Goal: Task Accomplishment & Management: Complete application form

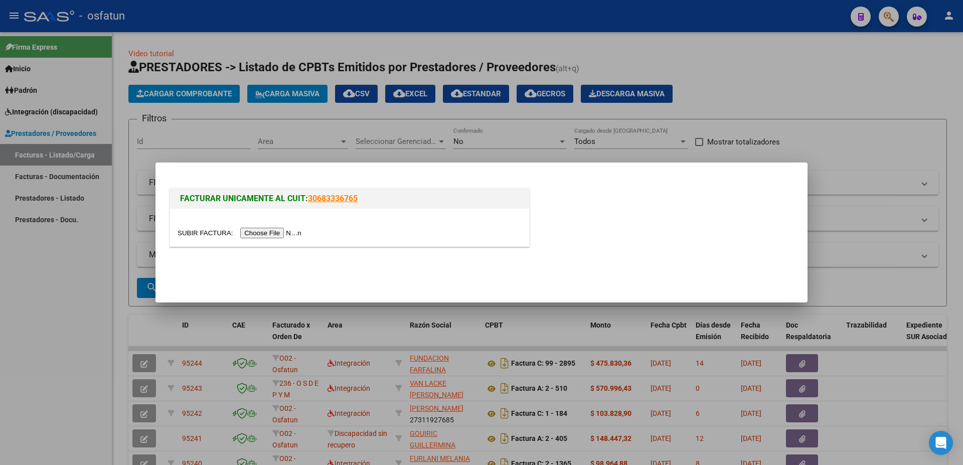
scroll to position [25, 0]
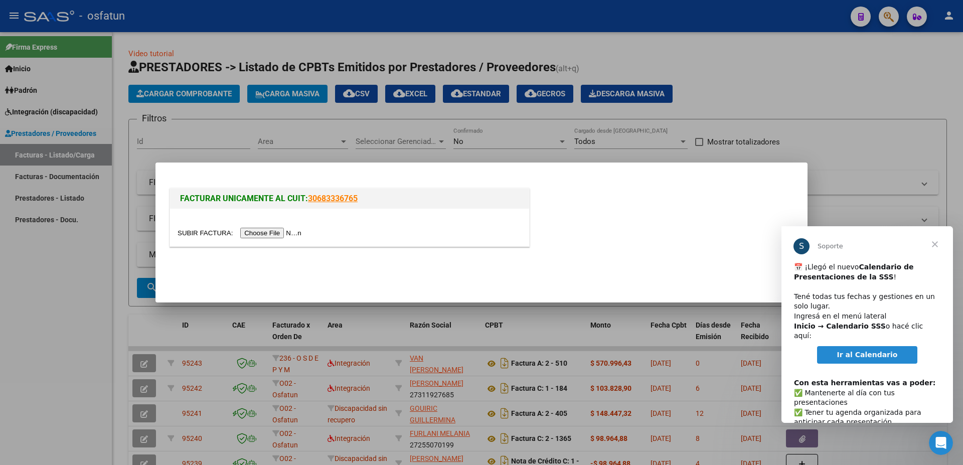
click at [197, 232] on input "file" at bounding box center [241, 233] width 127 height 11
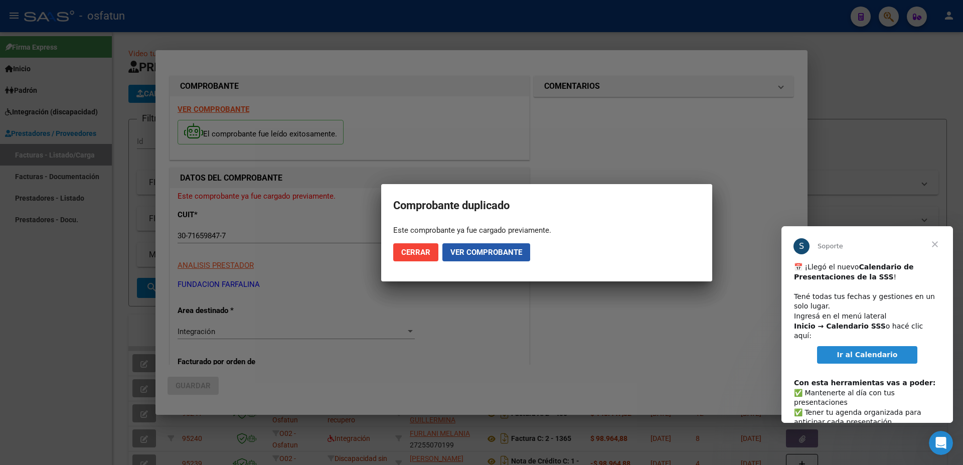
click at [476, 251] on span "Ver comprobante" at bounding box center [486, 252] width 72 height 9
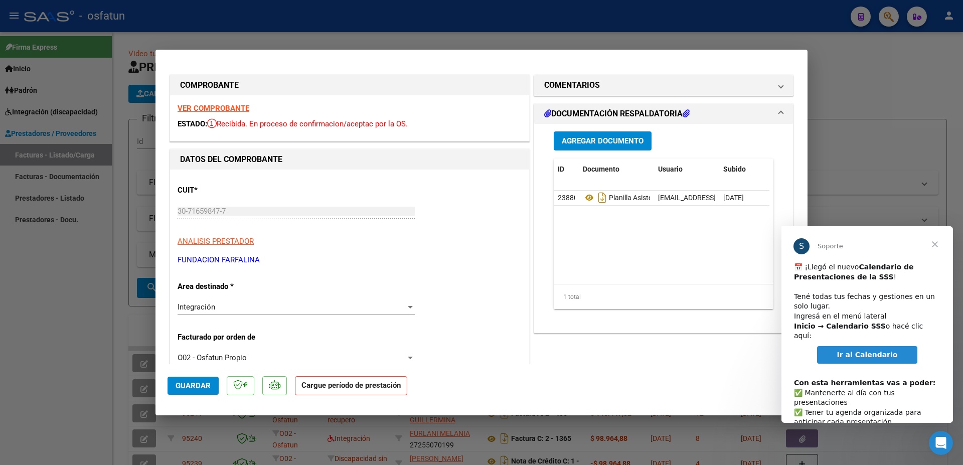
click at [858, 97] on div at bounding box center [481, 232] width 963 height 465
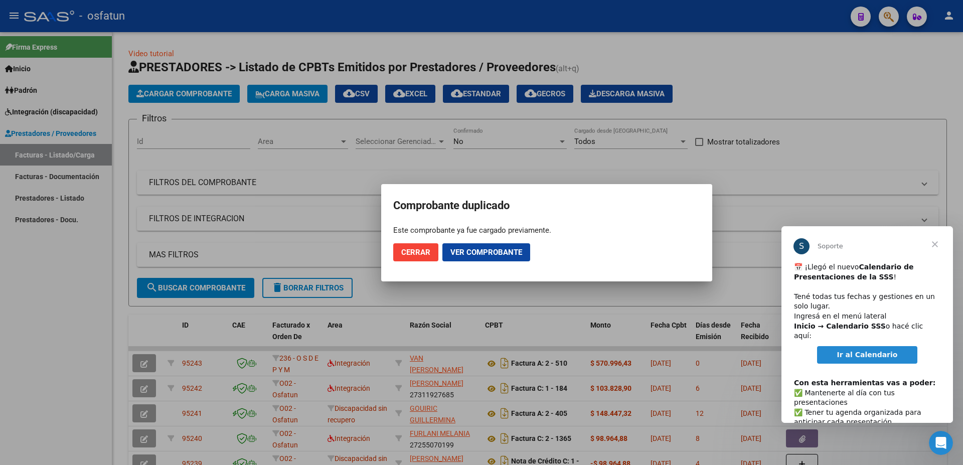
click at [868, 351] on span "Ir al Calendario" at bounding box center [867, 355] width 61 height 8
click at [418, 250] on span "Cerrar" at bounding box center [415, 252] width 29 height 9
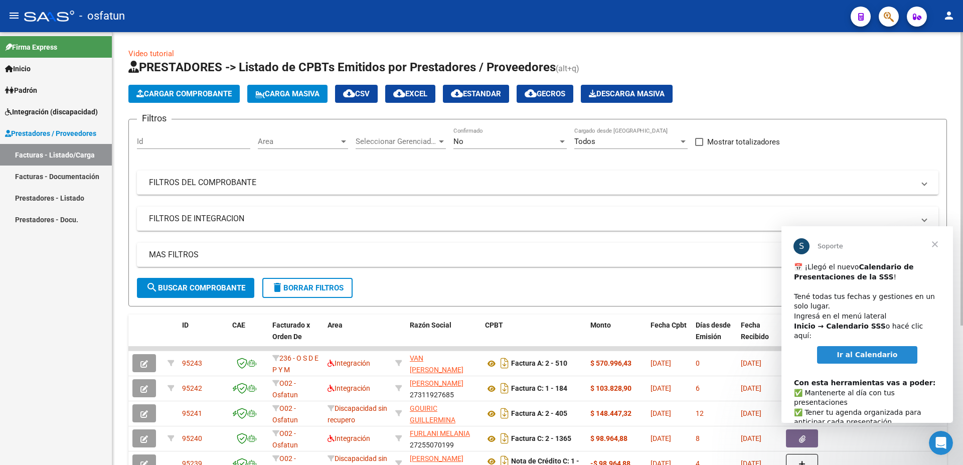
click at [150, 92] on span "Cargar Comprobante" at bounding box center [183, 93] width 95 height 9
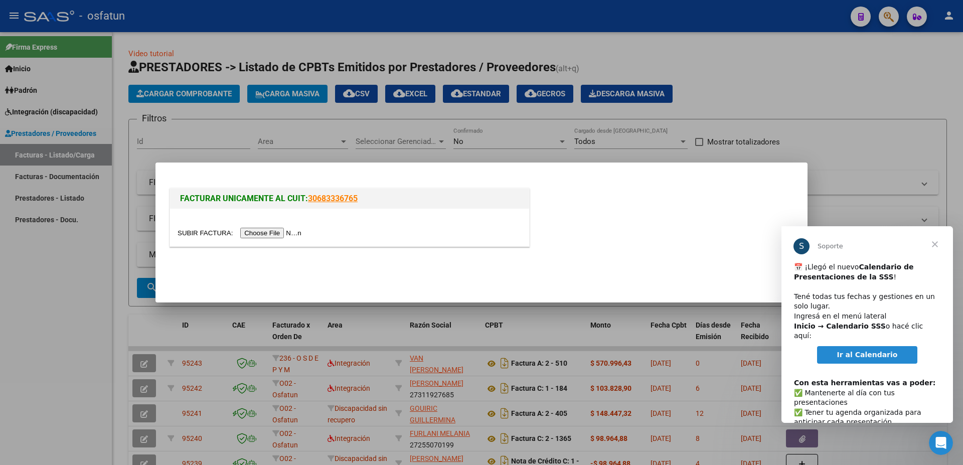
click at [197, 231] on input "file" at bounding box center [241, 233] width 127 height 11
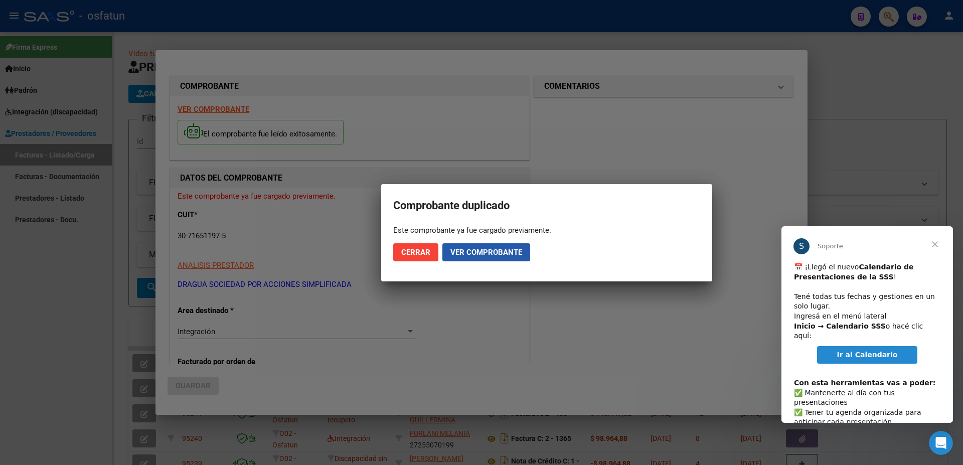
click at [466, 253] on span "Ver comprobante" at bounding box center [486, 252] width 72 height 9
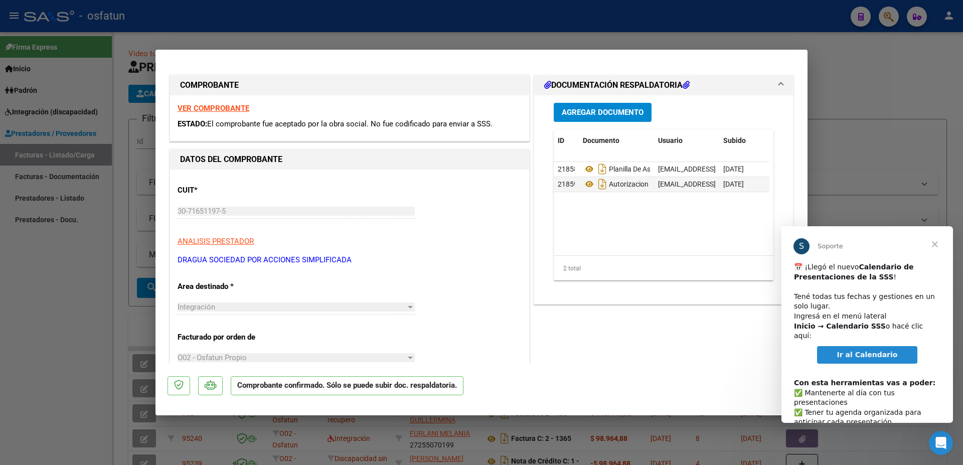
click at [828, 73] on div at bounding box center [481, 232] width 963 height 465
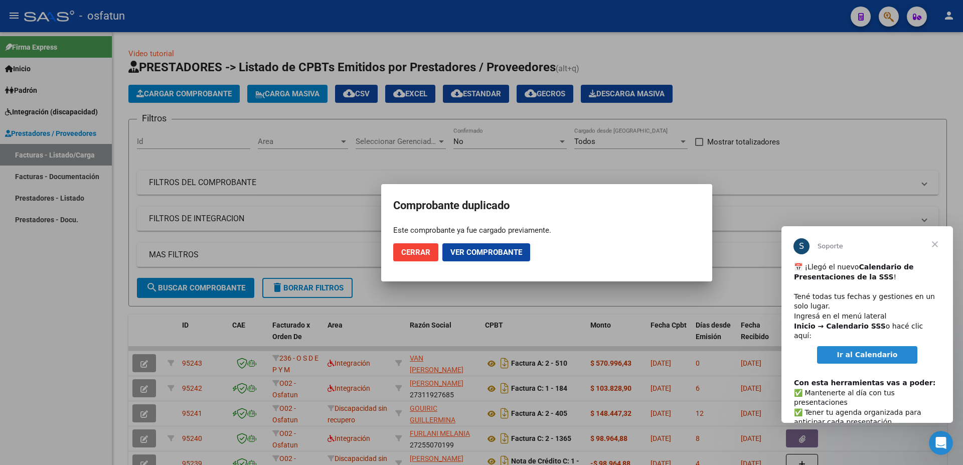
click at [421, 252] on span "Cerrar" at bounding box center [415, 252] width 29 height 9
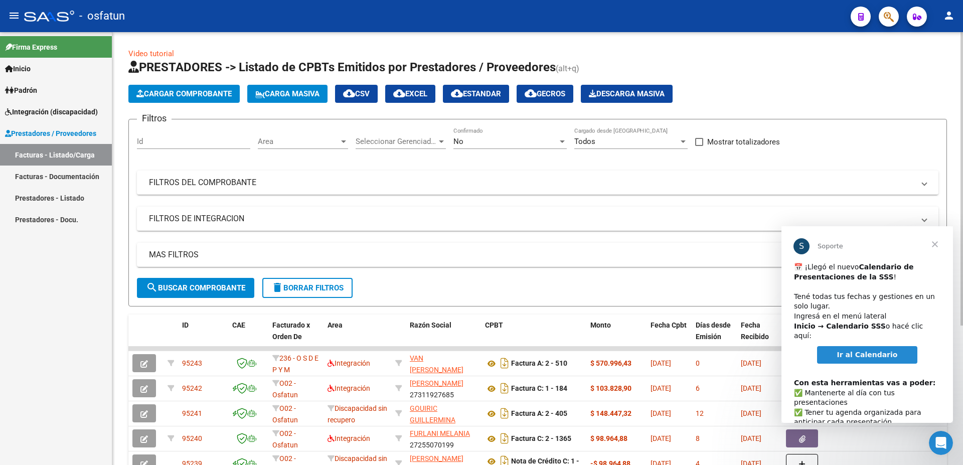
click at [192, 93] on span "Cargar Comprobante" at bounding box center [183, 93] width 95 height 9
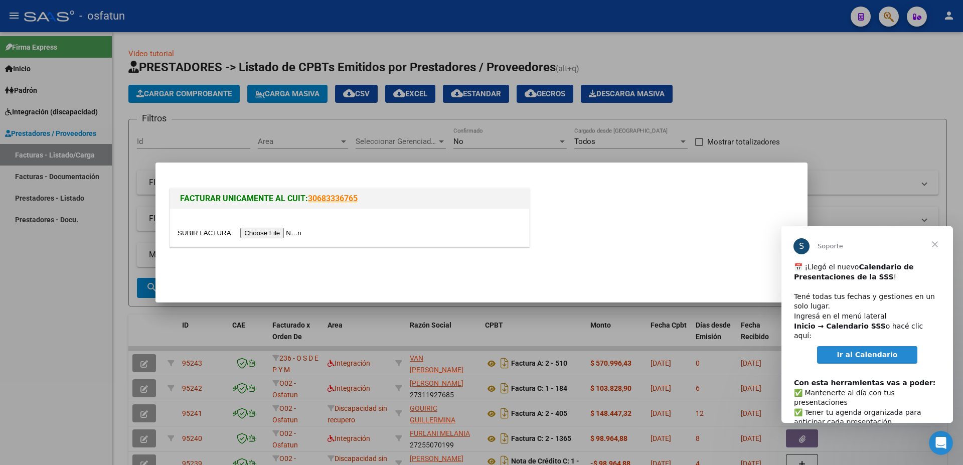
click at [207, 228] on input "file" at bounding box center [241, 233] width 127 height 11
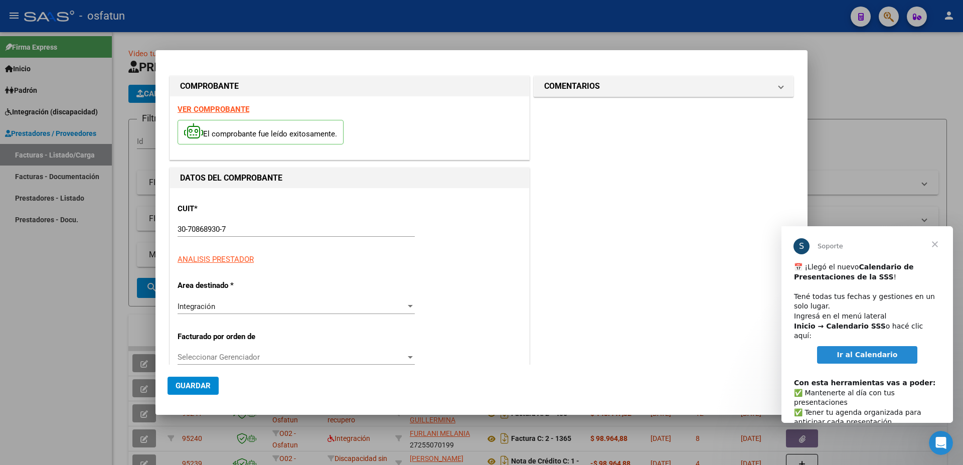
type input "$ 475.830,36"
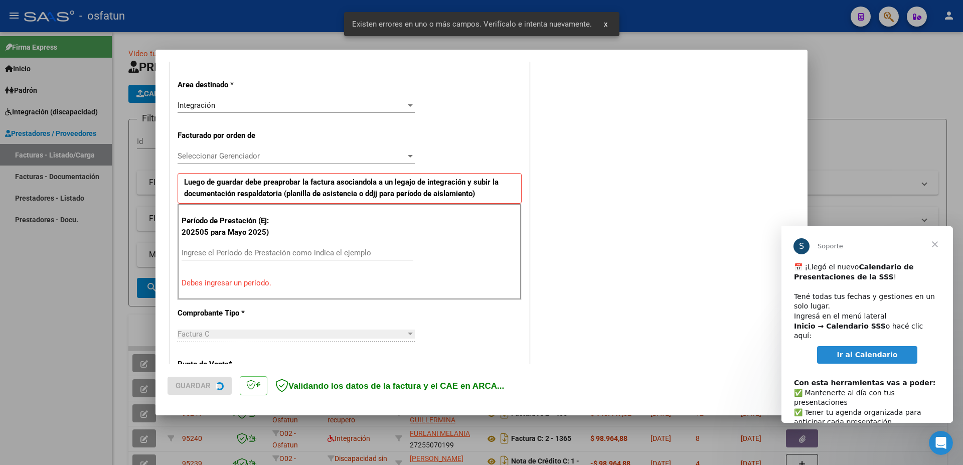
scroll to position [220, 0]
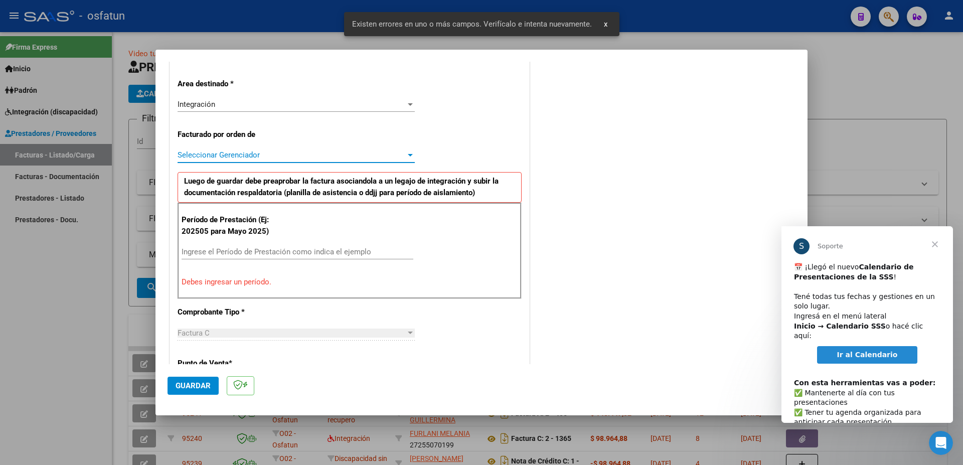
click at [242, 157] on span "Seleccionar Gerenciador" at bounding box center [292, 154] width 228 height 9
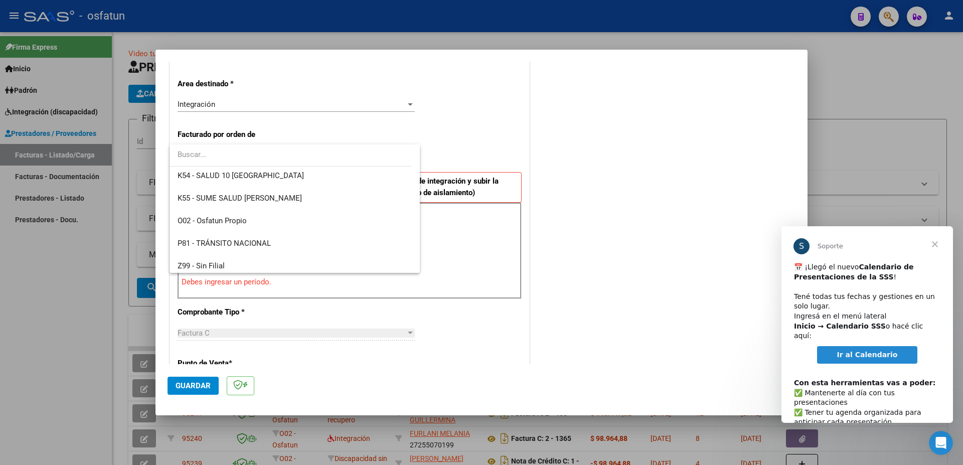
scroll to position [526, 0]
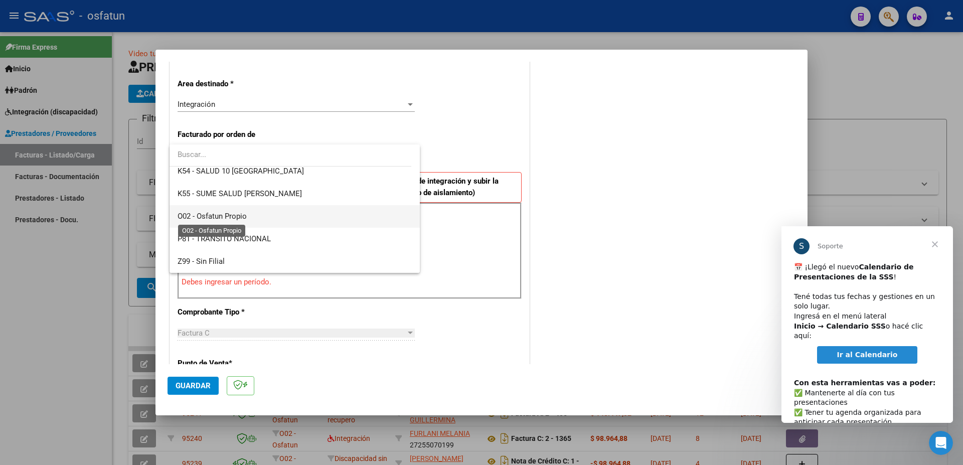
click at [245, 215] on span "O02 - Osfatun Propio" at bounding box center [212, 216] width 69 height 9
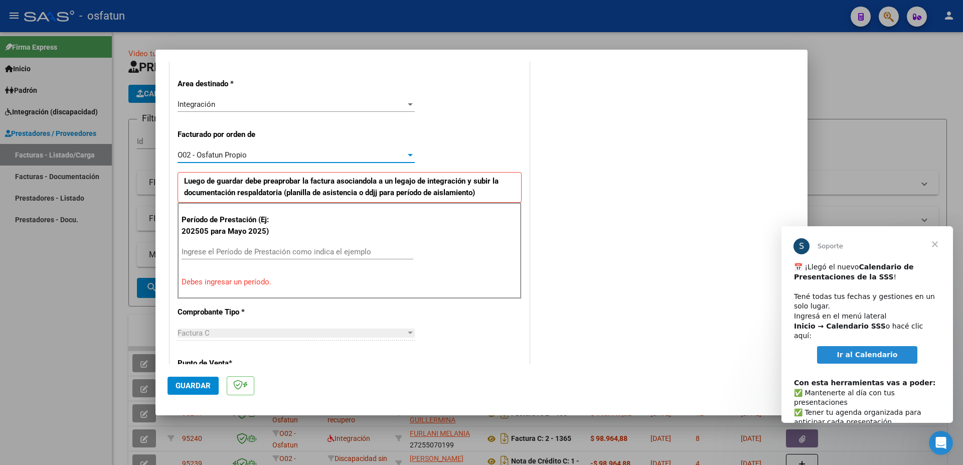
click at [236, 249] on input "Ingrese el Período de Prestación como indica el ejemplo" at bounding box center [298, 251] width 232 height 9
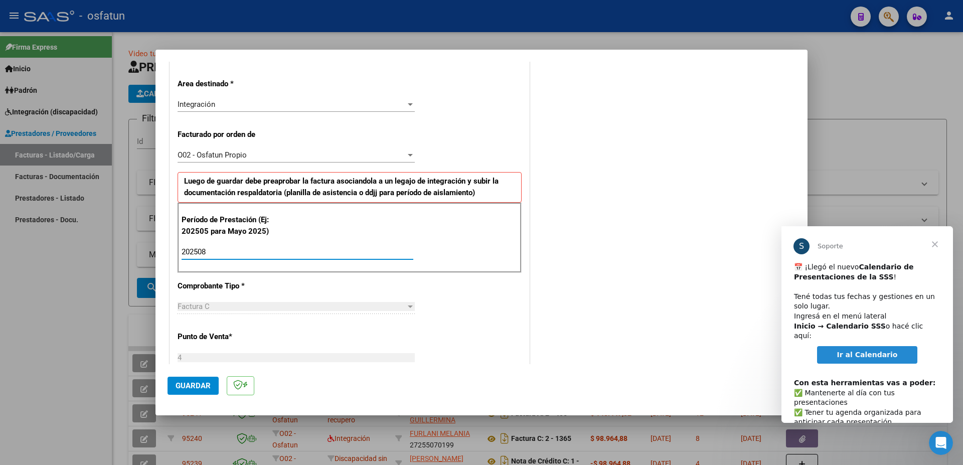
type input "202508"
click at [194, 381] on span "Guardar" at bounding box center [193, 385] width 35 height 9
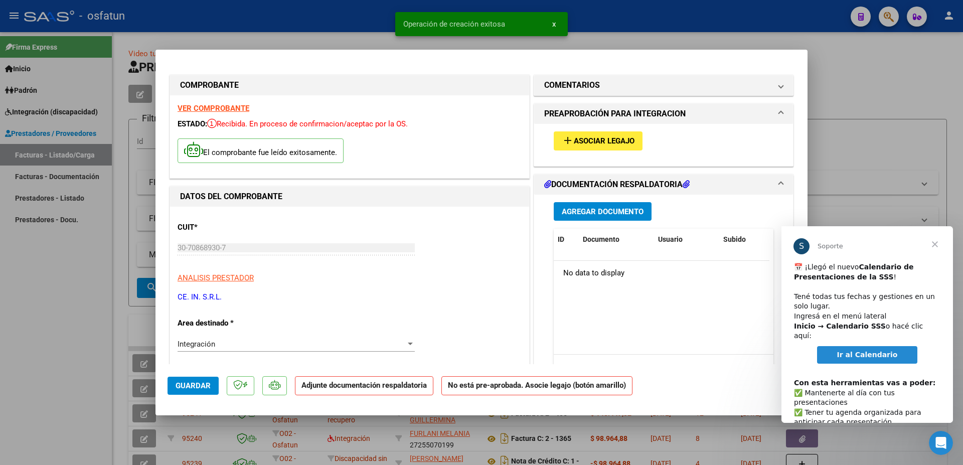
click at [222, 103] on div "VER COMPROBANTE ESTADO: Recibida. En proceso de confirmacion/aceptac por la OS.…" at bounding box center [349, 136] width 359 height 83
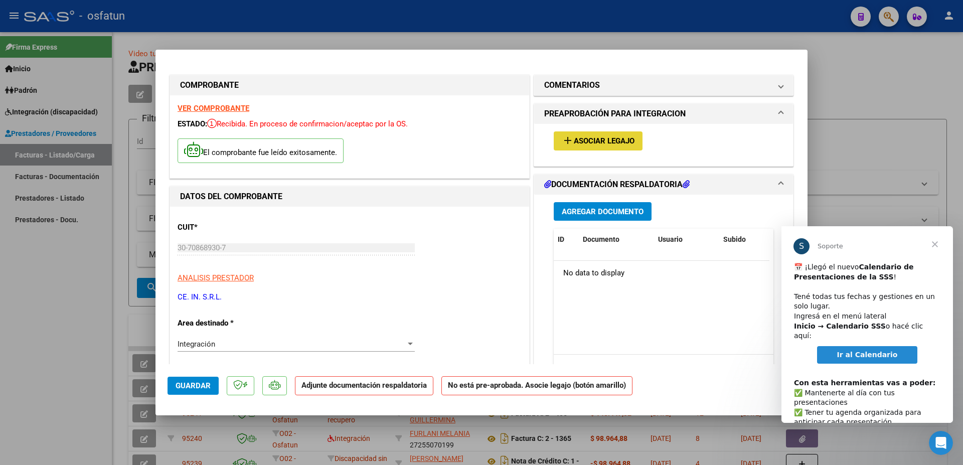
click at [615, 132] on button "add Asociar Legajo" at bounding box center [598, 140] width 89 height 19
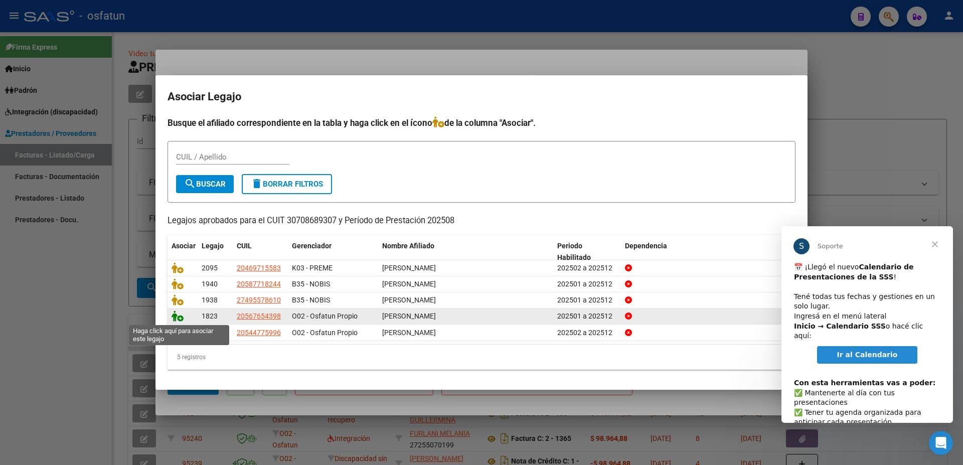
click at [177, 317] on icon at bounding box center [177, 315] width 12 height 11
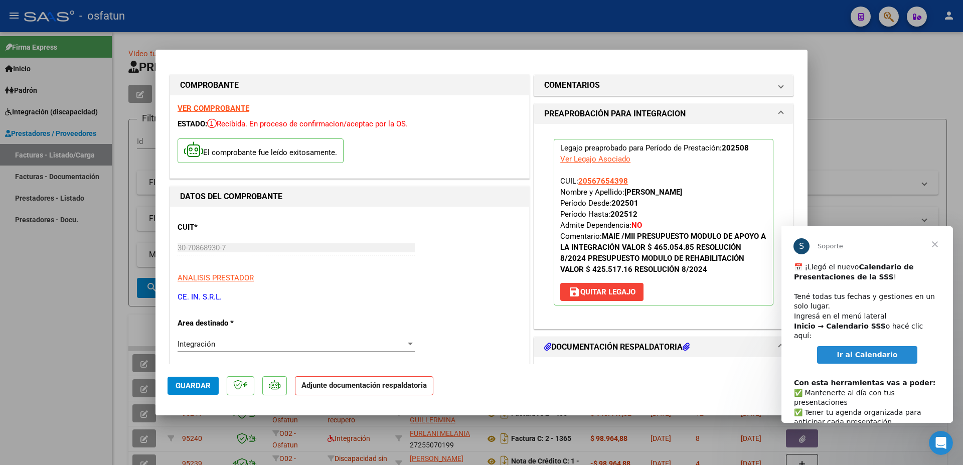
click at [593, 343] on h1 "DOCUMENTACIÓN RESPALDATORIA" at bounding box center [616, 347] width 145 height 12
click at [765, 351] on span "DOCUMENTACIÓN RESPALDATORIA" at bounding box center [661, 347] width 235 height 12
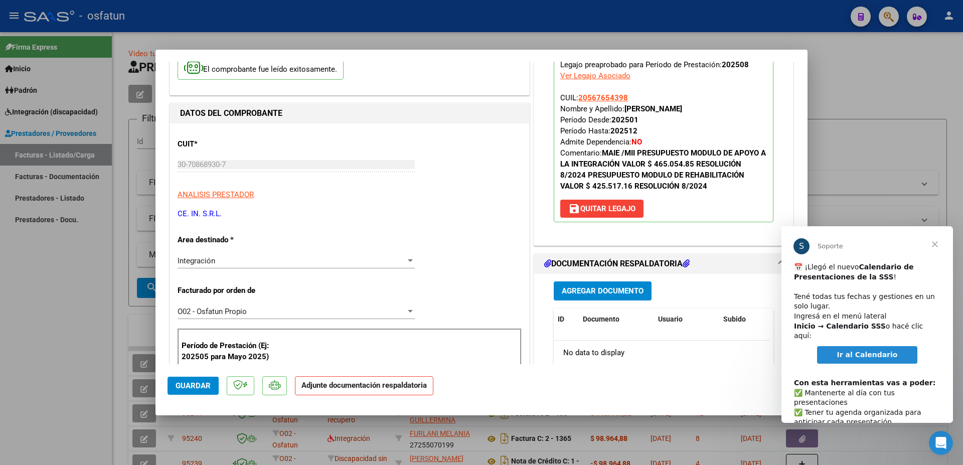
scroll to position [162, 0]
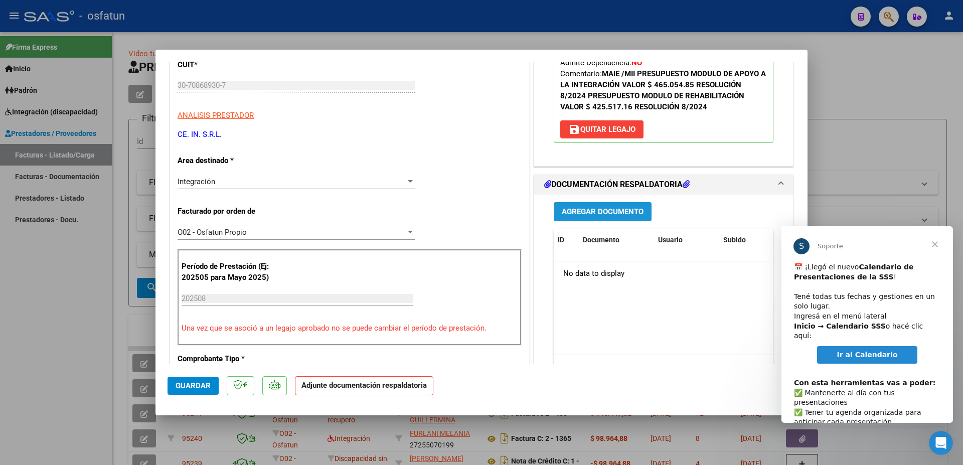
click at [614, 206] on button "Agregar Documento" at bounding box center [603, 211] width 98 height 19
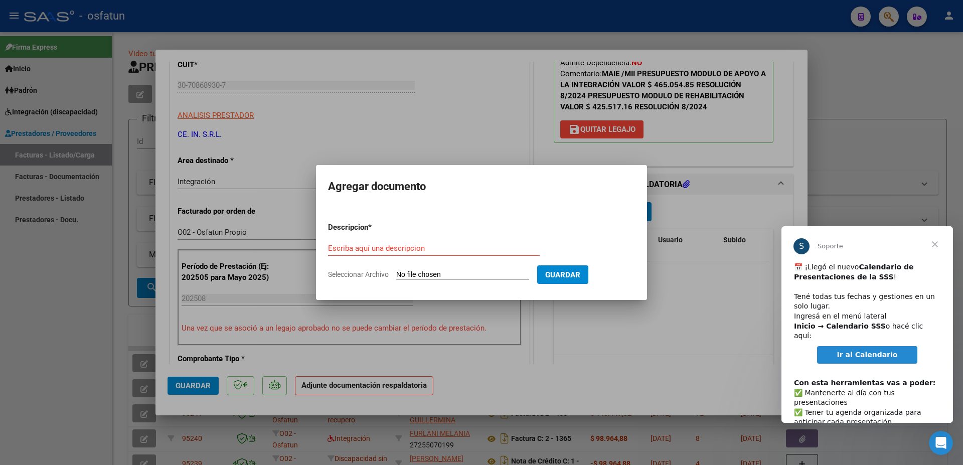
click at [384, 241] on div "Escriba aquí una descripcion" at bounding box center [434, 248] width 212 height 15
click at [392, 248] on input "Escriba aquí una descripcion" at bounding box center [434, 248] width 212 height 9
type input "p"
type input "PLANILLA ASISTENCIAS PEREZ RUIZ LUIS IE"
click at [406, 274] on input "Seleccionar Archivo" at bounding box center [462, 275] width 133 height 10
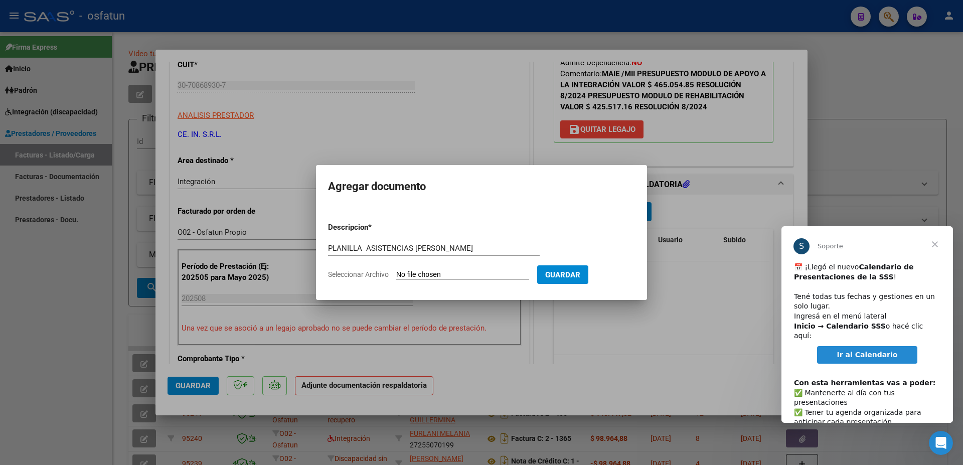
type input "C:\fakepath\PEREZ, Luis J. - PLANILLA I.E.pdf"
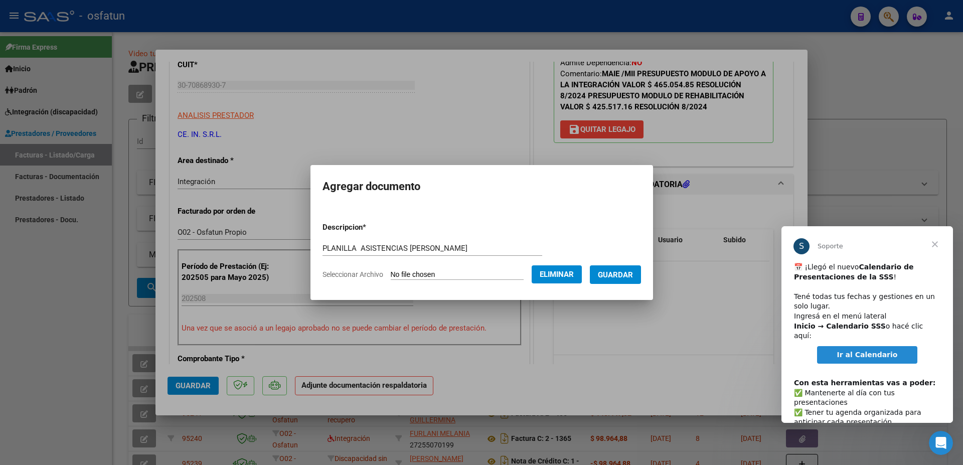
click at [619, 274] on span "Guardar" at bounding box center [615, 274] width 35 height 9
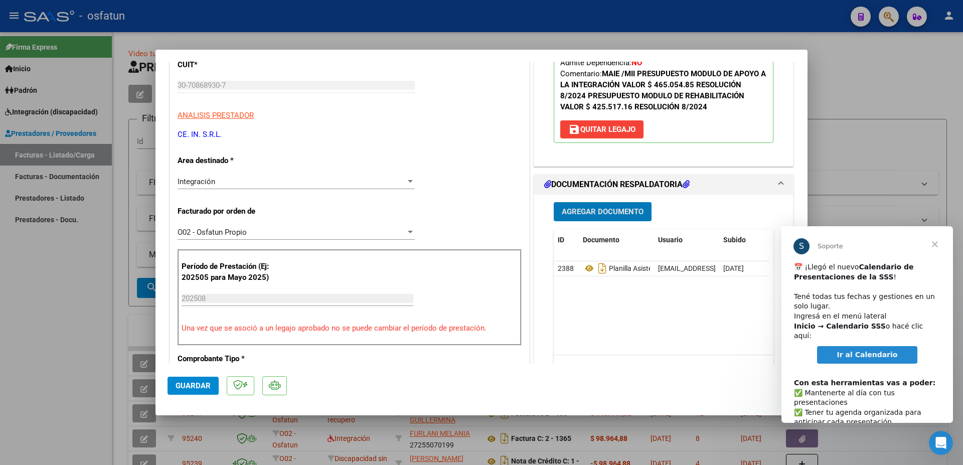
scroll to position [0, 0]
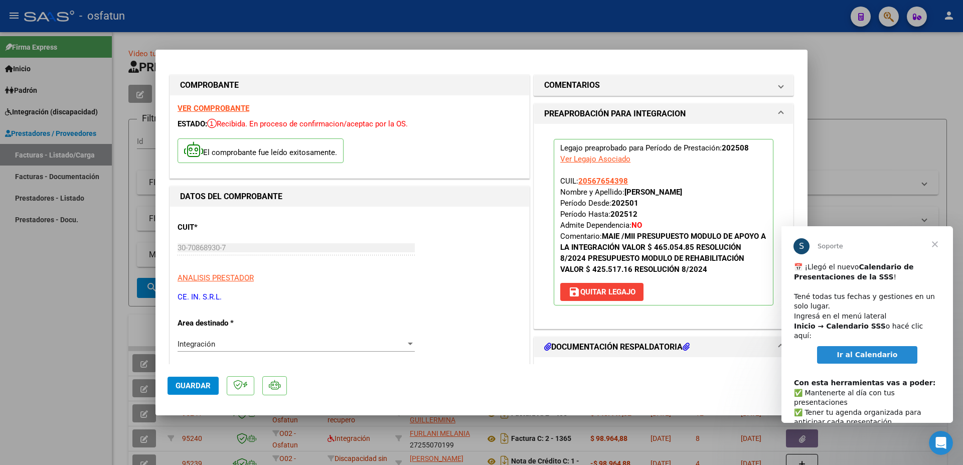
click at [213, 107] on strong "VER COMPROBANTE" at bounding box center [214, 108] width 72 height 9
click at [699, 350] on mat-panel-title "DOCUMENTACIÓN RESPALDATORIA" at bounding box center [657, 347] width 227 height 12
click at [689, 348] on icon at bounding box center [685, 346] width 7 height 8
click at [768, 350] on span "DOCUMENTACIÓN RESPALDATORIA" at bounding box center [661, 347] width 235 height 12
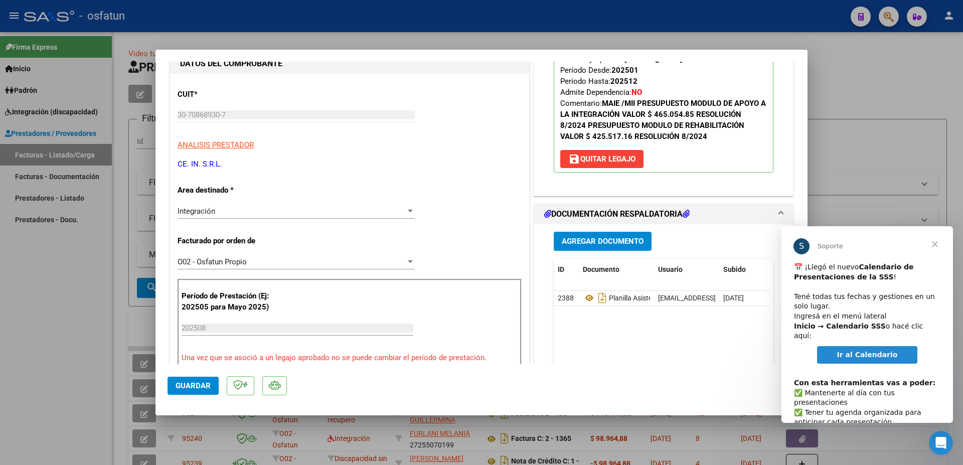
scroll to position [162, 0]
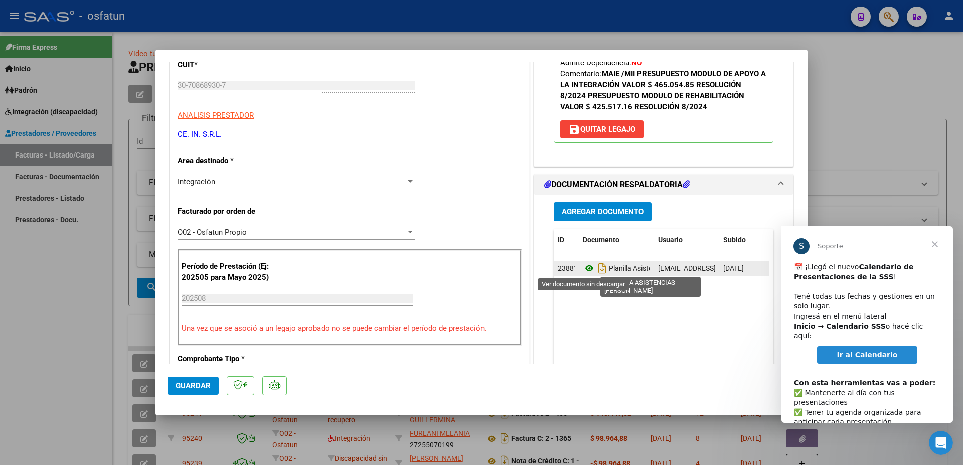
click at [583, 268] on icon at bounding box center [589, 268] width 13 height 12
click at [583, 267] on icon at bounding box center [589, 268] width 13 height 12
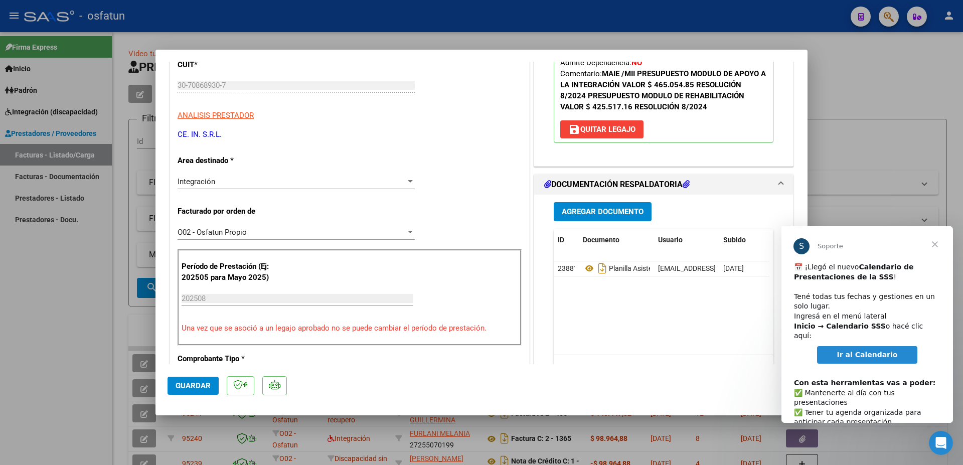
click at [618, 208] on span "Agregar Documento" at bounding box center [603, 212] width 82 height 9
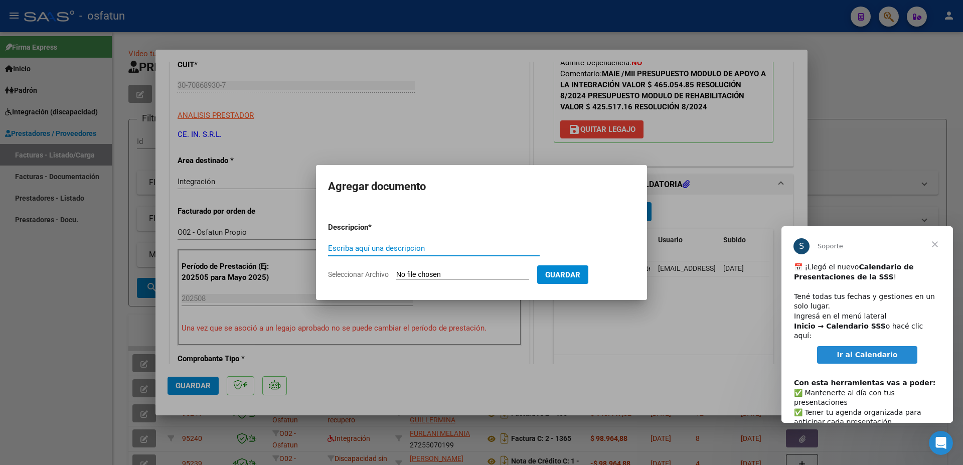
click at [428, 244] on input "Escriba aquí una descripcion" at bounding box center [434, 248] width 212 height 9
click at [411, 247] on input "AUDITORIA APOYO A LAIE 2025" at bounding box center [434, 248] width 212 height 9
click at [423, 249] on input "AUDITORIA APOYO A LA IE 2025" at bounding box center [434, 248] width 212 height 9
type input "AUDITORIA APOYO A LA IE - GUEVARA SEGARRA EMILIANO 2025"
click at [421, 271] on input "Seleccionar Archivo" at bounding box center [462, 275] width 133 height 10
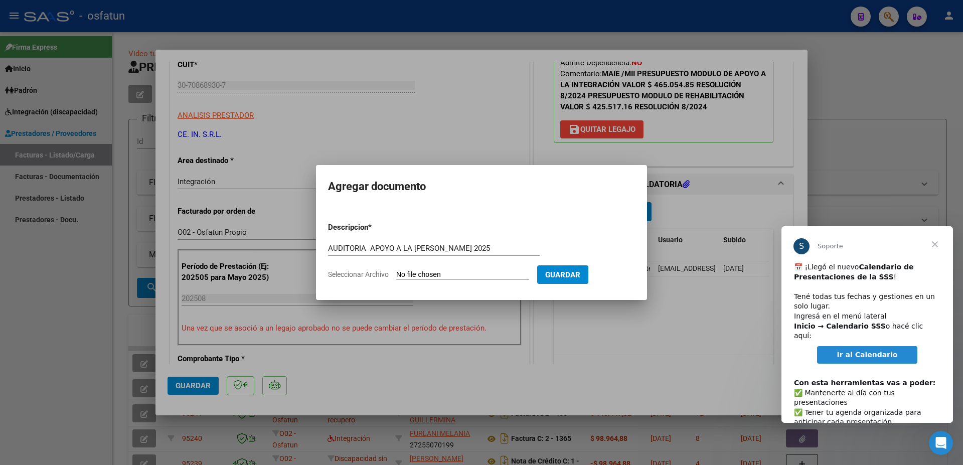
type input "C:\fakepath\AUTORIZACION IE.pdf"
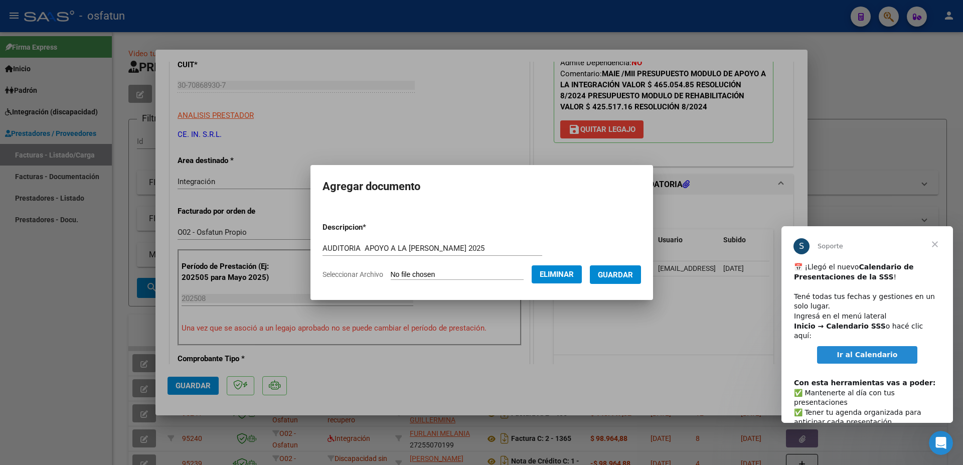
click at [600, 276] on span "Guardar" at bounding box center [615, 274] width 35 height 9
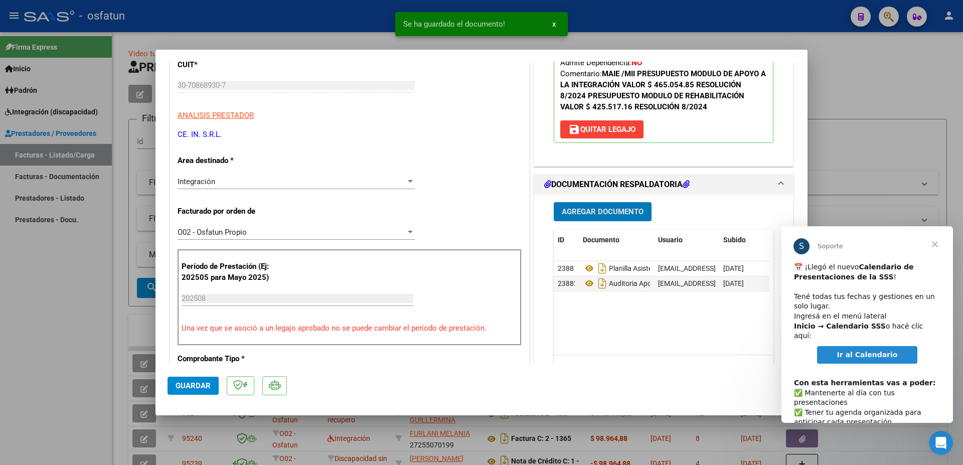
click at [192, 380] on button "Guardar" at bounding box center [192, 386] width 51 height 18
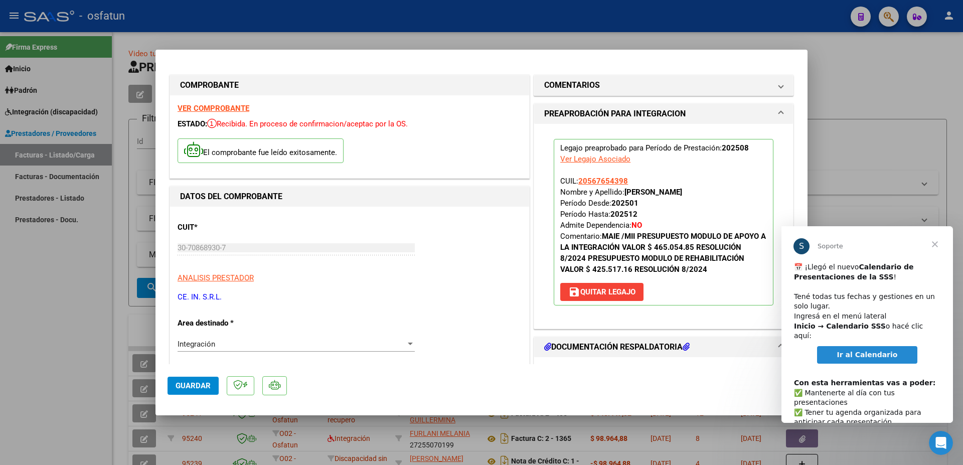
click at [773, 28] on div at bounding box center [481, 232] width 963 height 465
type input "$ 0,00"
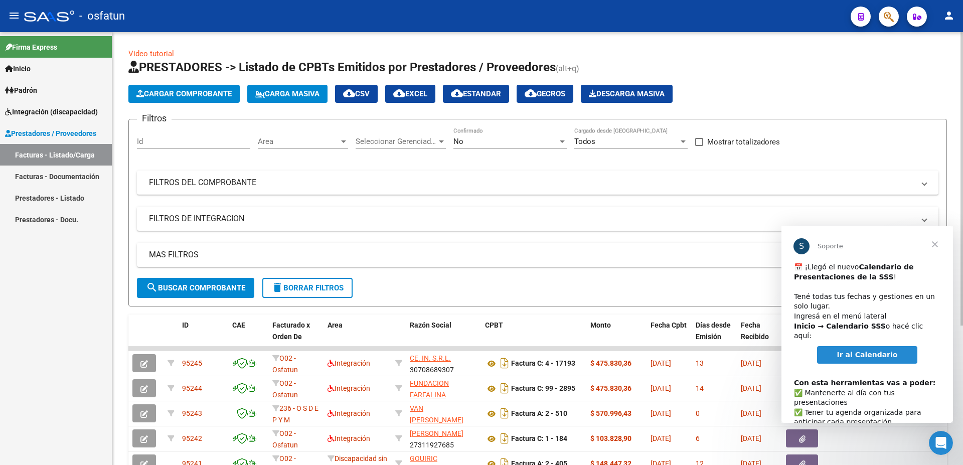
click at [178, 95] on span "Cargar Comprobante" at bounding box center [183, 93] width 95 height 9
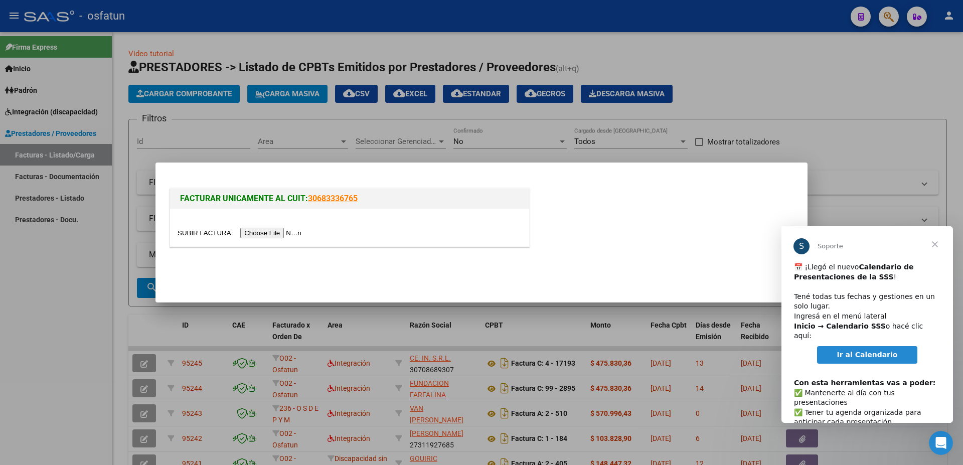
click at [191, 234] on input "file" at bounding box center [241, 233] width 127 height 11
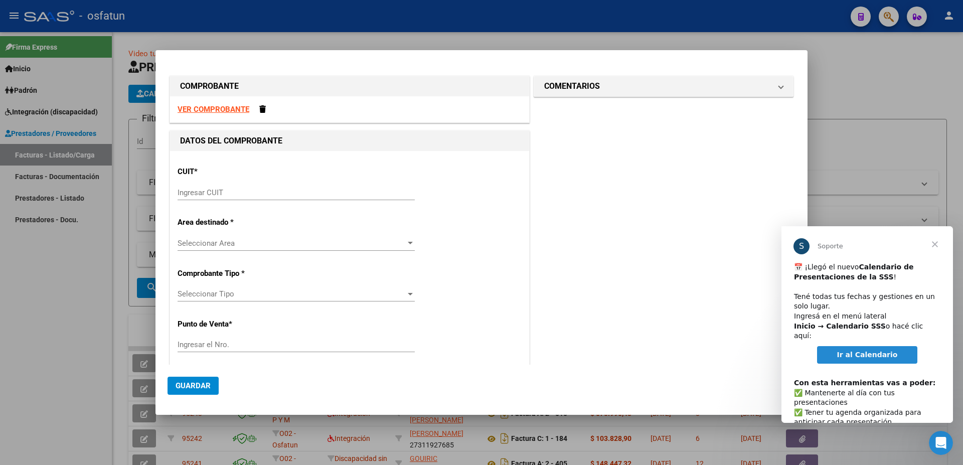
click at [233, 109] on strong "VER COMPROBANTE" at bounding box center [214, 109] width 72 height 9
click at [120, 314] on div at bounding box center [481, 232] width 963 height 465
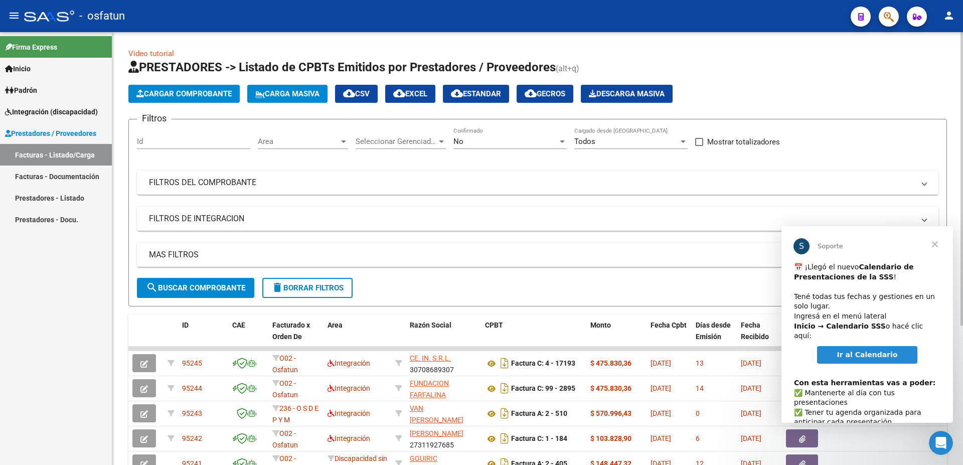
click at [202, 93] on span "Cargar Comprobante" at bounding box center [183, 93] width 95 height 9
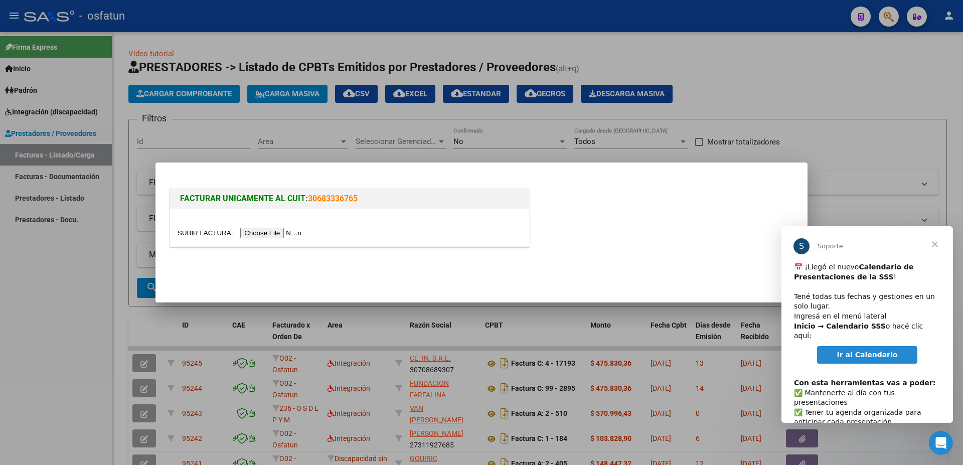
click at [201, 229] on input "file" at bounding box center [241, 233] width 127 height 11
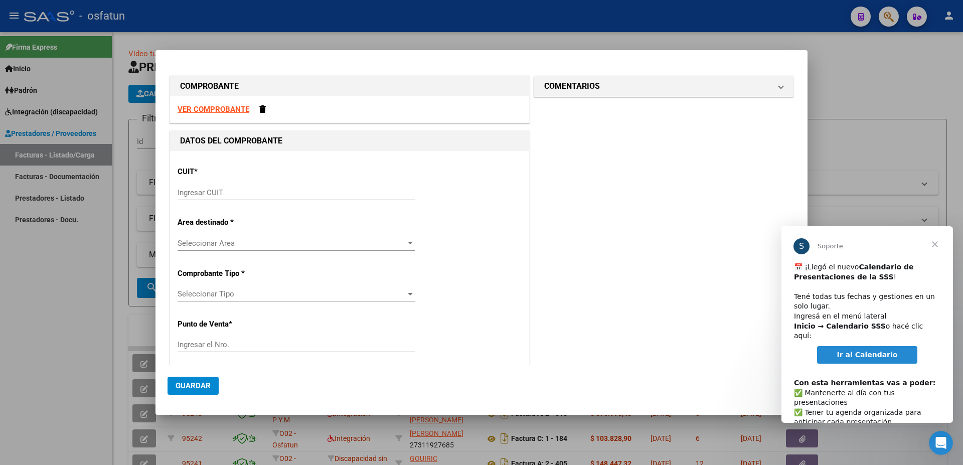
click at [215, 110] on strong "VER COMPROBANTE" at bounding box center [214, 109] width 72 height 9
click at [114, 301] on div at bounding box center [481, 232] width 963 height 465
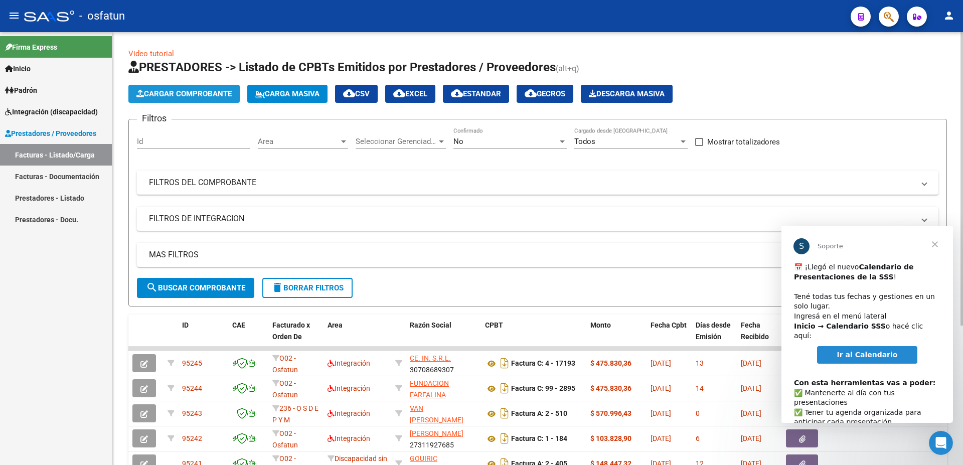
click at [188, 93] on span "Cargar Comprobante" at bounding box center [183, 93] width 95 height 9
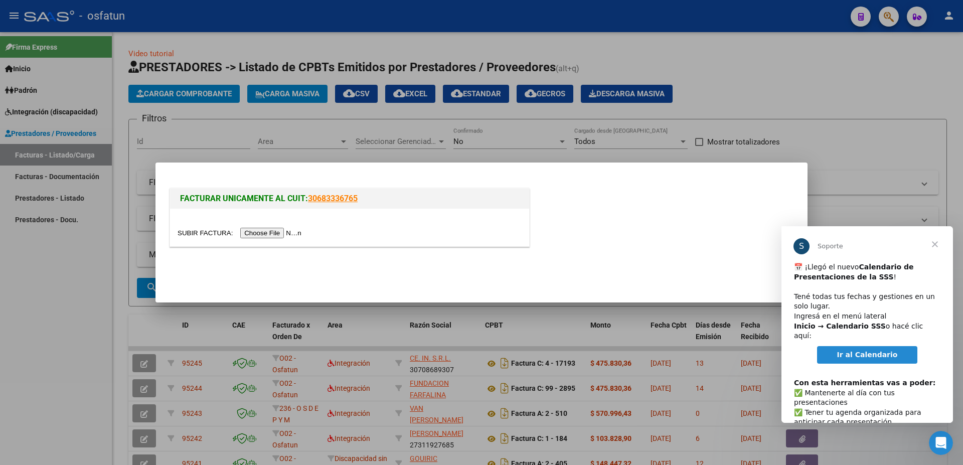
click at [193, 227] on div at bounding box center [349, 228] width 359 height 38
click at [201, 229] on input "file" at bounding box center [241, 233] width 127 height 11
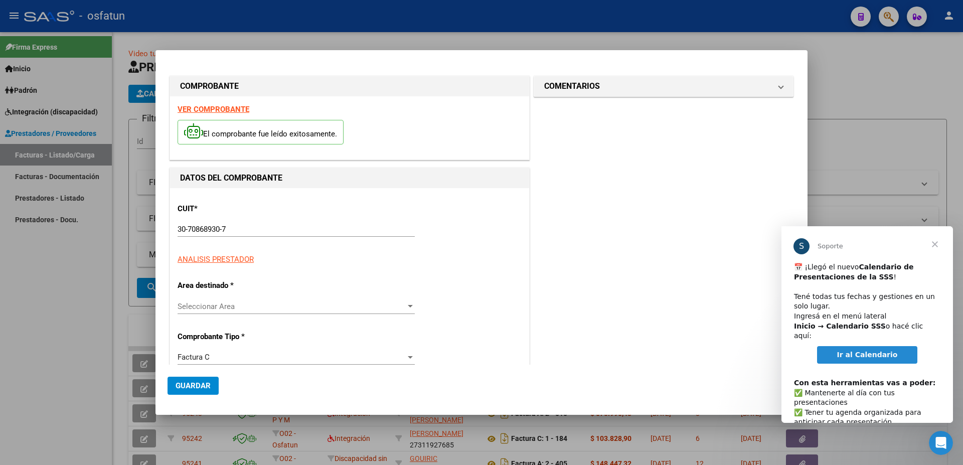
type input "$ 435.376,56"
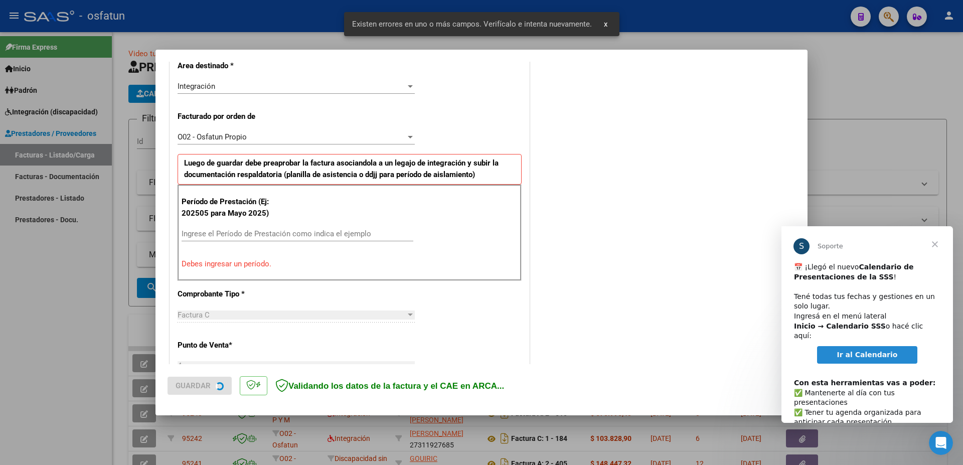
scroll to position [239, 0]
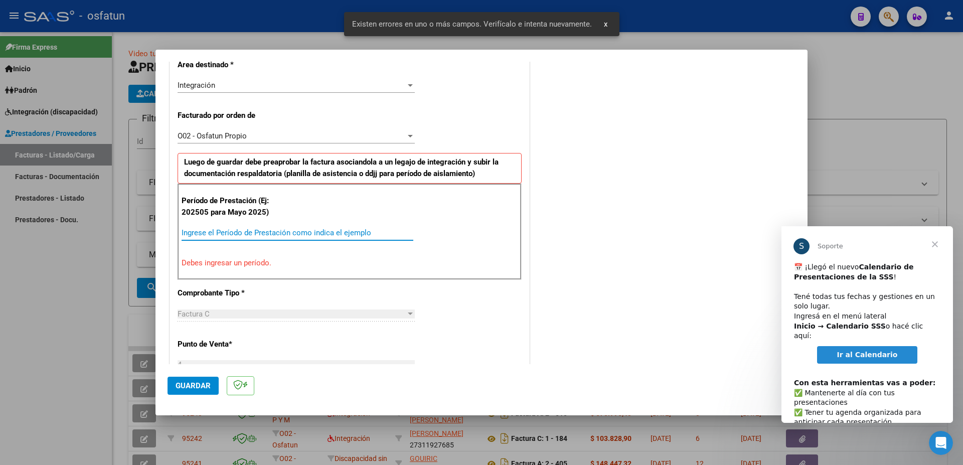
click at [213, 234] on input "Ingrese el Período de Prestación como indica el ejemplo" at bounding box center [298, 232] width 232 height 9
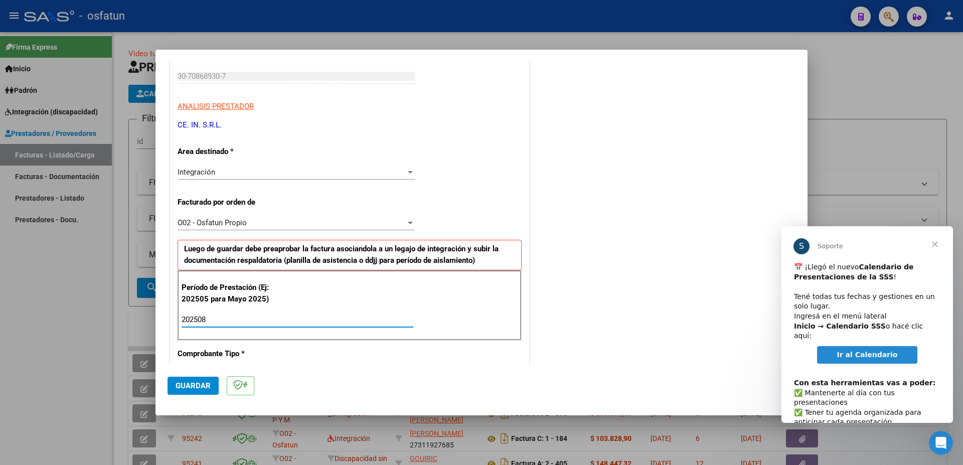
scroll to position [131, 0]
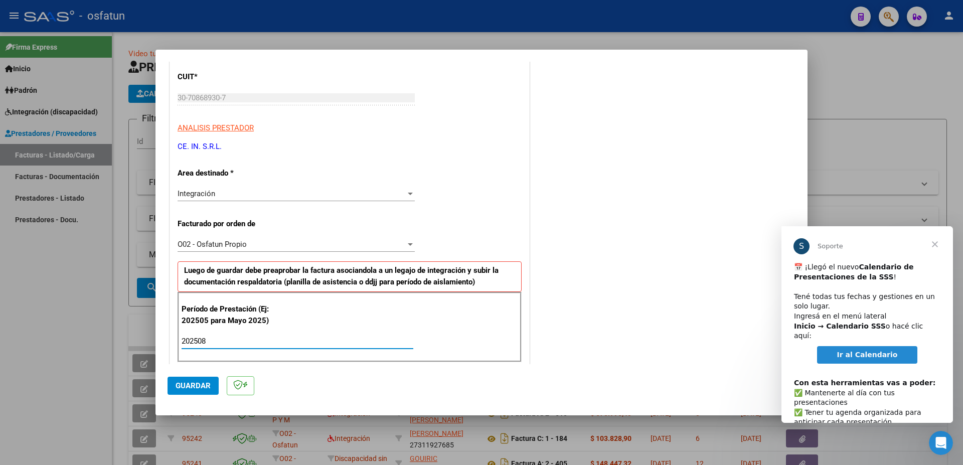
type input "202508"
click at [184, 381] on button "Guardar" at bounding box center [192, 386] width 51 height 18
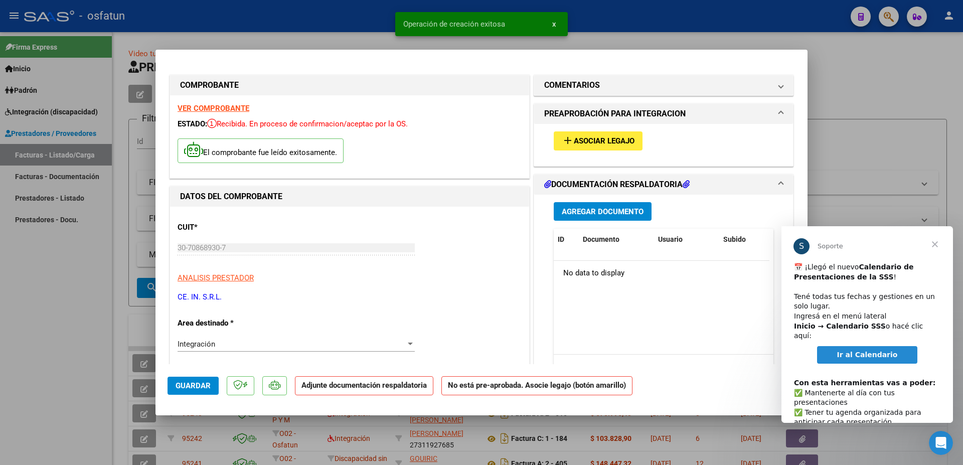
click at [574, 142] on span "Asociar Legajo" at bounding box center [604, 141] width 61 height 9
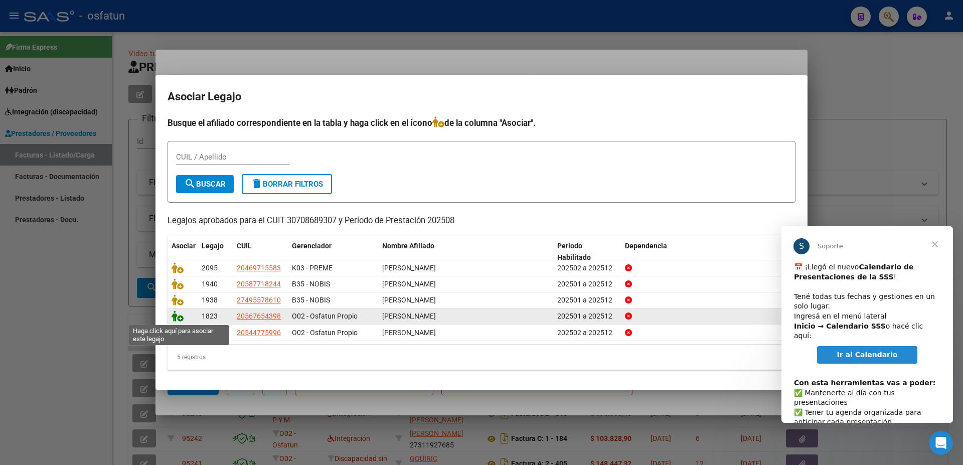
click at [174, 314] on icon at bounding box center [177, 315] width 12 height 11
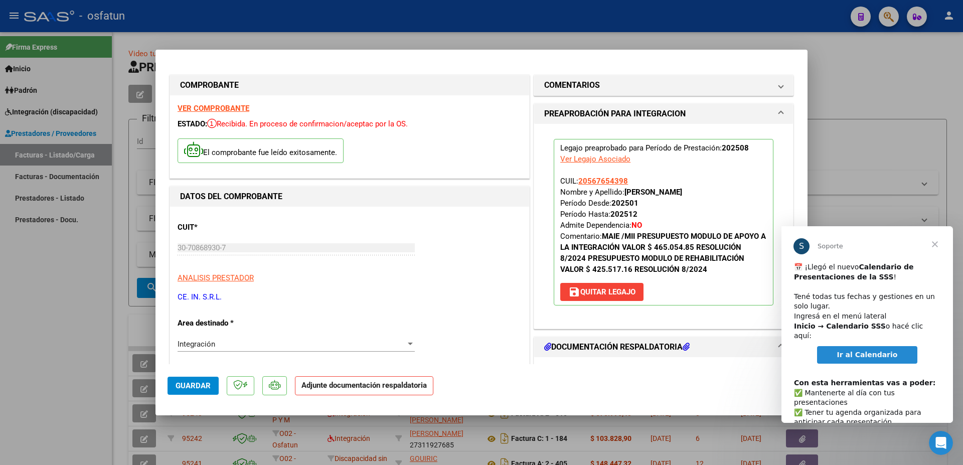
click at [599, 345] on h1 "DOCUMENTACIÓN RESPALDATORIA" at bounding box center [616, 347] width 145 height 12
click at [767, 347] on span "DOCUMENTACIÓN RESPALDATORIA" at bounding box center [661, 347] width 235 height 12
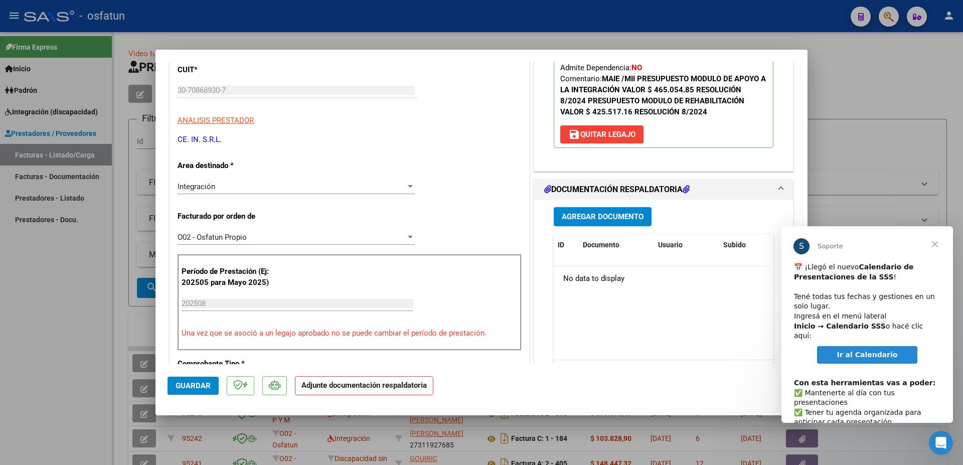
scroll to position [162, 0]
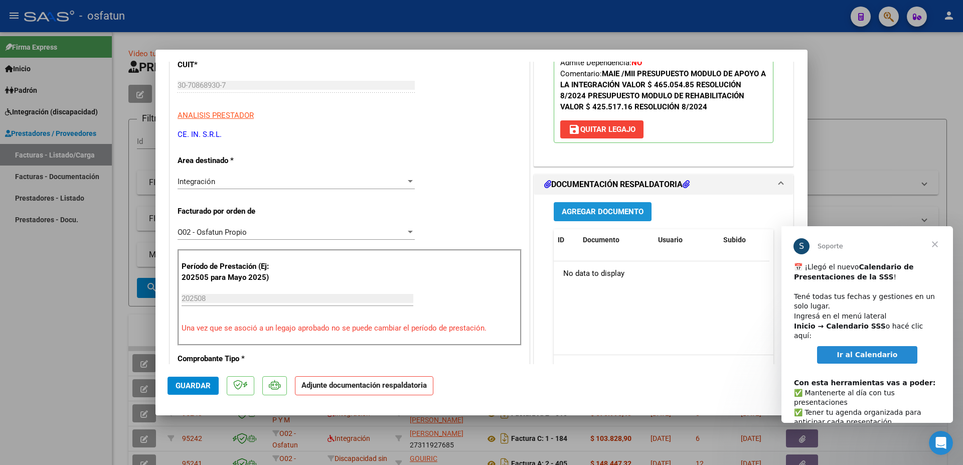
click at [595, 211] on span "Agregar Documento" at bounding box center [603, 212] width 82 height 9
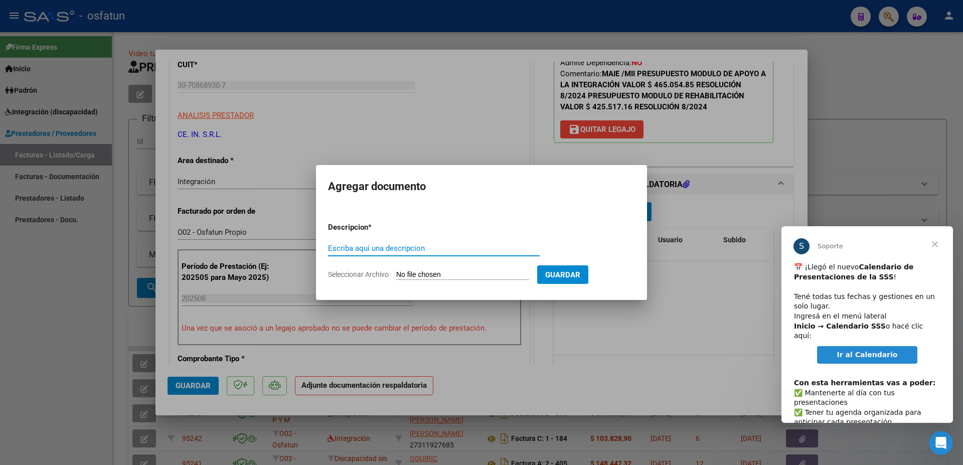
click at [418, 244] on input "Escriba aquí una descripcion" at bounding box center [434, 248] width 212 height 9
type input "PLANILLA REHABILITACION INTENSIVA 2025- GUEVARA SEGARRA EMILIANO"
click at [420, 273] on input "Seleccionar Archivo" at bounding box center [462, 275] width 133 height 10
type input "C:\fakepath\PEREZ, Luis J - PLANILLAS Rehab.pdf"
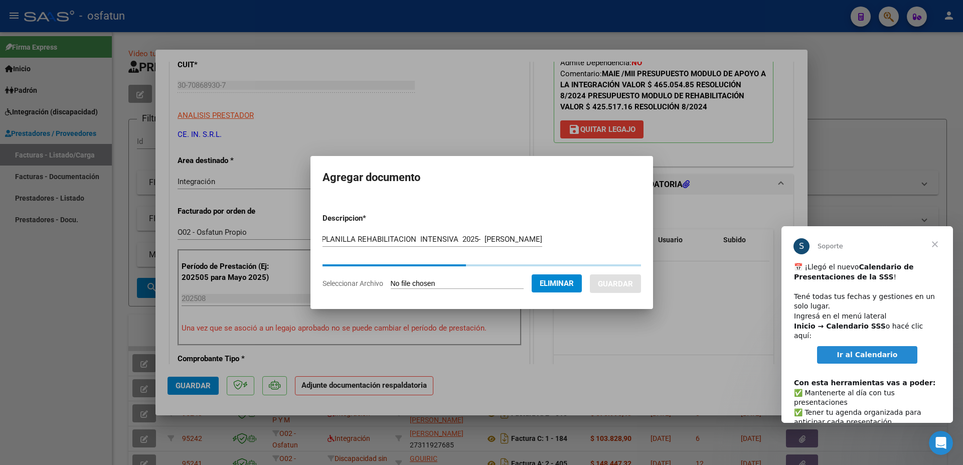
scroll to position [0, 33]
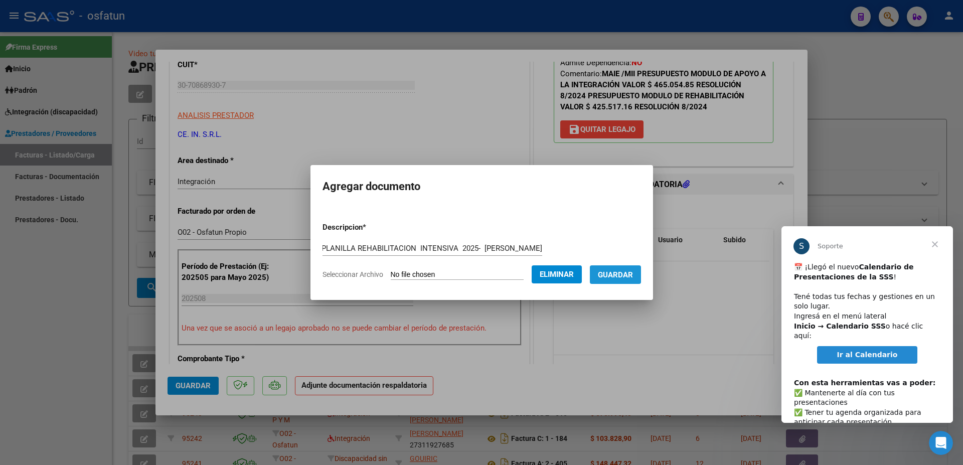
click at [630, 274] on span "Guardar" at bounding box center [615, 274] width 35 height 9
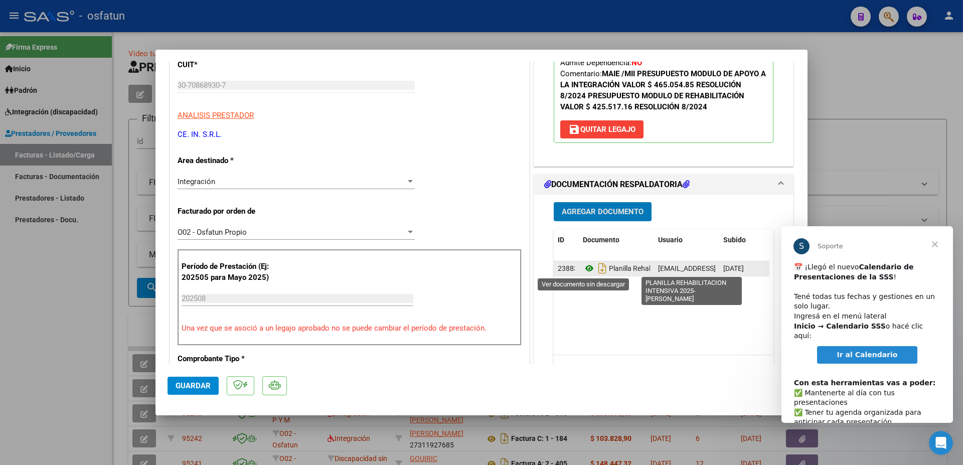
click at [588, 267] on icon at bounding box center [589, 268] width 13 height 12
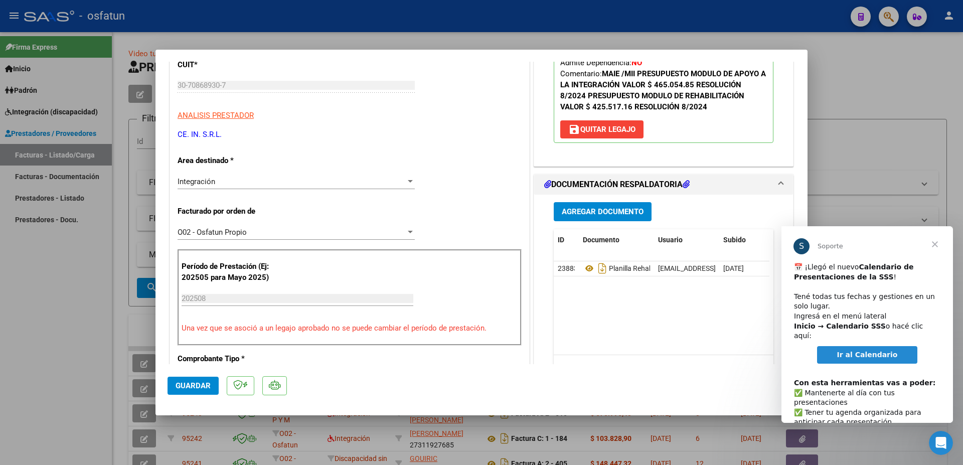
click at [608, 206] on button "Agregar Documento" at bounding box center [603, 211] width 98 height 19
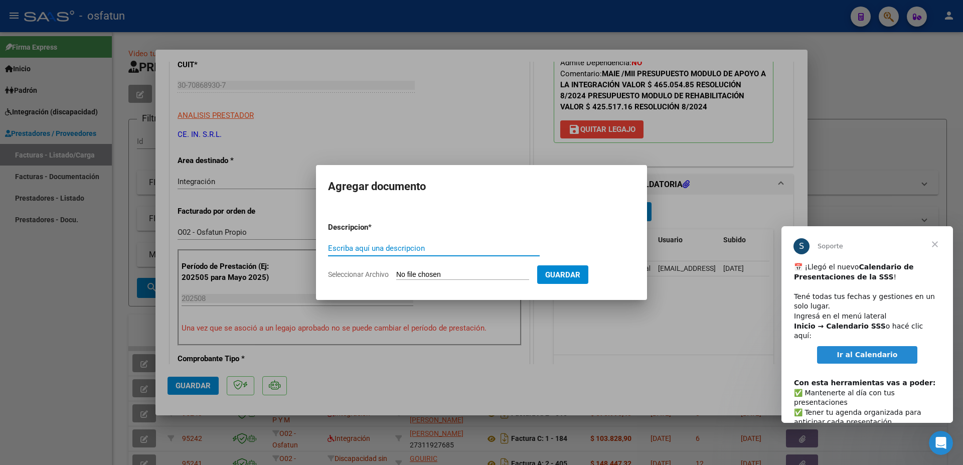
click at [488, 247] on input "Escriba aquí una descripcion" at bounding box center [434, 248] width 212 height 9
click at [432, 244] on input "AUTORIZACION EB INTESIVA 2025" at bounding box center [434, 248] width 212 height 9
type input "AUTORIZACION AUDITORIA REHABILITACION INTENSIVA 2025"
click at [421, 275] on input "Seleccionar Archivo" at bounding box center [462, 275] width 133 height 10
type input "C:\fakepath\AUTORIZACION REHABUT INTENSIVA.pdf"
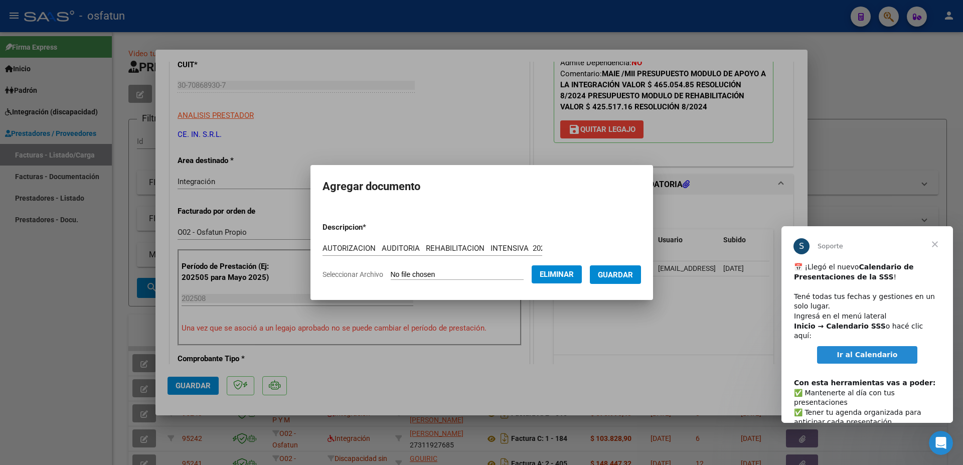
click at [625, 270] on span "Guardar" at bounding box center [615, 274] width 35 height 9
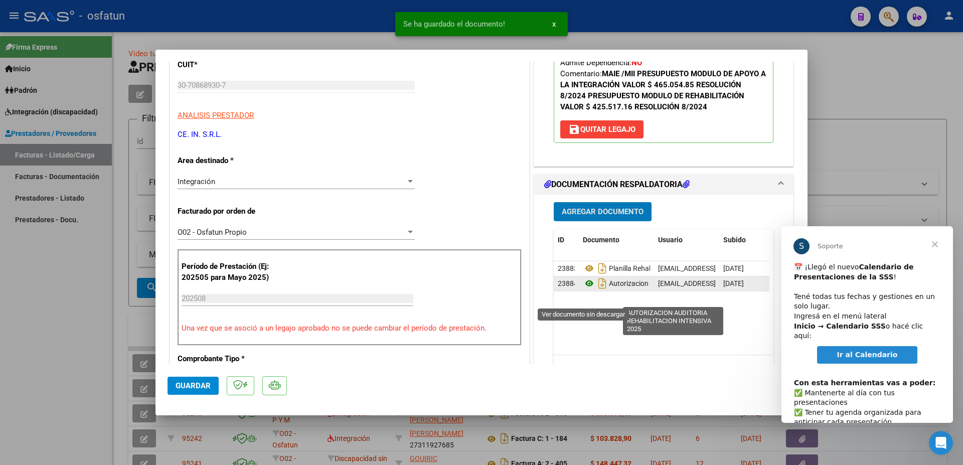
click at [584, 289] on icon at bounding box center [589, 283] width 13 height 12
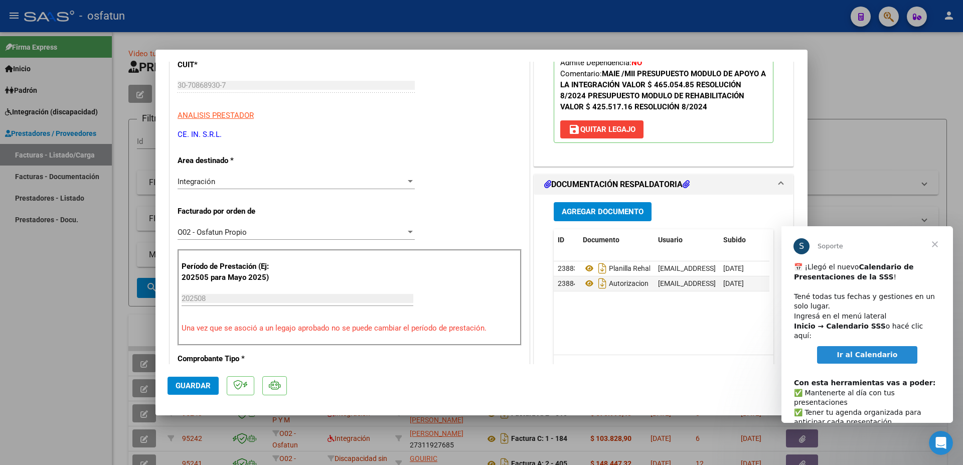
click at [189, 387] on span "Guardar" at bounding box center [193, 385] width 35 height 9
click at [591, 16] on div at bounding box center [481, 232] width 963 height 465
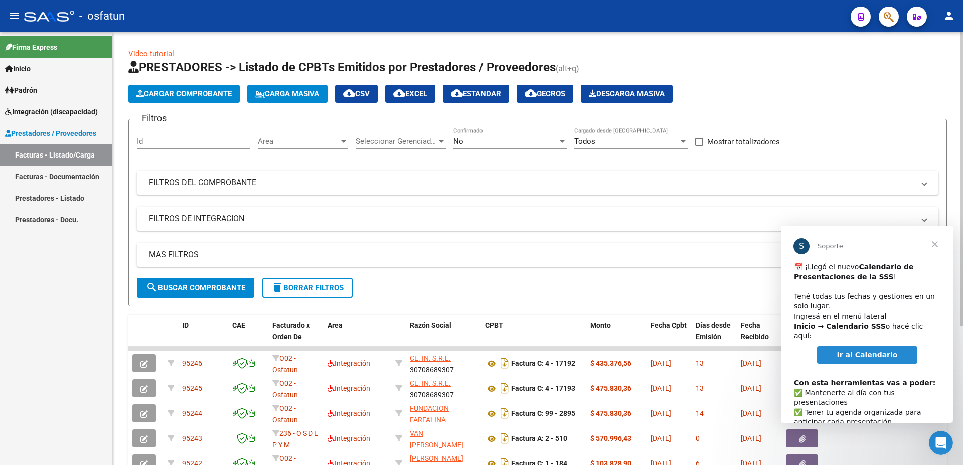
click at [194, 97] on span "Cargar Comprobante" at bounding box center [183, 93] width 95 height 9
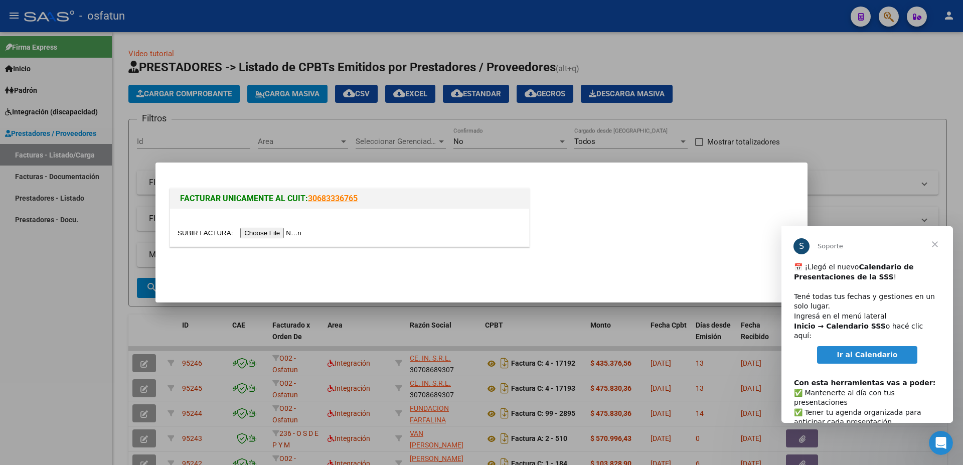
click at [200, 233] on input "file" at bounding box center [241, 233] width 127 height 11
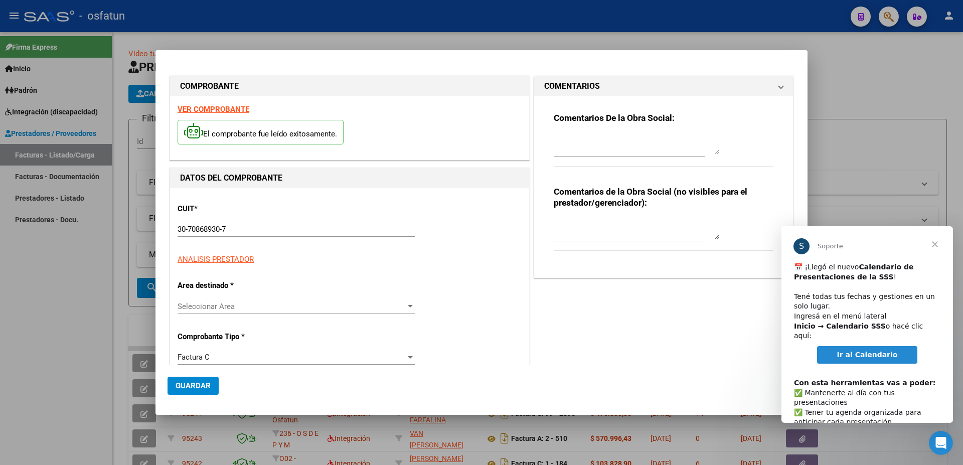
type input "$ 475.830,36"
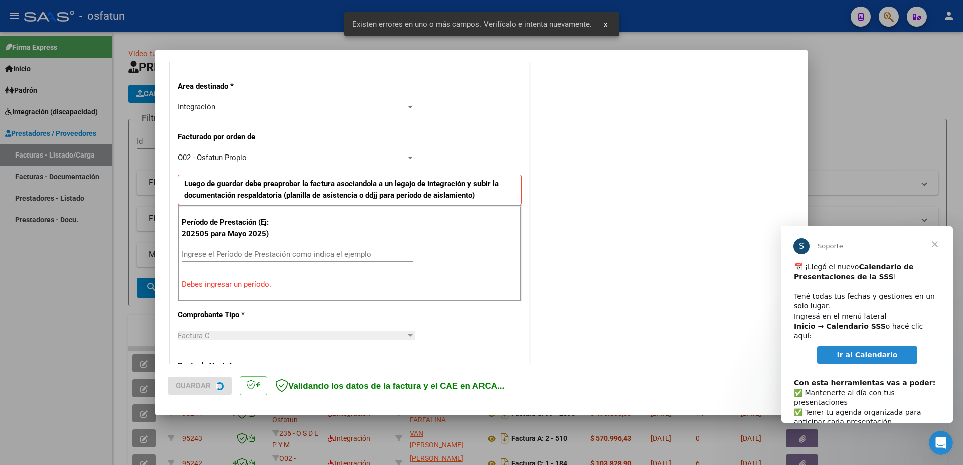
scroll to position [220, 0]
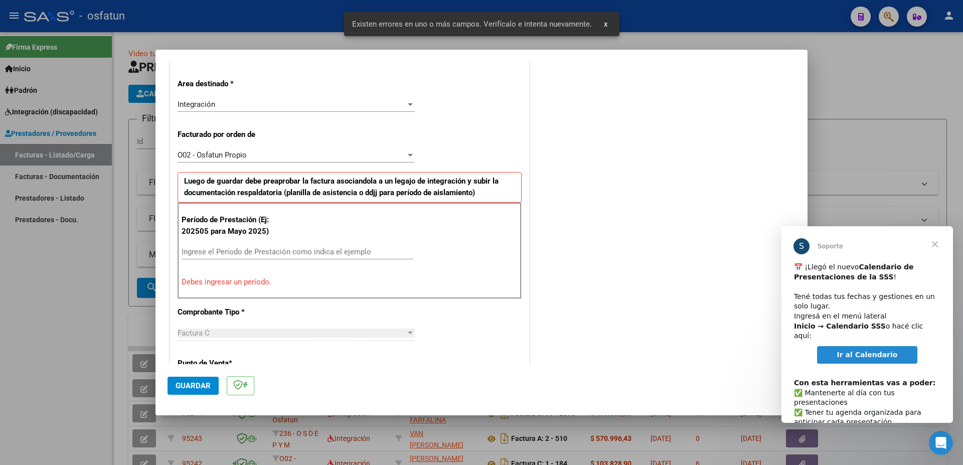
click at [247, 251] on input "Ingrese el Período de Prestación como indica el ejemplo" at bounding box center [298, 251] width 232 height 9
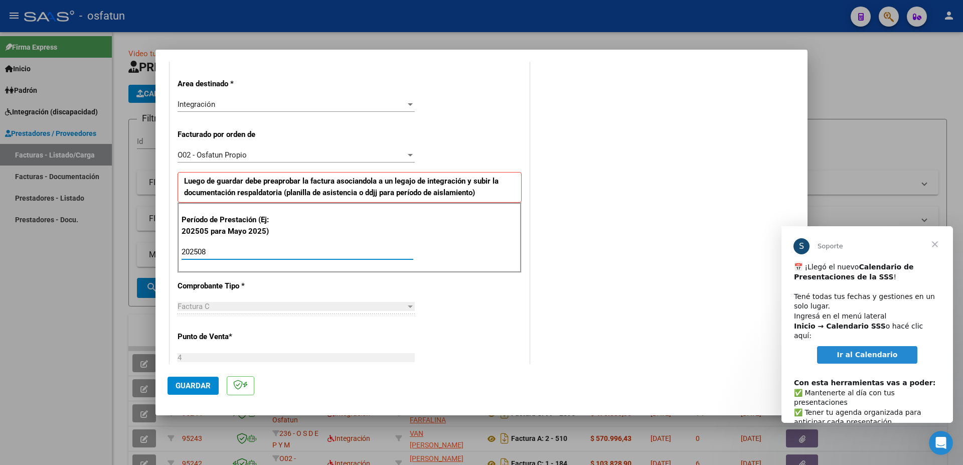
type input "202508"
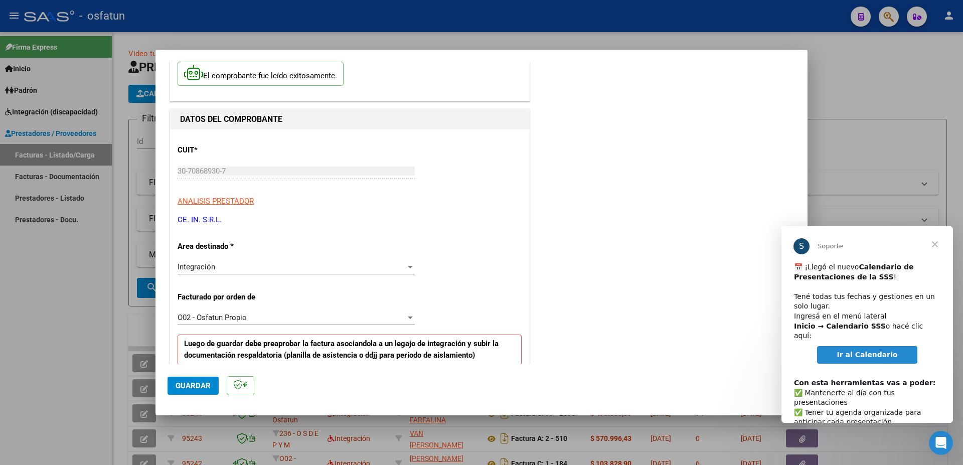
scroll to position [0, 0]
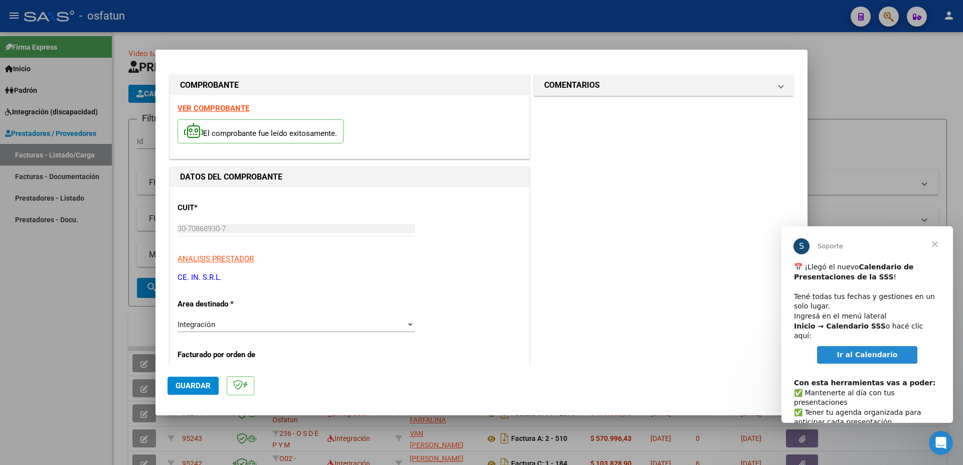
click at [221, 107] on strong "VER COMPROBANTE" at bounding box center [214, 108] width 72 height 9
click at [191, 386] on span "Guardar" at bounding box center [193, 385] width 35 height 9
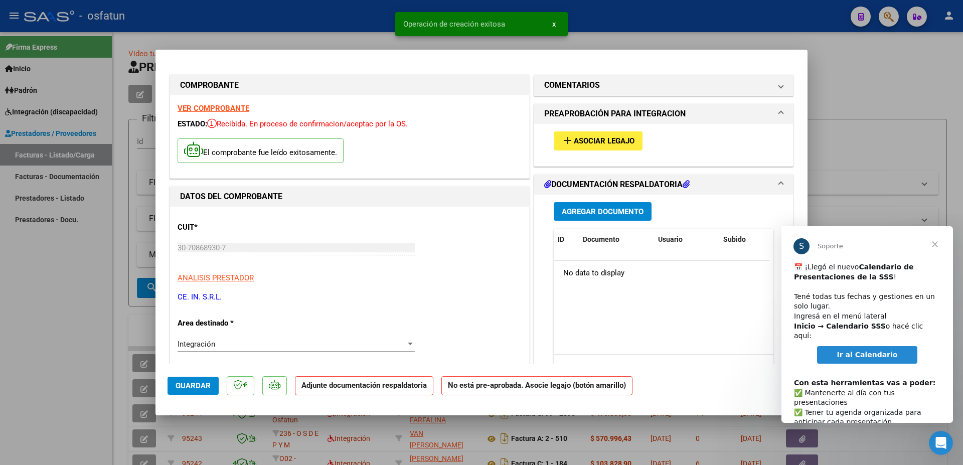
click at [595, 138] on span "Asociar Legajo" at bounding box center [604, 141] width 61 height 9
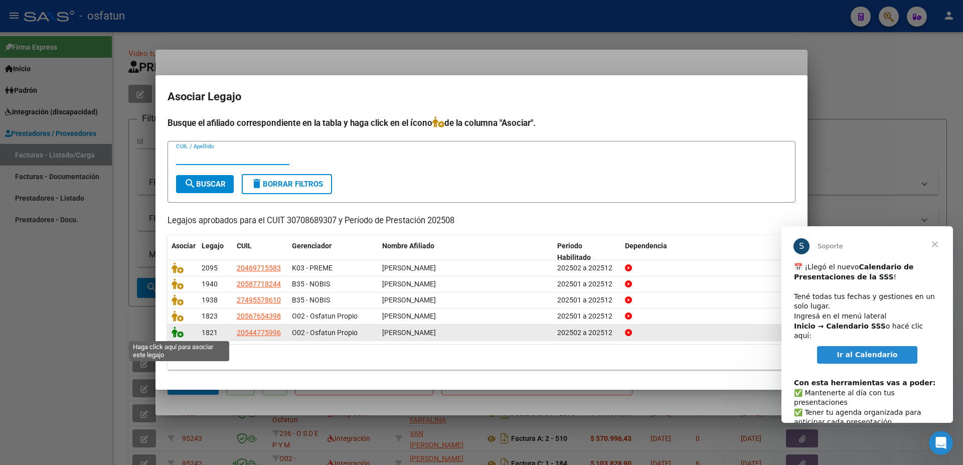
click at [179, 333] on icon at bounding box center [177, 331] width 12 height 11
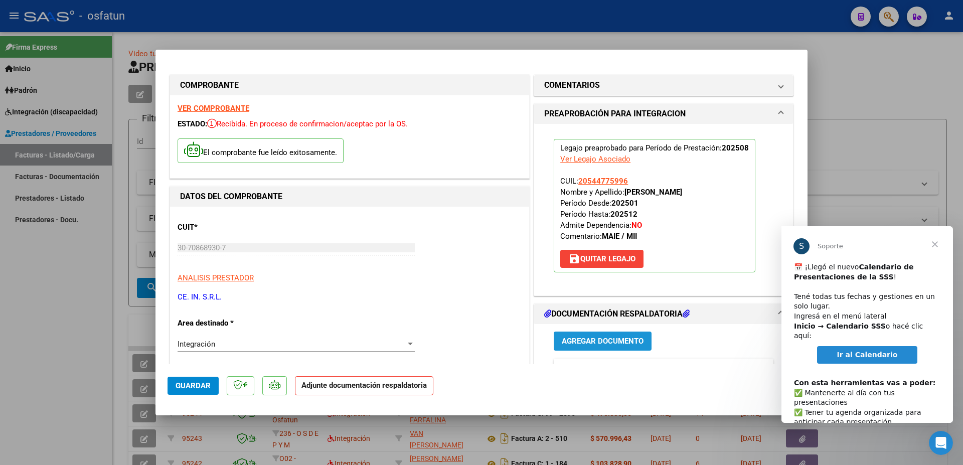
click at [594, 335] on button "Agregar Documento" at bounding box center [603, 340] width 98 height 19
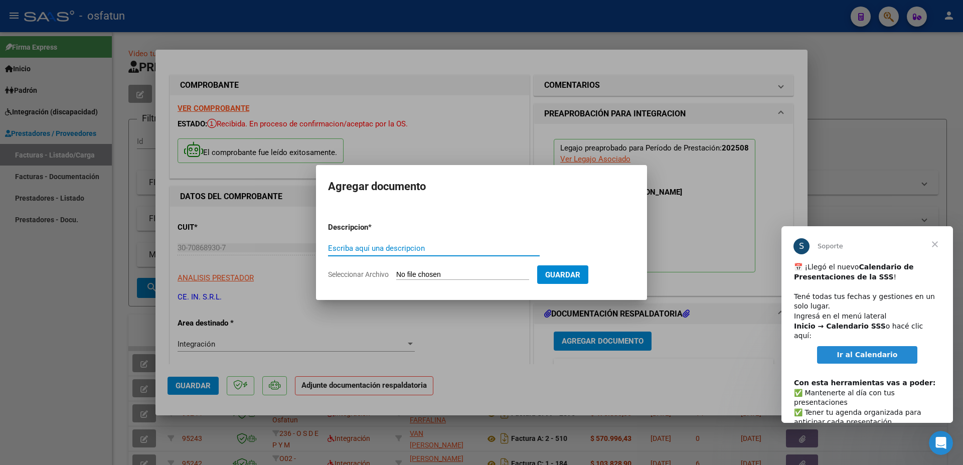
click at [386, 247] on input "Escriba aquí una descripcion" at bounding box center [434, 248] width 212 height 9
type input "PLANILLA DE ASSITENCIA MODULO A LA INTEGRACION ESCOLAR 2025 PEREZ BRANDON"
click at [418, 273] on input "Seleccionar Archivo" at bounding box center [462, 275] width 133 height 10
type input "C:\fakepath\PEREZ, Brandon A. - PLANILLA I.E.pdf"
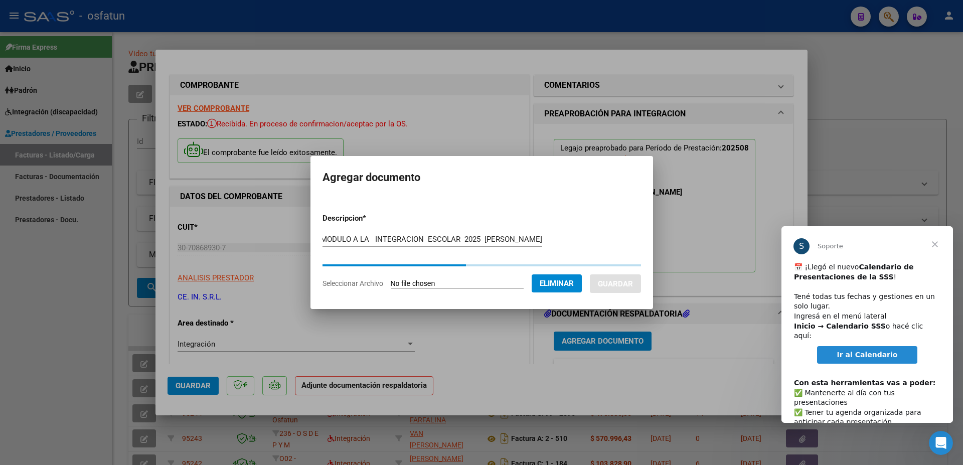
scroll to position [0, 81]
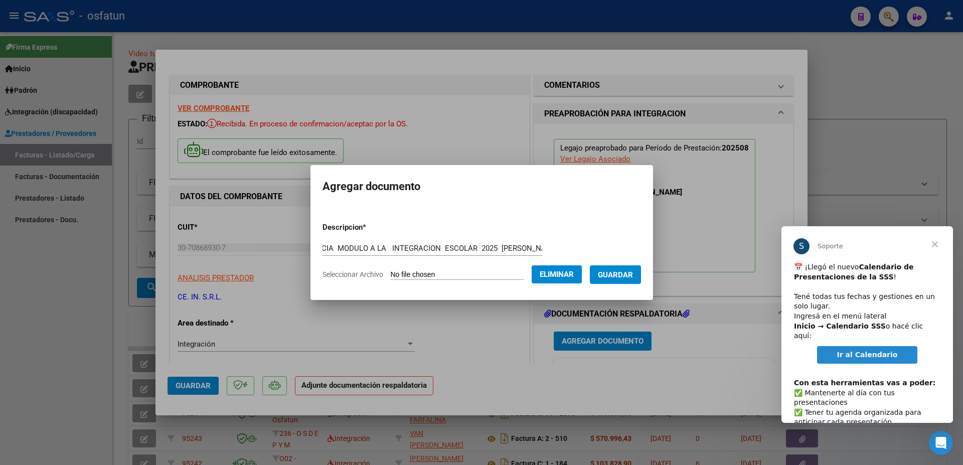
click at [611, 275] on button "Guardar" at bounding box center [615, 274] width 51 height 19
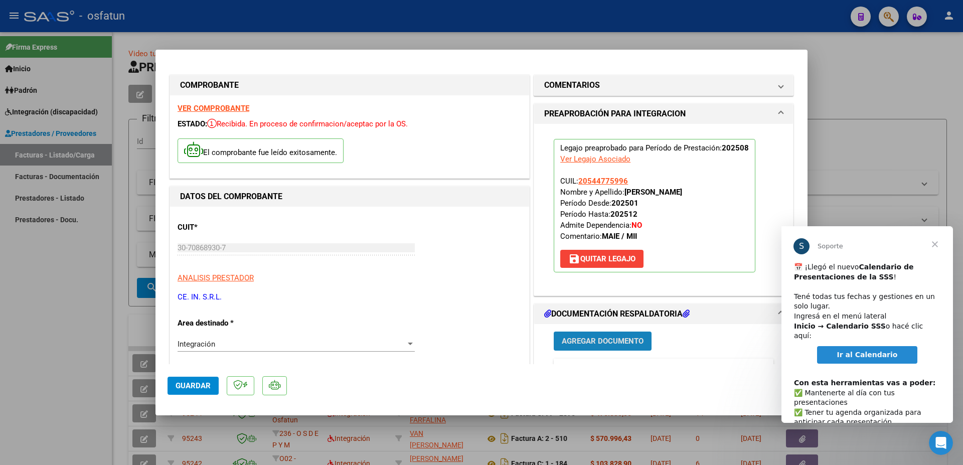
click at [598, 340] on span "Agregar Documento" at bounding box center [603, 341] width 82 height 9
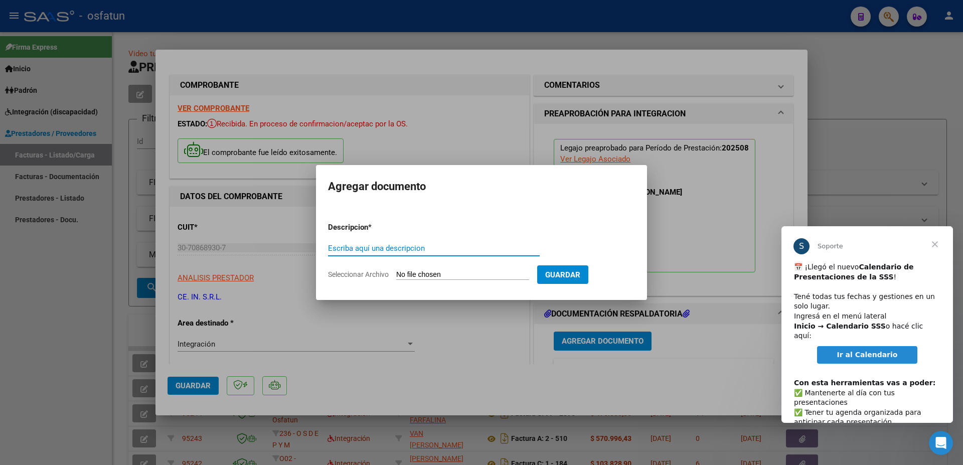
click at [448, 244] on input "Escriba aquí una descripcion" at bounding box center [434, 248] width 212 height 9
type input "AUDITORIA . 2025 PEREZ RUIZ BRANDON IE"
click at [409, 270] on input "Seleccionar Archivo" at bounding box center [462, 275] width 133 height 10
type input "C:\fakepath\IE. 54477599.pdf"
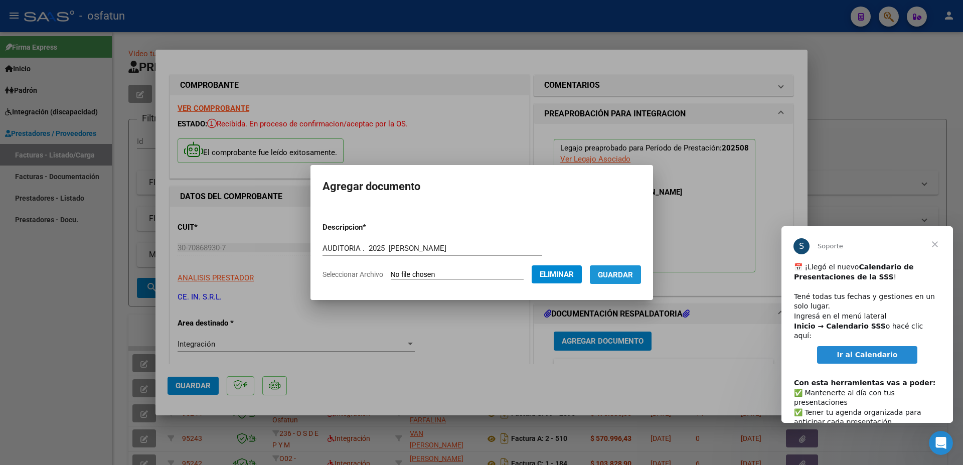
click at [608, 270] on span "Guardar" at bounding box center [615, 274] width 35 height 9
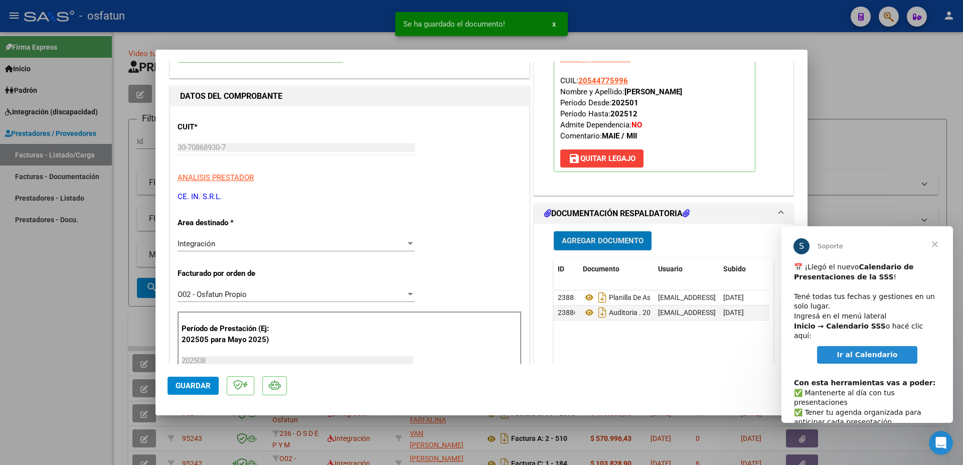
scroll to position [108, 0]
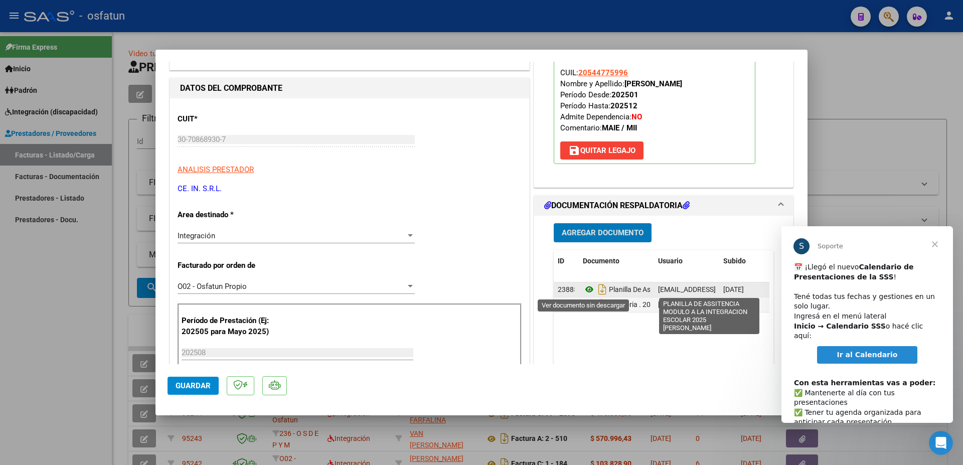
click at [586, 288] on icon at bounding box center [589, 289] width 13 height 12
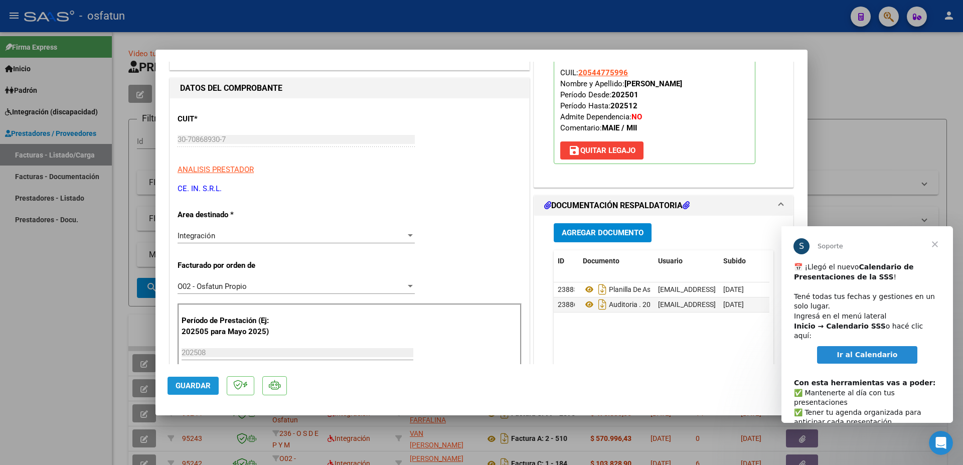
click at [202, 381] on span "Guardar" at bounding box center [193, 385] width 35 height 9
click at [597, 228] on button "Agregar Documento" at bounding box center [603, 232] width 98 height 19
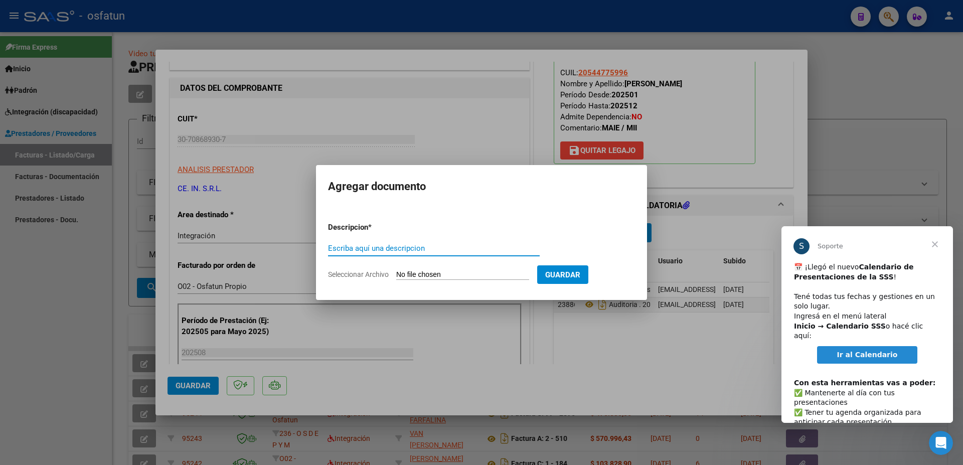
click at [451, 250] on input "Escriba aquí una descripcion" at bounding box center [434, 248] width 212 height 9
click at [378, 248] on input "CERTIFICADO ACTUALIZADO SEPTIEMBRE 2025" at bounding box center [434, 248] width 212 height 9
drag, startPoint x: 374, startPoint y: 250, endPoint x: 325, endPoint y: 251, distance: 48.7
click at [328, 251] on input "CERTIFICADO CUD ACTUALIZADO SEPTIEMBRE 2025" at bounding box center [434, 248] width 212 height 9
type input "CUD ACTUALIZADO SEPTIEMBRE 2025"
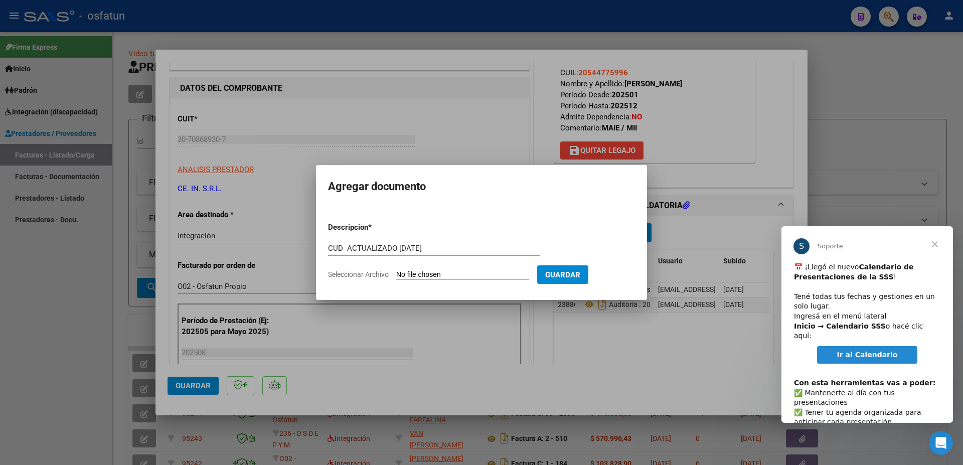
click at [425, 273] on input "Seleccionar Archivo" at bounding box center [462, 275] width 133 height 10
type input "C:\fakepath\WhatsApp Image [DATE] 15.23.56 (1).jpeg"
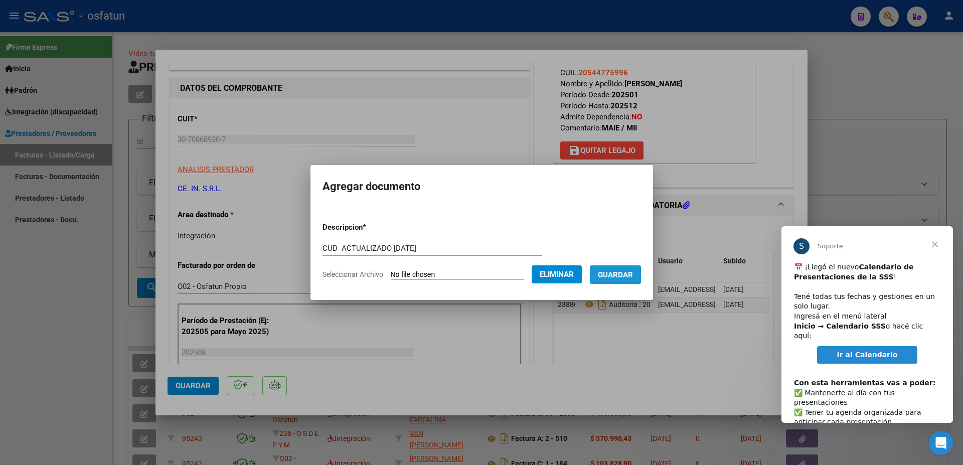
click at [598, 279] on span "Guardar" at bounding box center [615, 274] width 35 height 9
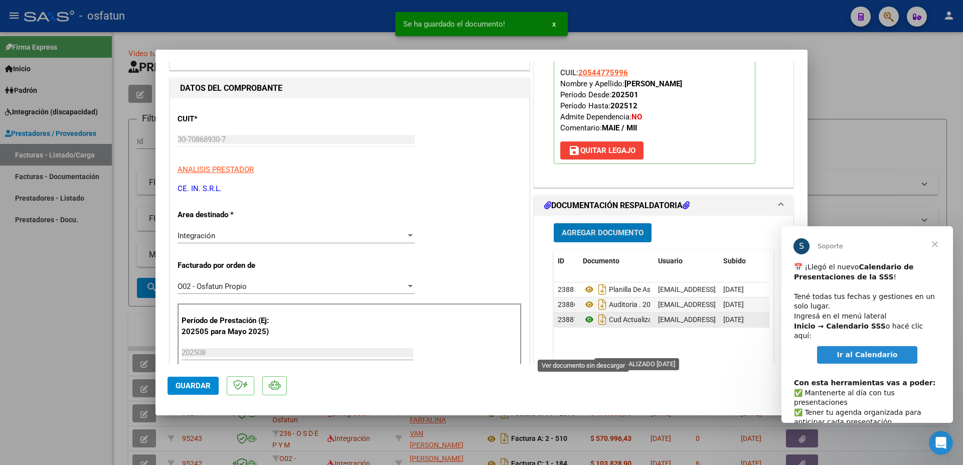
click at [585, 325] on icon at bounding box center [589, 319] width 13 height 12
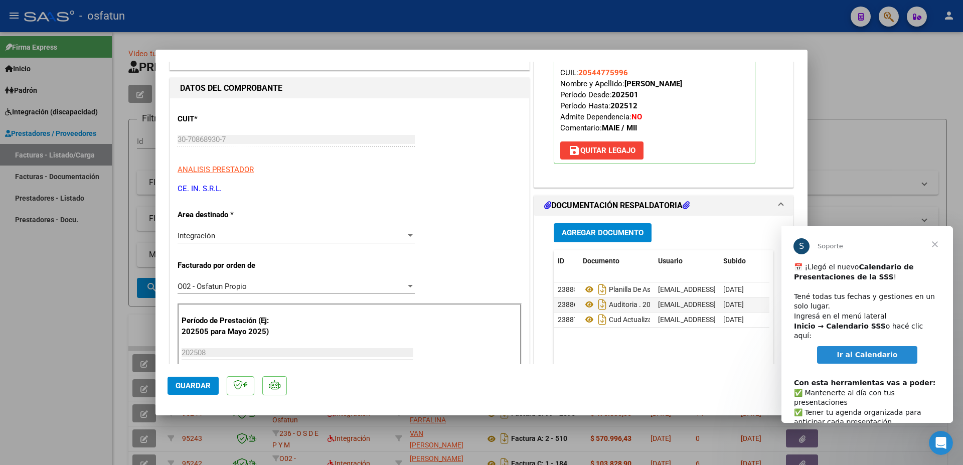
click at [194, 385] on span "Guardar" at bounding box center [193, 385] width 35 height 9
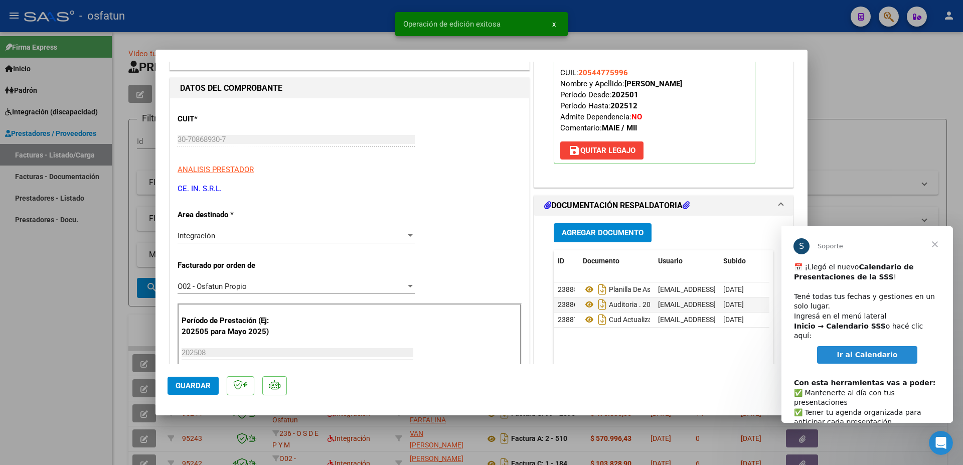
click at [619, 9] on div at bounding box center [481, 232] width 963 height 465
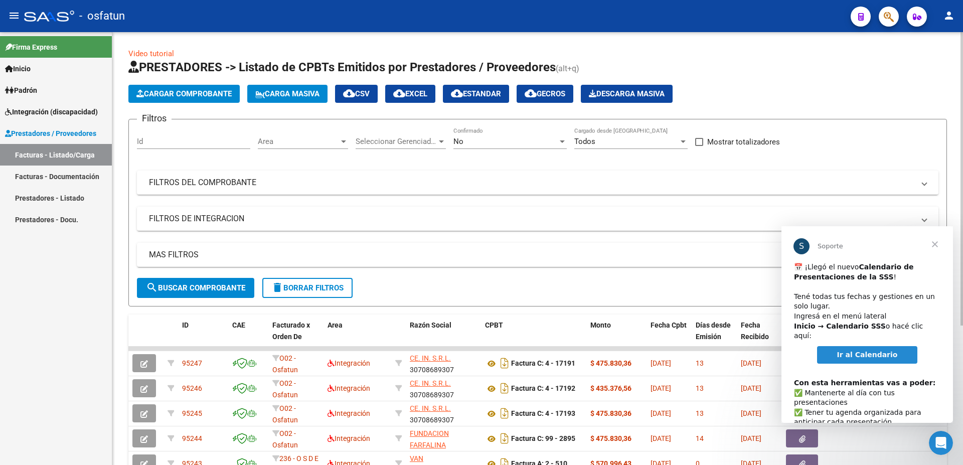
click at [195, 91] on span "Cargar Comprobante" at bounding box center [183, 93] width 95 height 9
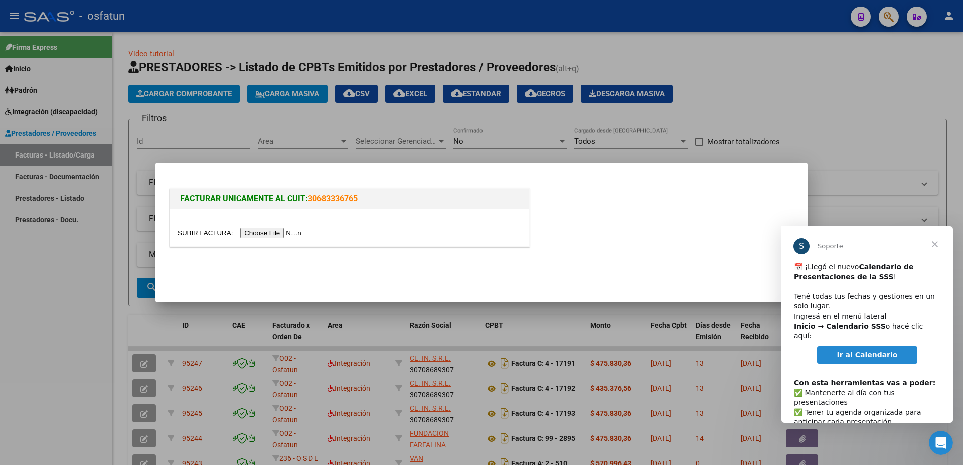
click at [194, 230] on input "file" at bounding box center [241, 233] width 127 height 11
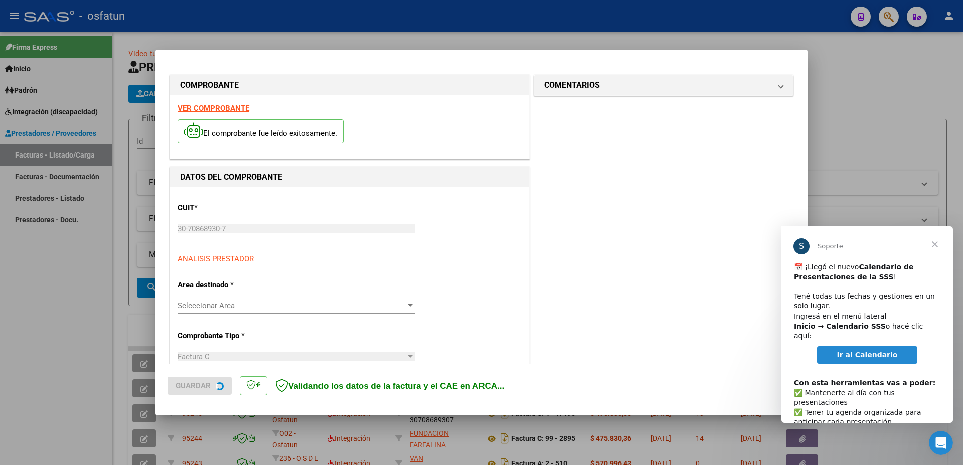
type input "$ 435.376,56"
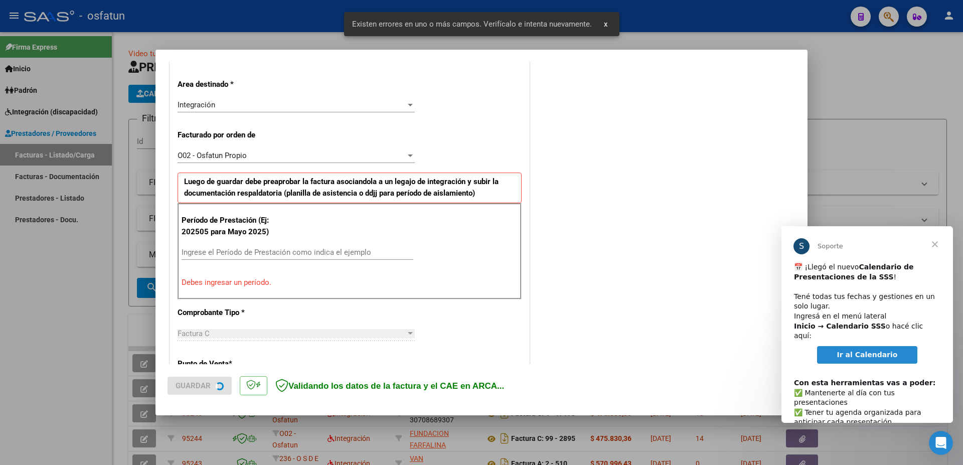
scroll to position [220, 0]
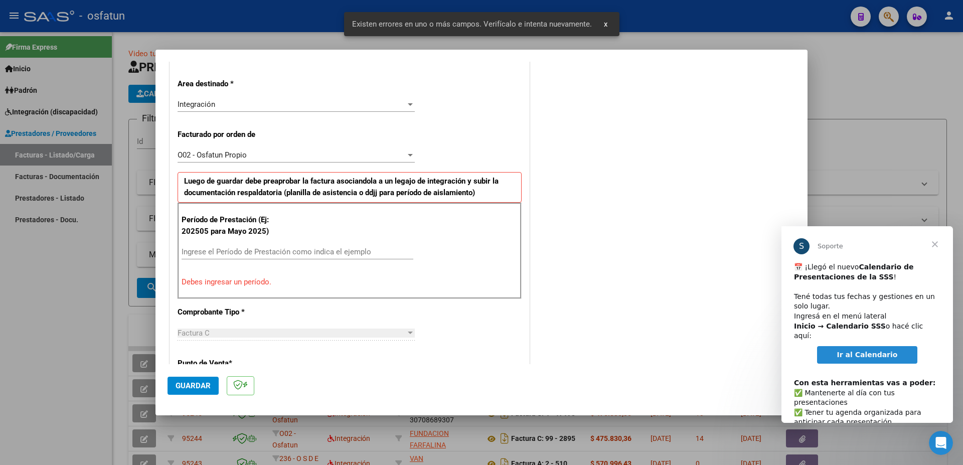
click at [204, 253] on input "Ingrese el Período de Prestación como indica el ejemplo" at bounding box center [298, 251] width 232 height 9
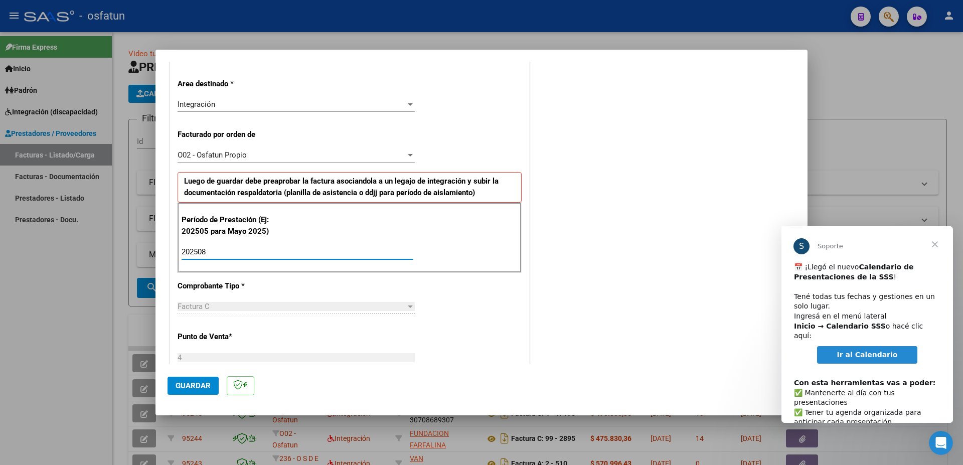
type input "202508"
click at [196, 384] on span "Guardar" at bounding box center [193, 385] width 35 height 9
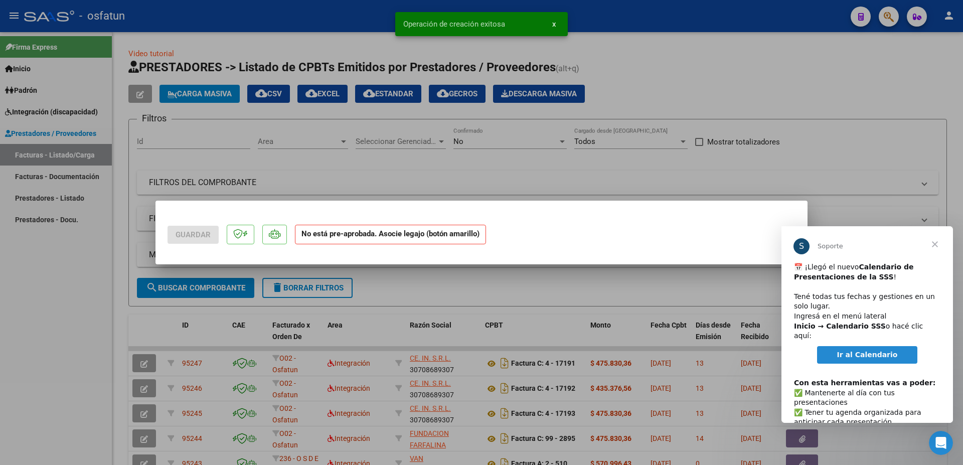
scroll to position [0, 0]
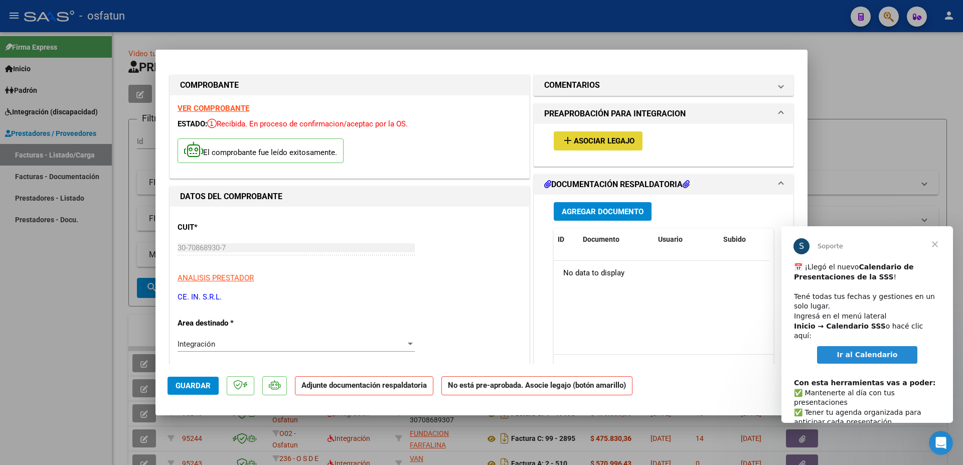
click at [574, 139] on span "Asociar Legajo" at bounding box center [604, 141] width 61 height 9
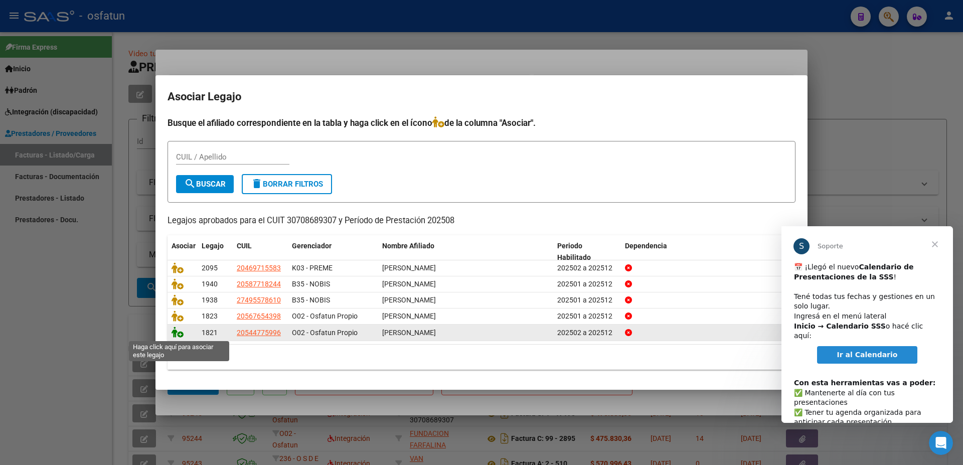
click at [176, 331] on icon at bounding box center [177, 331] width 12 height 11
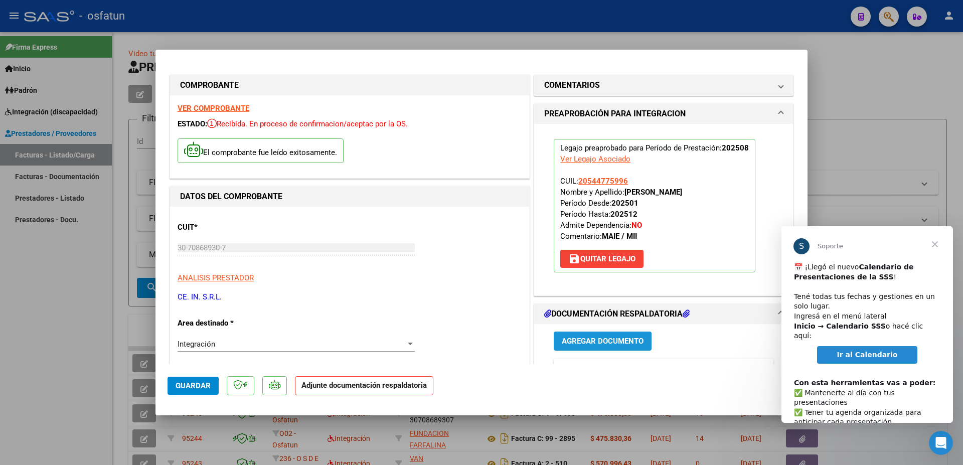
click at [593, 340] on span "Agregar Documento" at bounding box center [603, 341] width 82 height 9
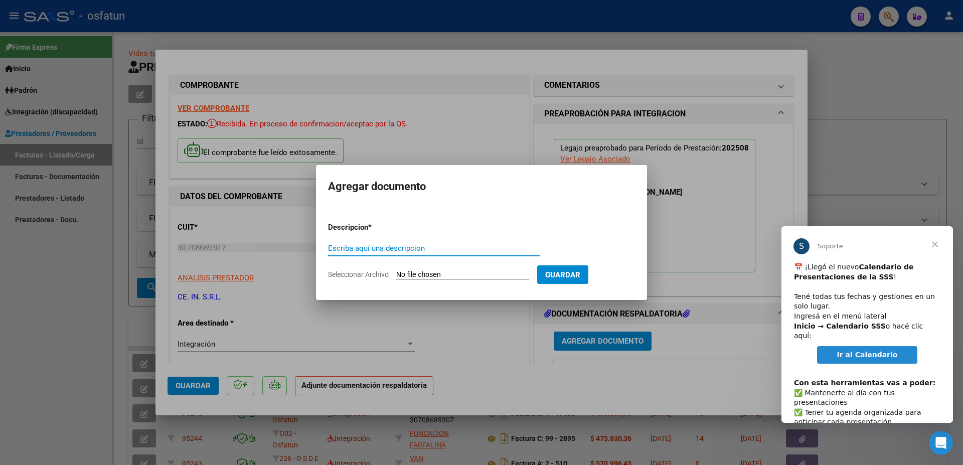
click at [399, 248] on input "Escriba aquí una descripcion" at bounding box center [434, 248] width 212 height 9
click at [465, 248] on input "PLANILLA DE ASISTENCIA 2025 -" at bounding box center [434, 248] width 212 height 9
type input "PLANILLA DE ASISTENCIA 2025 - REHABILITACION INTENSIVA"
click at [422, 271] on input "Seleccionar Archivo" at bounding box center [462, 275] width 133 height 10
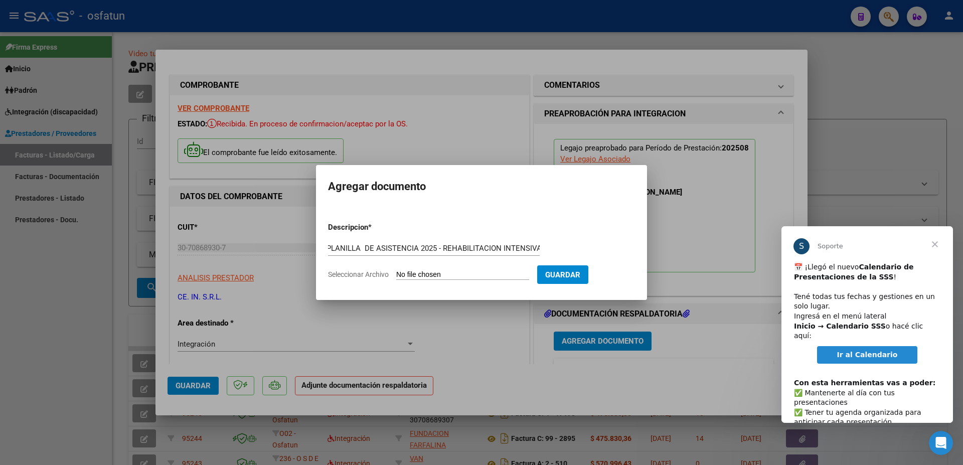
type input "C:\fakepath\PEREZ, Brandon A. - PLANILLAS Rehab.pdf"
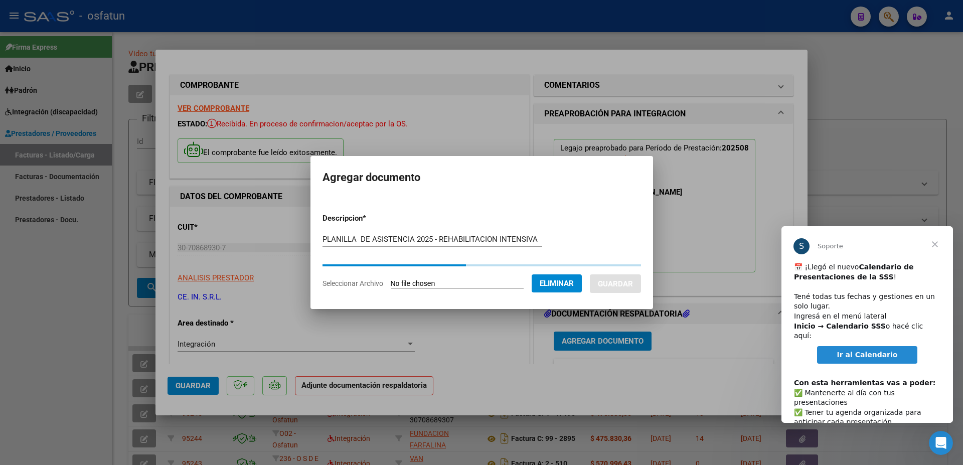
scroll to position [0, 0]
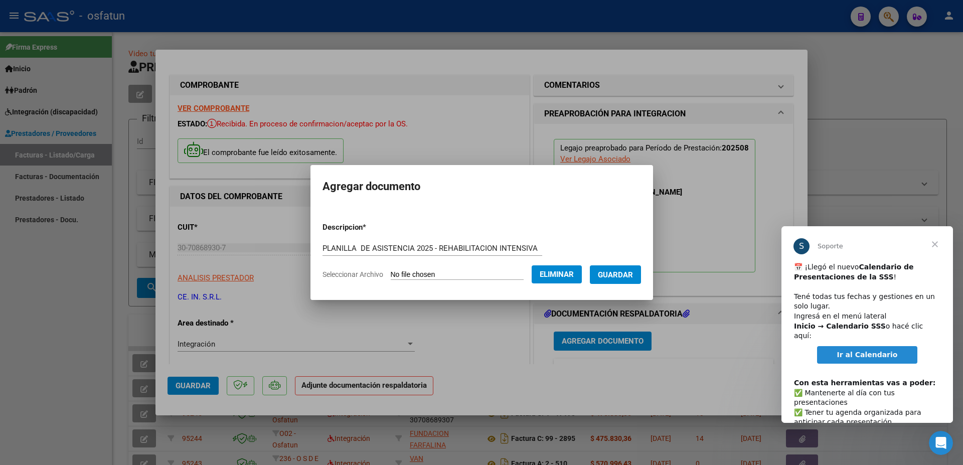
click at [619, 275] on button "Guardar" at bounding box center [615, 274] width 51 height 19
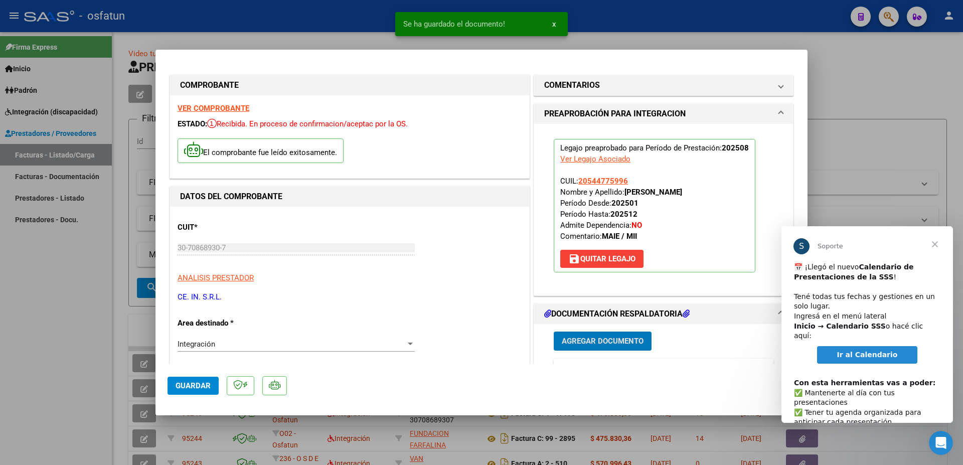
click at [610, 339] on span "Agregar Documento" at bounding box center [603, 341] width 82 height 9
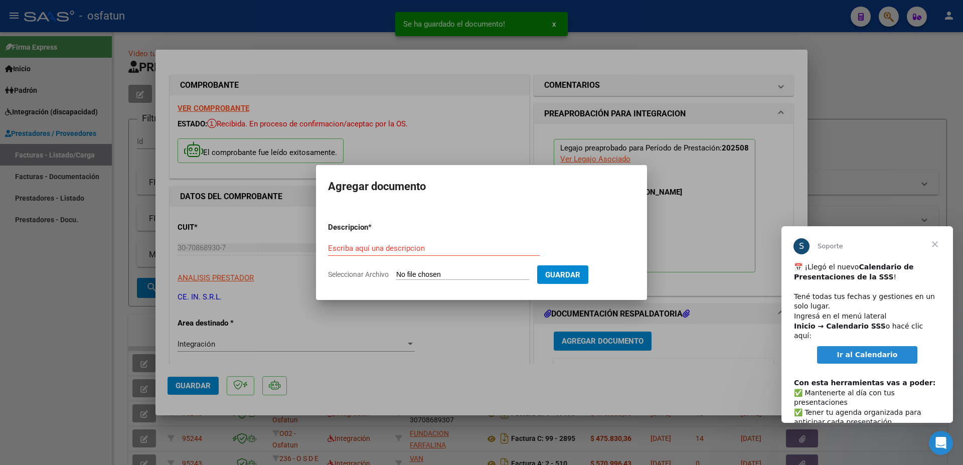
click at [365, 243] on div "Escriba aquí una descripcion" at bounding box center [434, 248] width 212 height 15
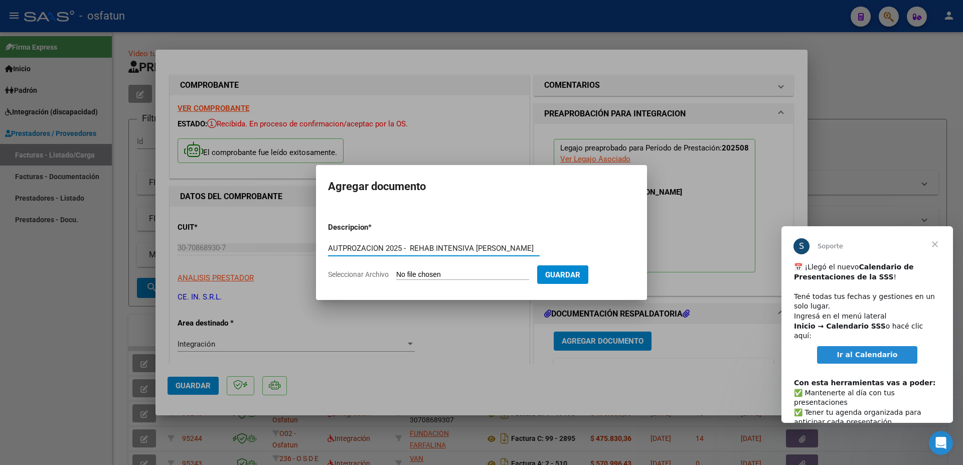
scroll to position [0, 15]
click at [497, 248] on input "AUTPROZACION 2025 - REHAB INTENSIVA PEREZ RIOZ BRANDON" at bounding box center [434, 248] width 212 height 9
click at [415, 271] on input "Seleccionar Archivo" at bounding box center [462, 275] width 133 height 10
click at [357, 247] on input "AUTPROZACION 2025 - REHAB INTENSIVA PEREZ RUIZ BRANDON" at bounding box center [434, 248] width 212 height 9
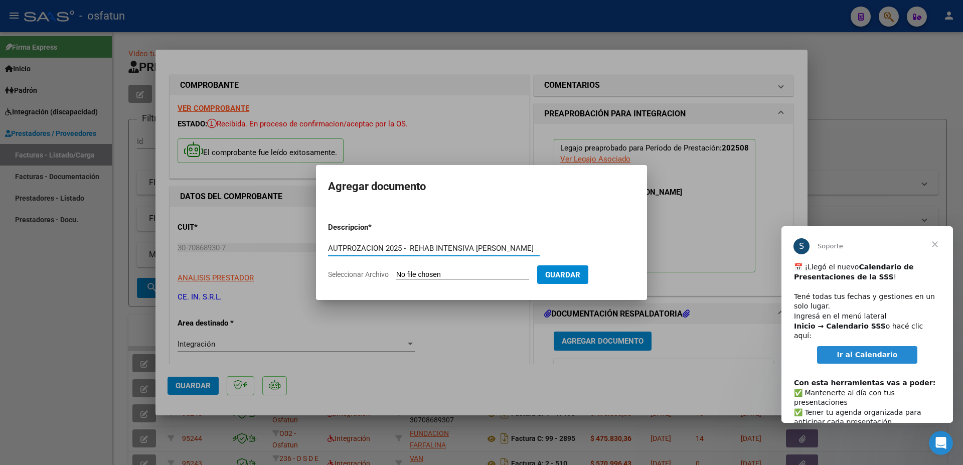
scroll to position [0, 0]
drag, startPoint x: 356, startPoint y: 246, endPoint x: 321, endPoint y: 246, distance: 34.6
click at [328, 246] on input "AUTPROZACION 2025 - REHAB INTENSIVA PEREZ RUIZ BRANDON" at bounding box center [434, 248] width 212 height 9
type input "AUTORIZACION 2025 - REHAB INTENSIVA PEREZ RUIZ BRANDON"
click at [416, 274] on input "Seleccionar Archivo" at bounding box center [462, 275] width 133 height 10
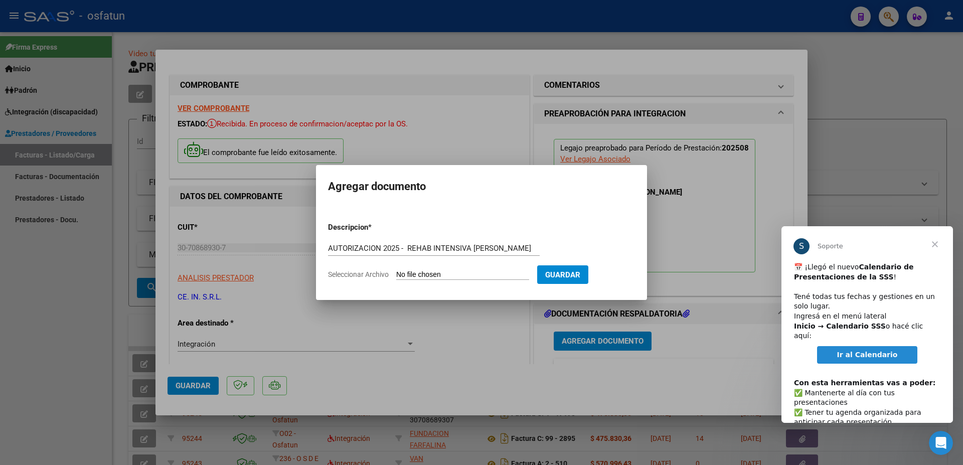
click at [421, 274] on input "Seleccionar Archivo" at bounding box center [462, 275] width 133 height 10
type input "C:\fakepath\PEREZ BRANDON AUTORIZACION 2025.pdf"
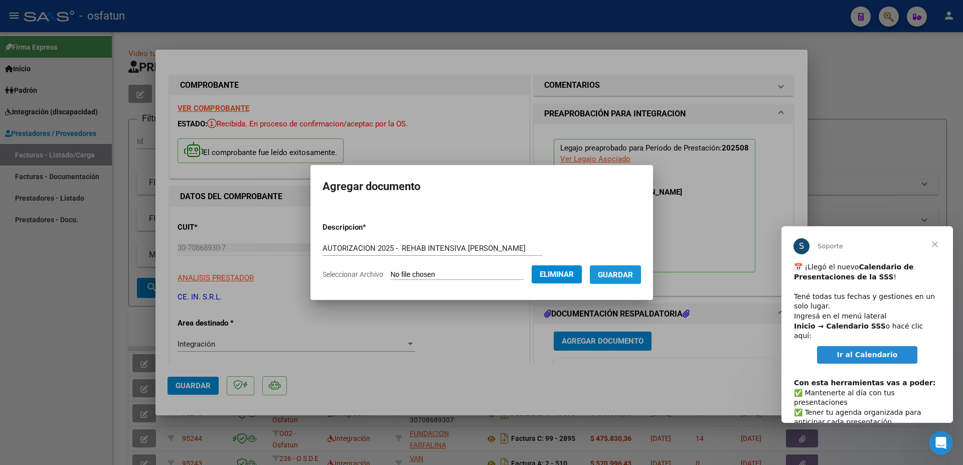
click at [626, 267] on button "Guardar" at bounding box center [615, 274] width 51 height 19
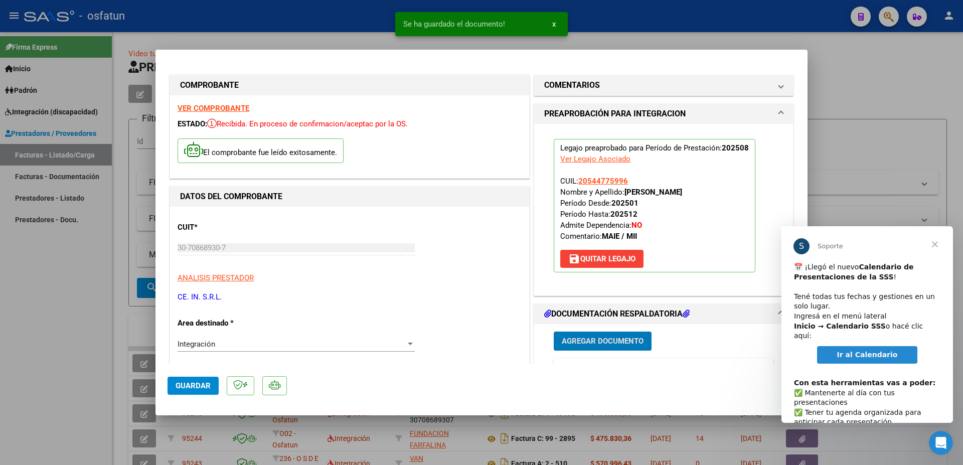
click at [616, 341] on span "Agregar Documento" at bounding box center [603, 341] width 82 height 9
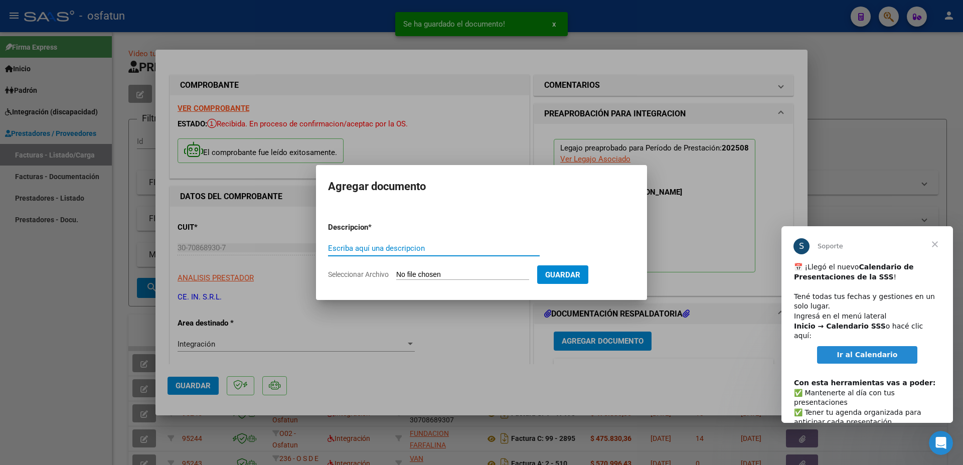
click at [374, 248] on input "Escriba aquí una descripcion" at bounding box center [434, 248] width 212 height 9
type input "CUD SET 2025"
click at [405, 271] on input "Seleccionar Archivo" at bounding box center [462, 275] width 133 height 10
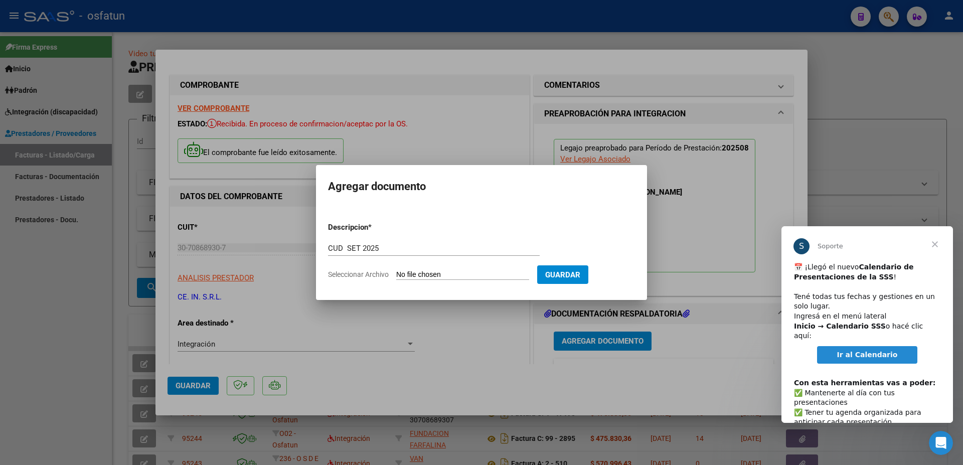
type input "C:\fakepath\WhatsApp Image [DATE] 15.23.56 (1).jpeg"
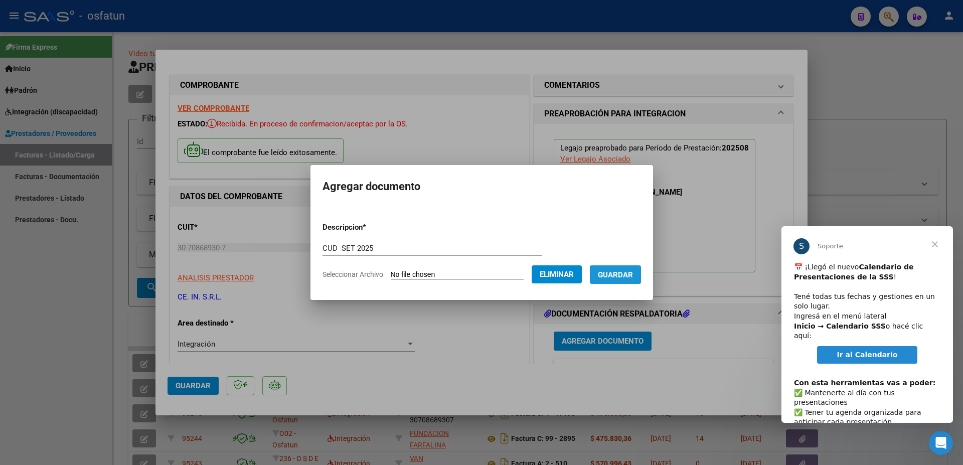
click at [598, 279] on span "Guardar" at bounding box center [615, 274] width 35 height 9
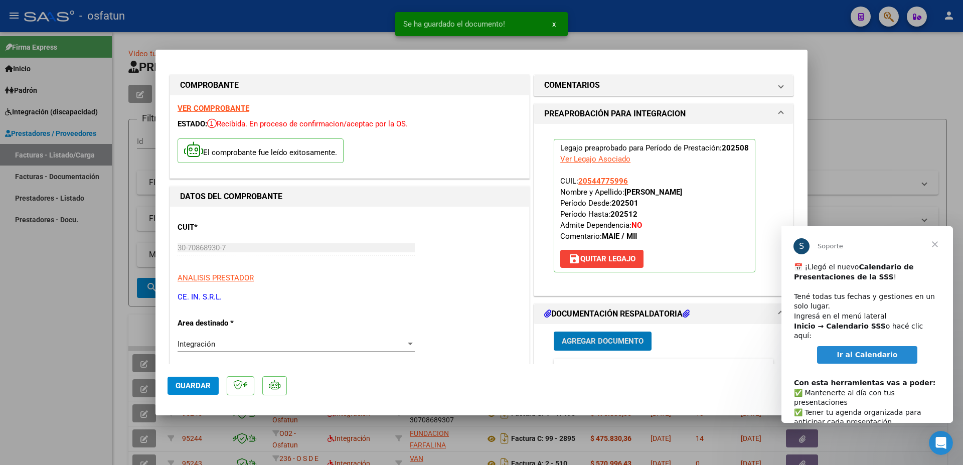
click at [197, 383] on span "Guardar" at bounding box center [193, 385] width 35 height 9
click at [555, 26] on span "x" at bounding box center [554, 24] width 4 height 9
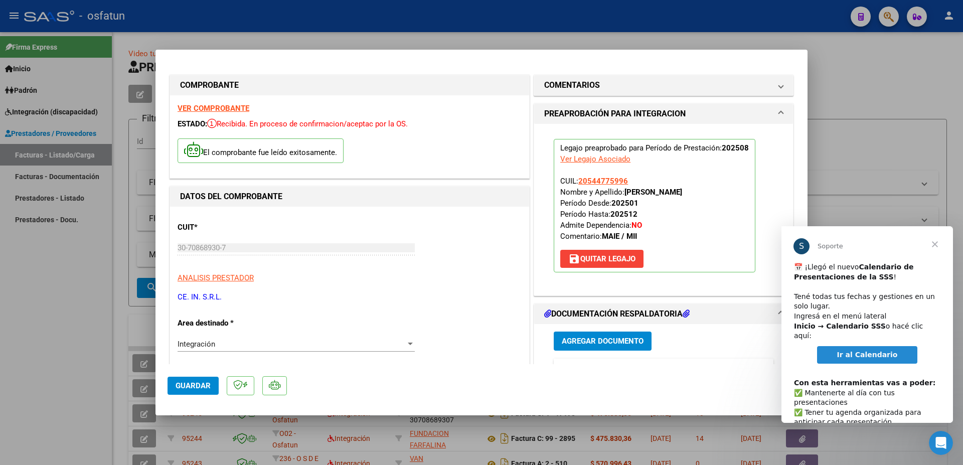
click at [880, 86] on div at bounding box center [481, 232] width 963 height 465
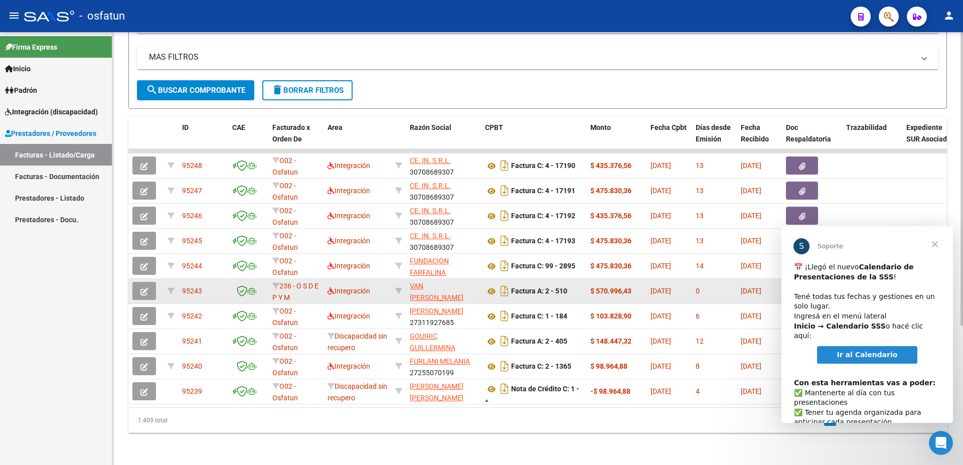
scroll to position [206, 0]
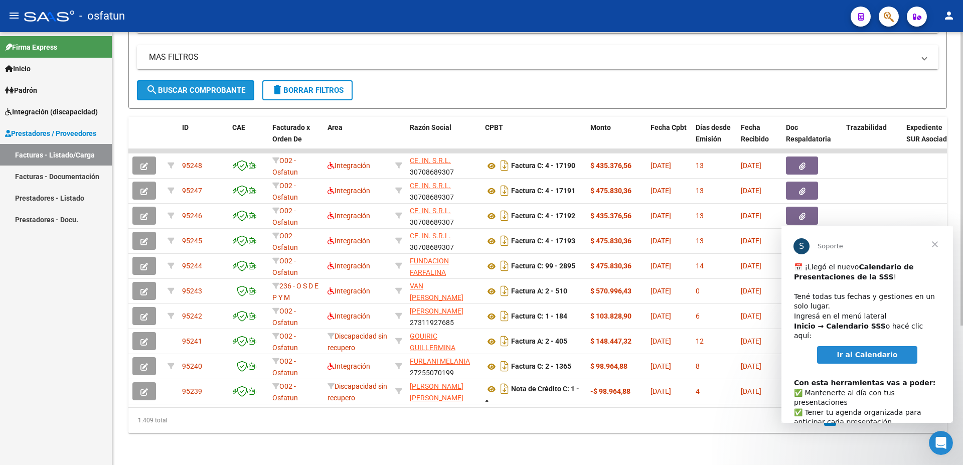
click at [202, 86] on span "search Buscar Comprobante" at bounding box center [195, 90] width 99 height 9
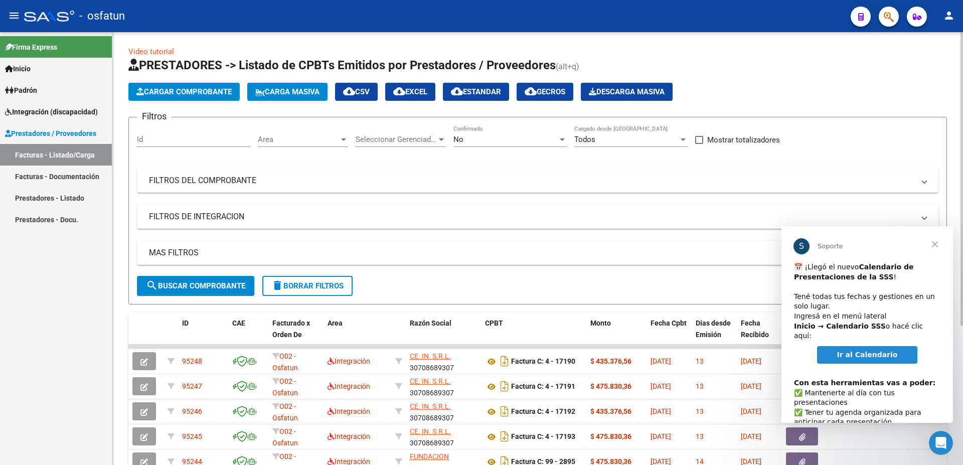
scroll to position [0, 0]
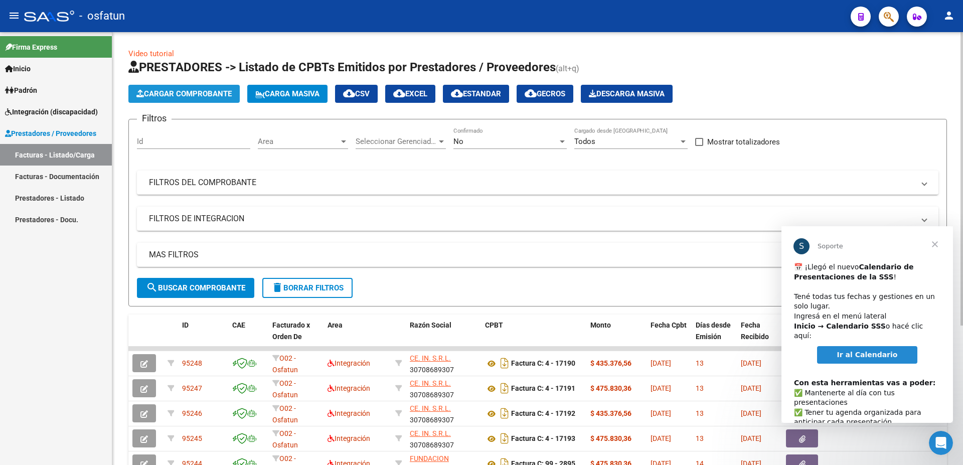
click at [196, 95] on span "Cargar Comprobante" at bounding box center [183, 93] width 95 height 9
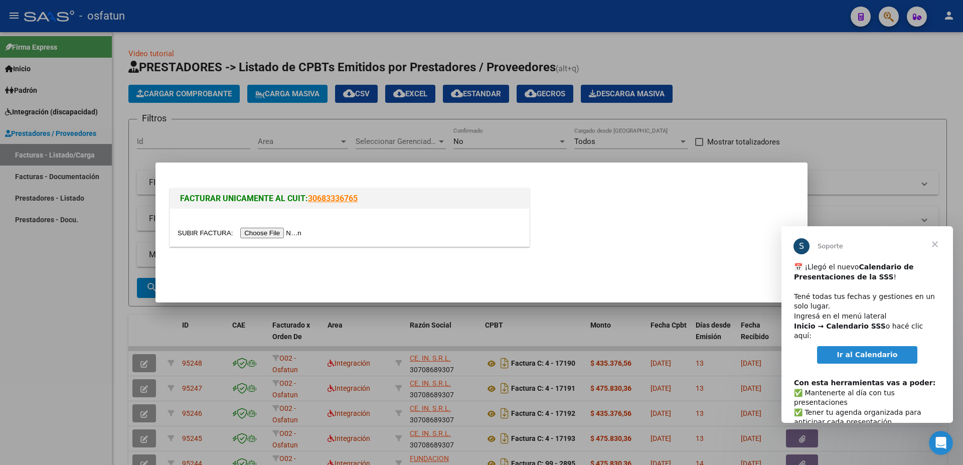
click at [197, 233] on input "file" at bounding box center [241, 233] width 127 height 11
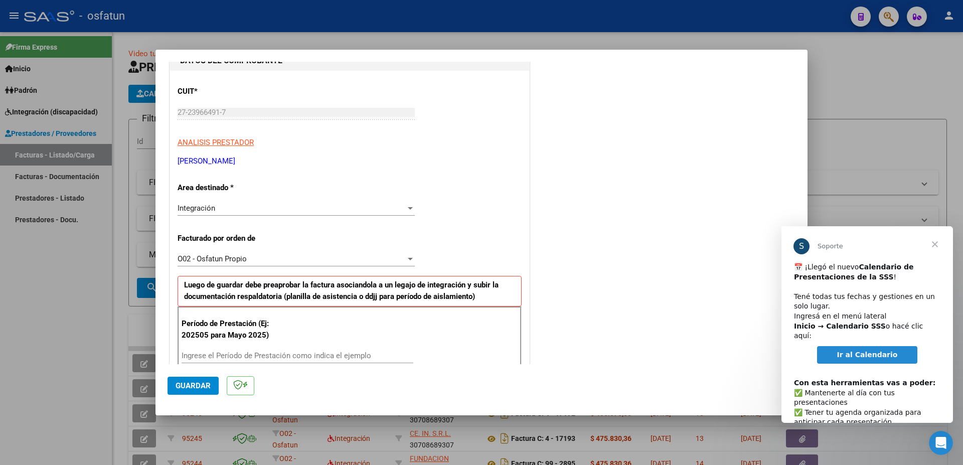
scroll to position [166, 0]
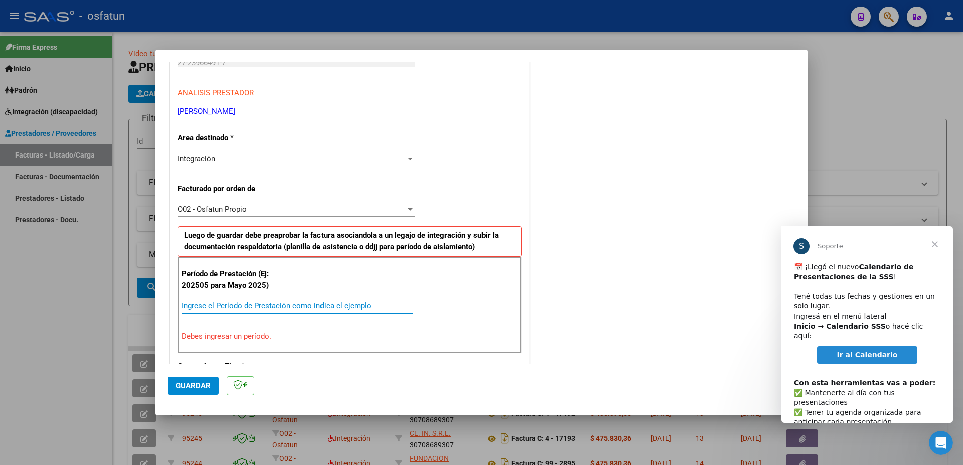
click at [255, 306] on input "Ingrese el Período de Prestación como indica el ejemplo" at bounding box center [298, 305] width 232 height 9
type input "202508"
click at [195, 386] on span "Guardar" at bounding box center [193, 385] width 35 height 9
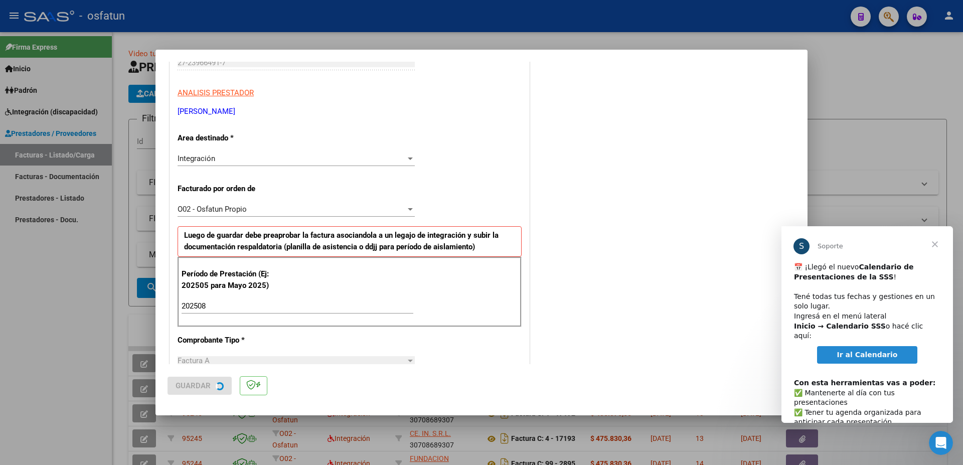
scroll to position [0, 0]
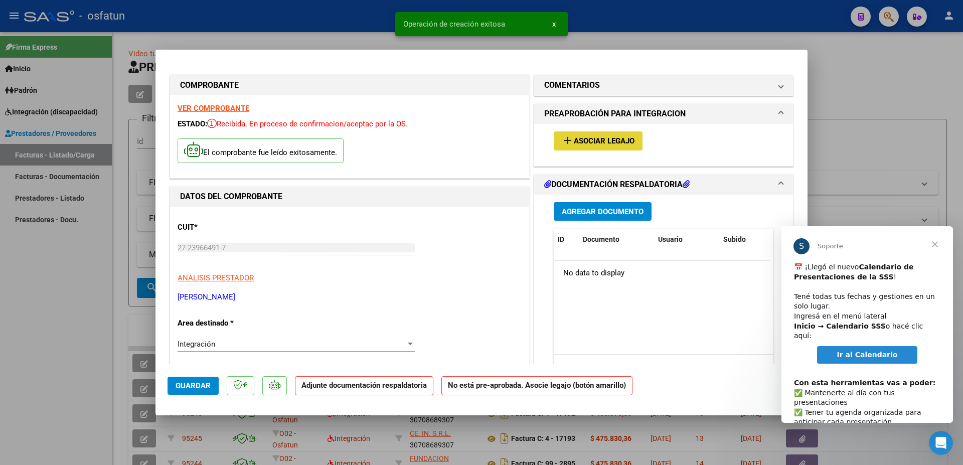
click at [611, 139] on span "Asociar Legajo" at bounding box center [604, 141] width 61 height 9
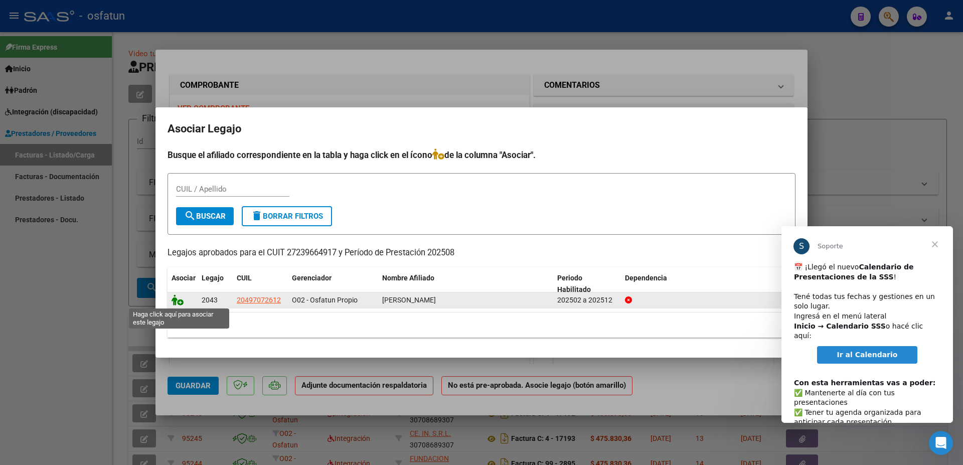
click at [176, 300] on icon at bounding box center [177, 299] width 12 height 11
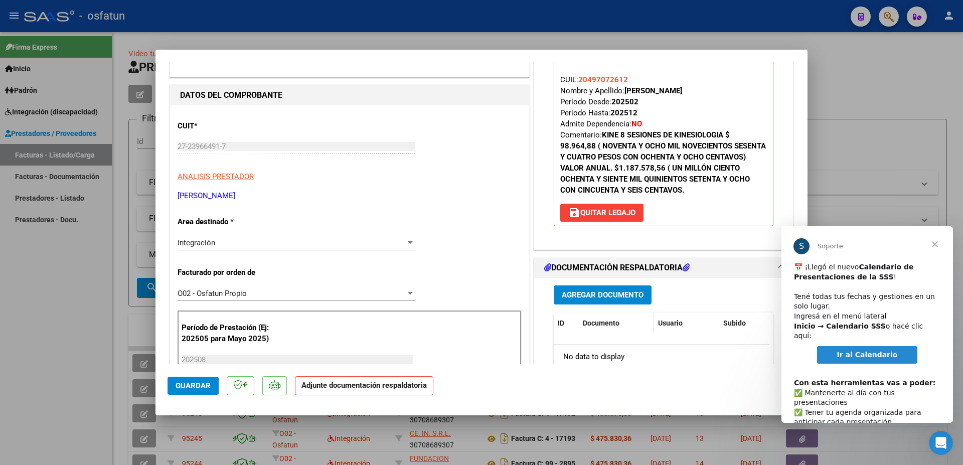
scroll to position [108, 0]
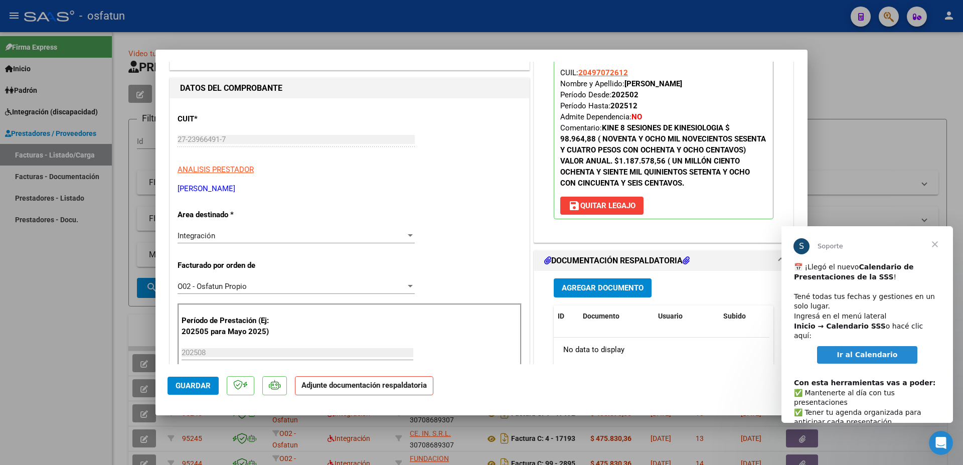
click at [614, 281] on button "Agregar Documento" at bounding box center [603, 287] width 98 height 19
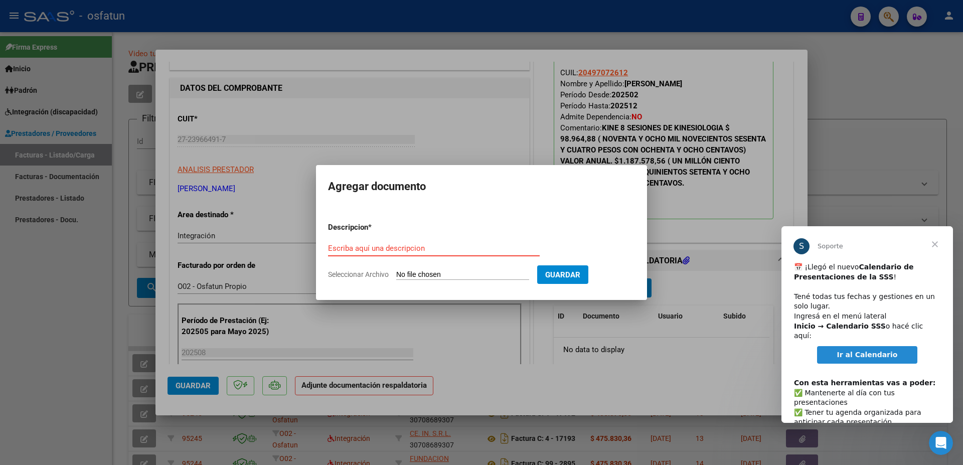
click at [424, 247] on input "Escriba aquí una descripcion" at bounding box center [434, 248] width 212 height 9
type input "AUTORIZACION 2025 KINESIOLOGIA"
click at [428, 273] on input "Seleccionar Archivo" at bounding box center [462, 275] width 133 height 10
type input "C:\fakepath\autorización Dylan (1)-1.pdf"
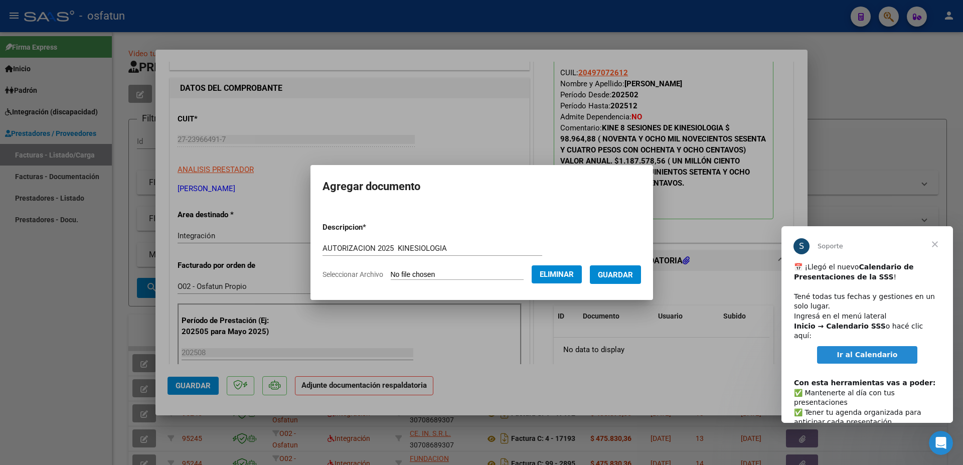
click at [615, 274] on span "Guardar" at bounding box center [615, 274] width 35 height 9
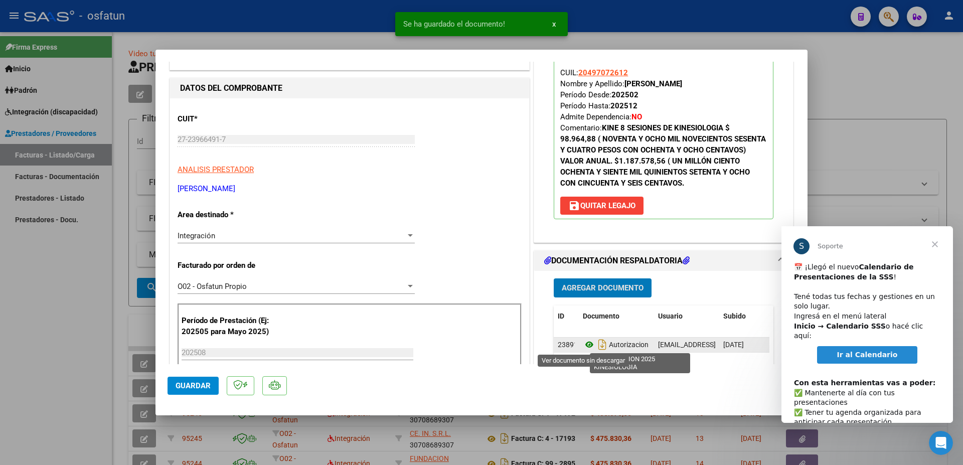
click at [586, 342] on icon at bounding box center [589, 344] width 13 height 12
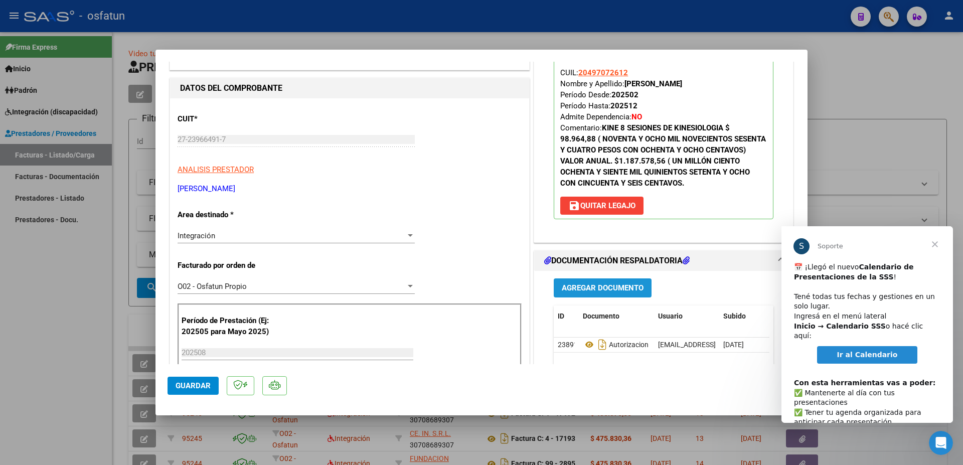
click at [590, 287] on span "Agregar Documento" at bounding box center [603, 288] width 82 height 9
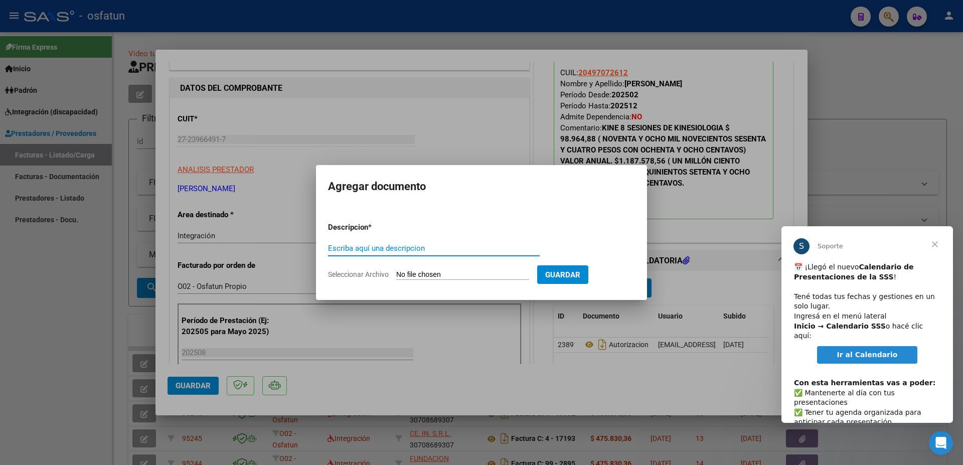
click at [403, 246] on input "Escriba aquí una descripcion" at bounding box center [434, 248] width 212 height 9
type input "PLANILLA DE ASISTENCIA AGOSTO 2025 - KINESIOLOGIA STANIOR DYLAN"
click at [559, 268] on button "Guardar" at bounding box center [562, 274] width 51 height 19
click at [558, 272] on span "Guardar" at bounding box center [562, 274] width 35 height 9
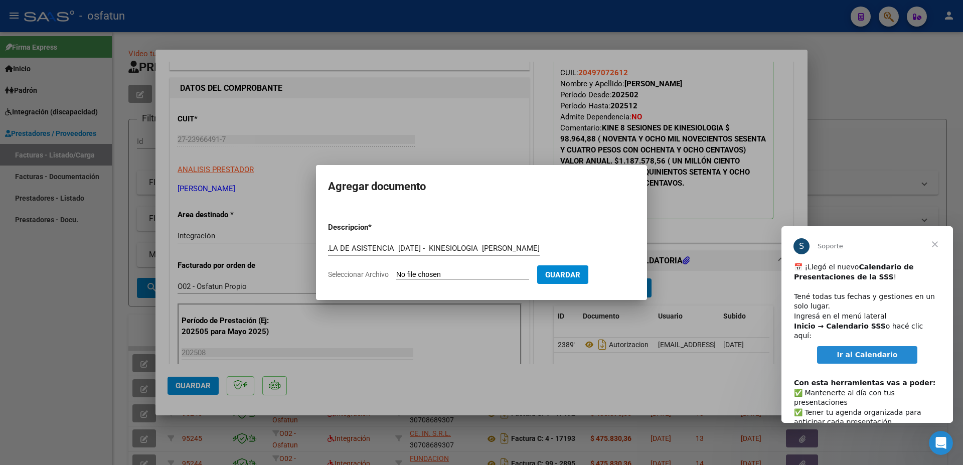
click at [559, 271] on span "Guardar" at bounding box center [562, 274] width 35 height 9
click at [359, 102] on div at bounding box center [481, 232] width 963 height 465
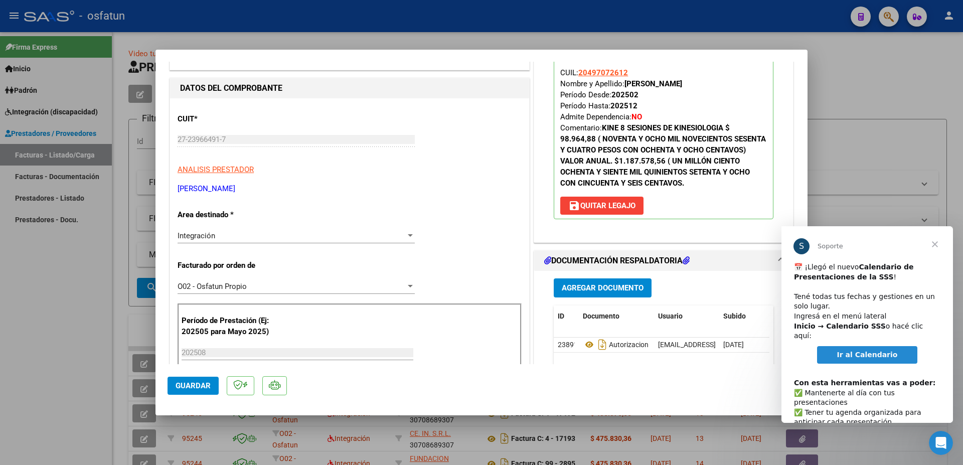
click at [622, 287] on span "Agregar Documento" at bounding box center [603, 288] width 82 height 9
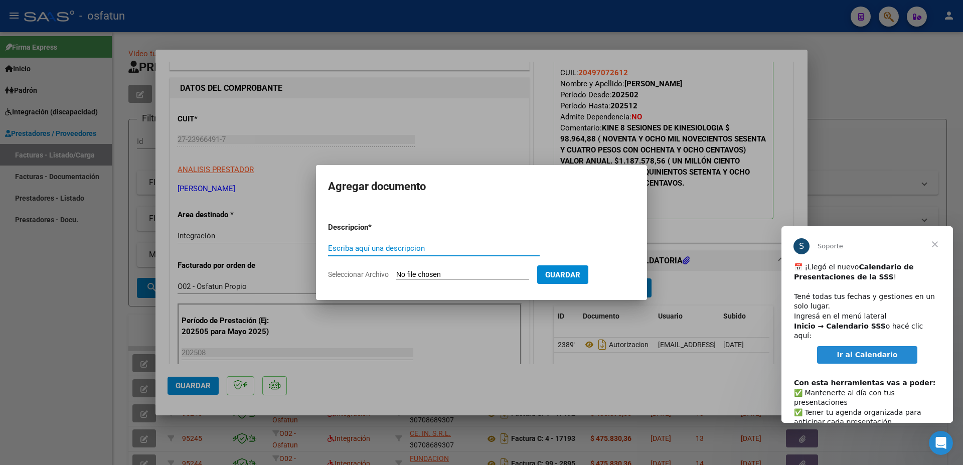
click at [423, 248] on input "Escriba aquí una descripcion" at bounding box center [434, 248] width 212 height 9
click at [569, 395] on div at bounding box center [481, 232] width 963 height 465
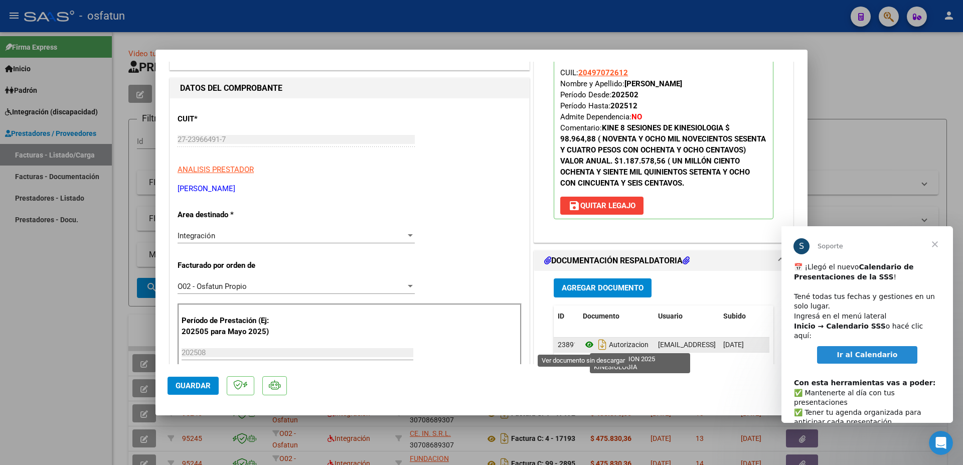
click at [585, 343] on icon at bounding box center [589, 344] width 13 height 12
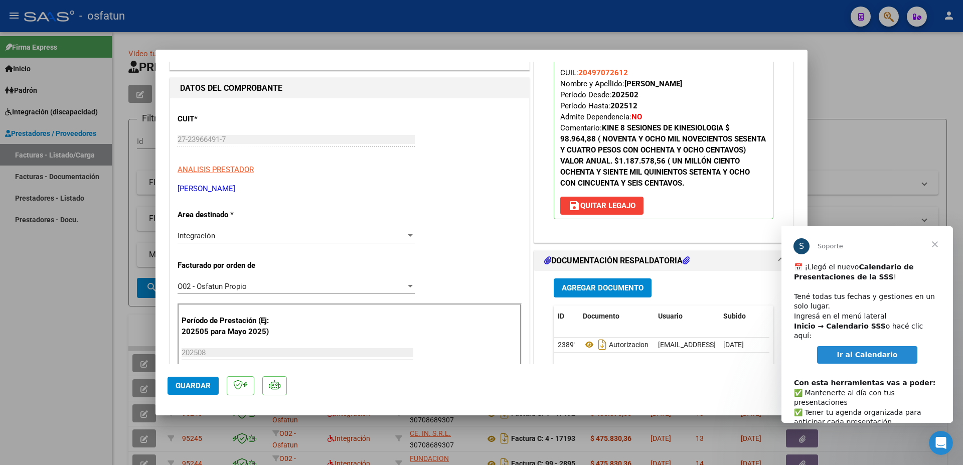
click at [607, 287] on span "Agregar Documento" at bounding box center [603, 288] width 82 height 9
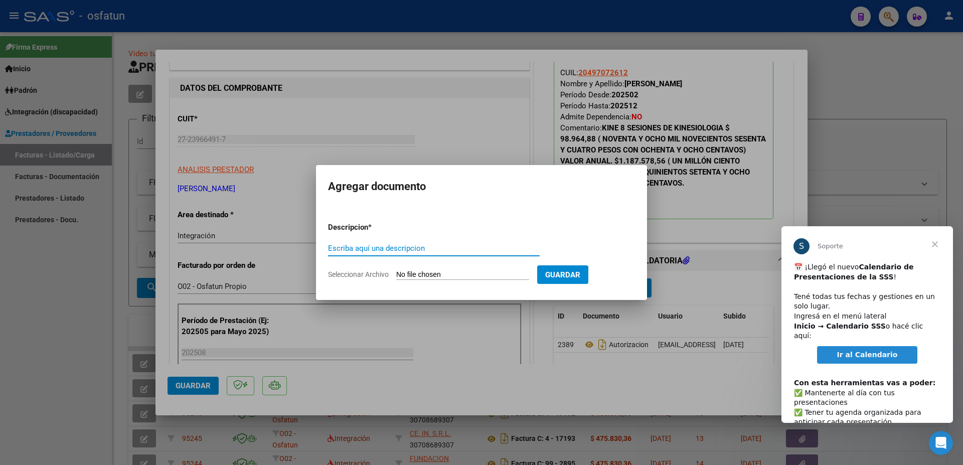
click at [380, 244] on input "Escriba aquí una descripcion" at bounding box center [434, 248] width 212 height 9
click at [469, 246] on input "PLANILLA ASISTENCIA AGOSTO2025 STANIOR SYLAN KINESIOLOGIA" at bounding box center [434, 248] width 212 height 9
type input "PLANILLA ASISTENCIA AGOSTO2025 STANIOR DYLAN KINESIOLOGIA"
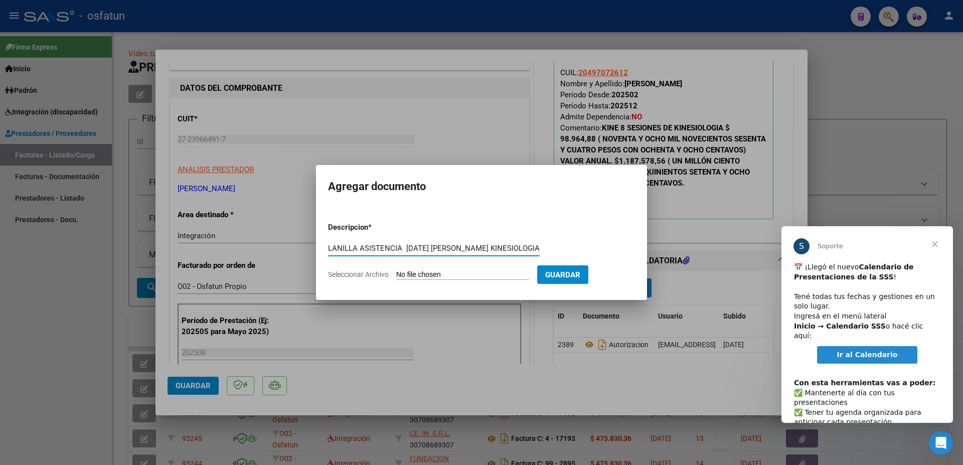
click at [423, 273] on input "Seleccionar Archivo" at bounding box center [462, 275] width 133 height 10
type input "C:\fakepath\PLANILLA AGOSTO 2025 DYLAN.pdf"
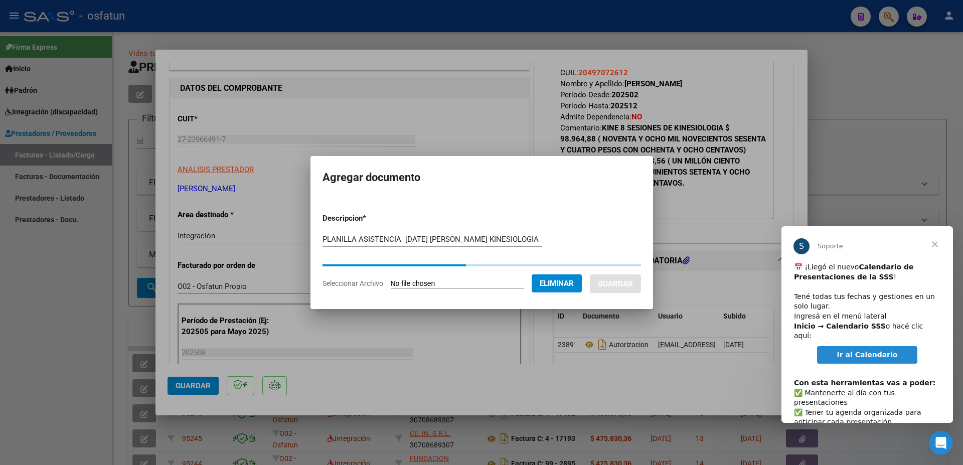
scroll to position [0, 5]
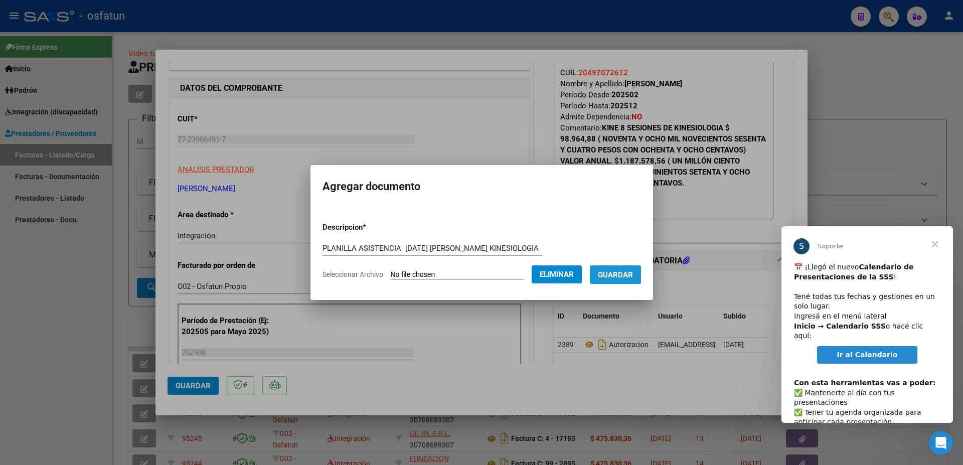
click at [623, 272] on span "Guardar" at bounding box center [615, 274] width 35 height 9
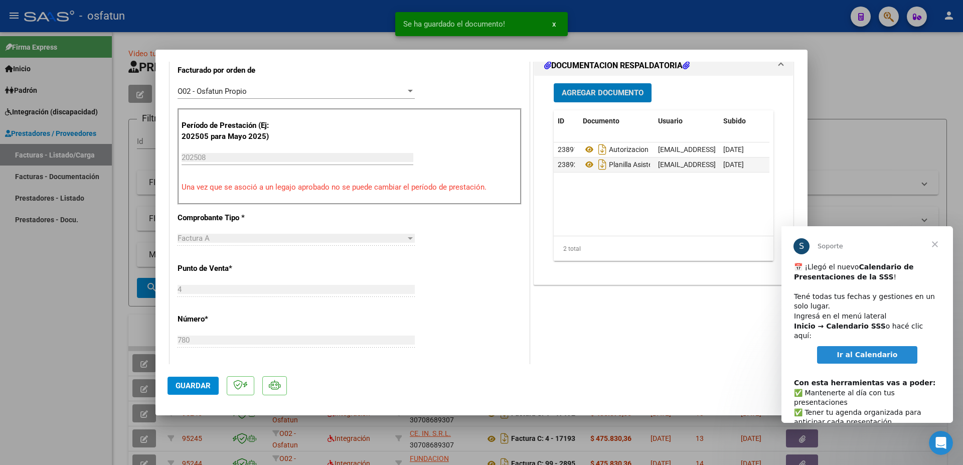
scroll to position [325, 0]
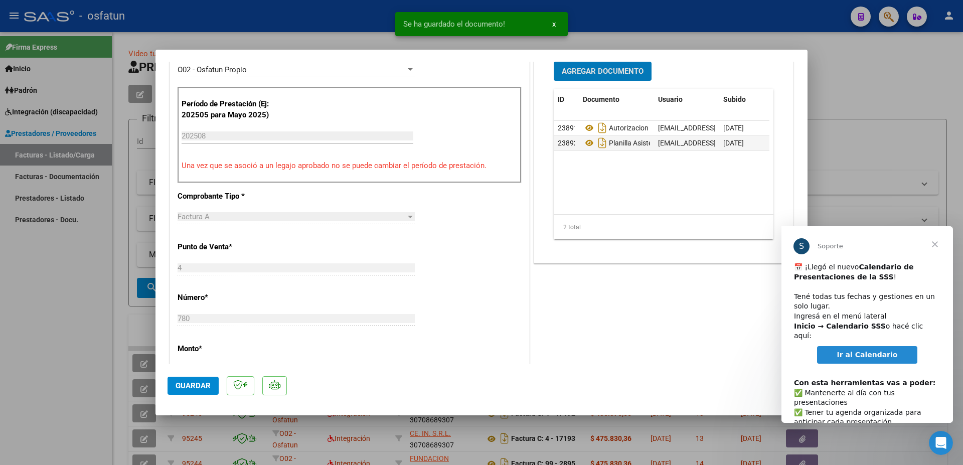
click at [207, 381] on button "Guardar" at bounding box center [192, 386] width 51 height 18
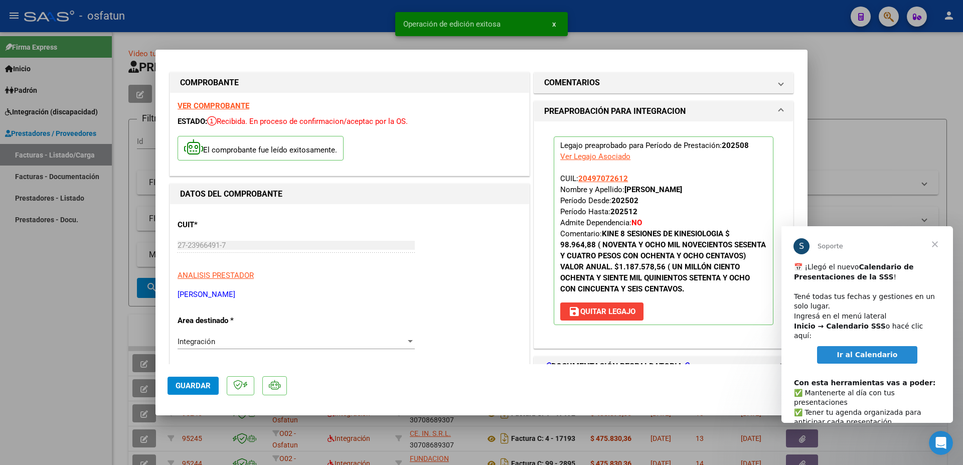
scroll to position [0, 0]
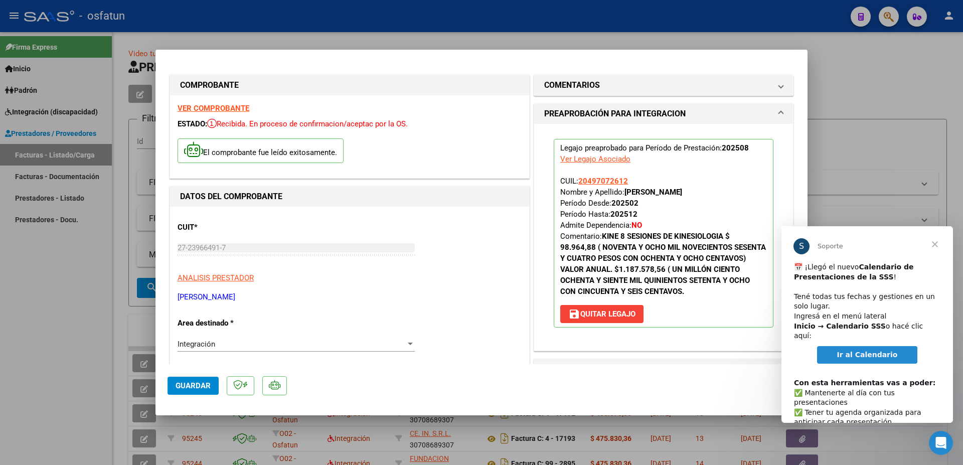
click at [599, 22] on div at bounding box center [481, 232] width 963 height 465
type input "$ 0,00"
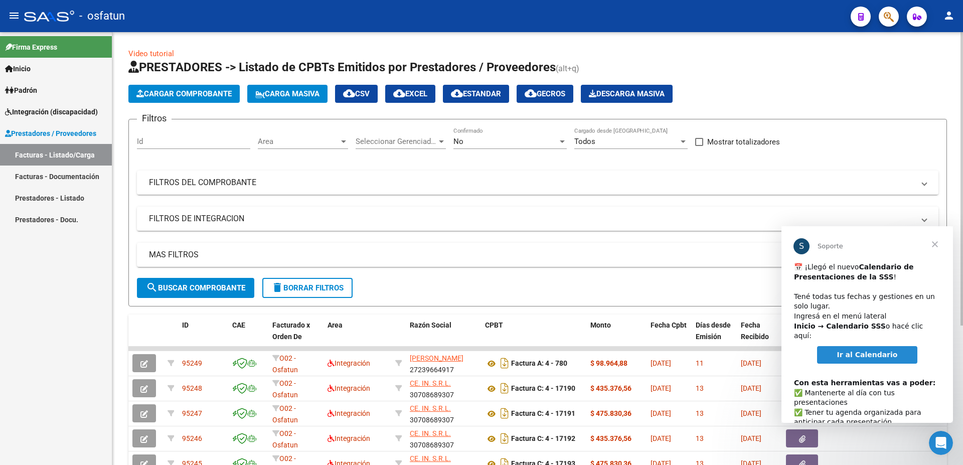
click at [180, 93] on span "Cargar Comprobante" at bounding box center [183, 93] width 95 height 9
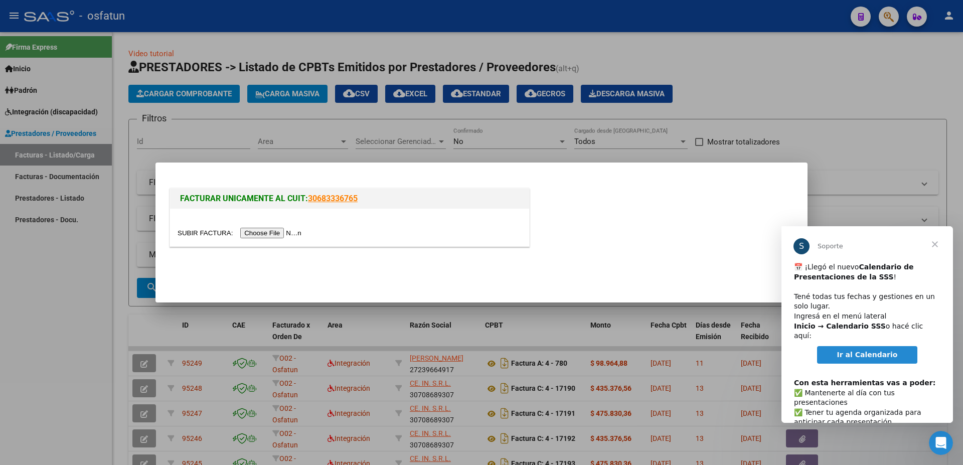
click at [204, 229] on input "file" at bounding box center [241, 233] width 127 height 11
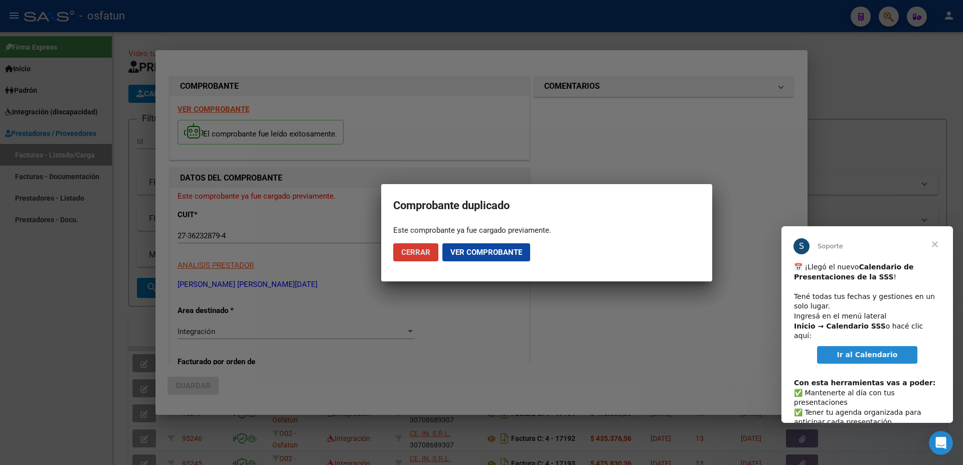
click at [421, 250] on span "Cerrar" at bounding box center [415, 252] width 29 height 9
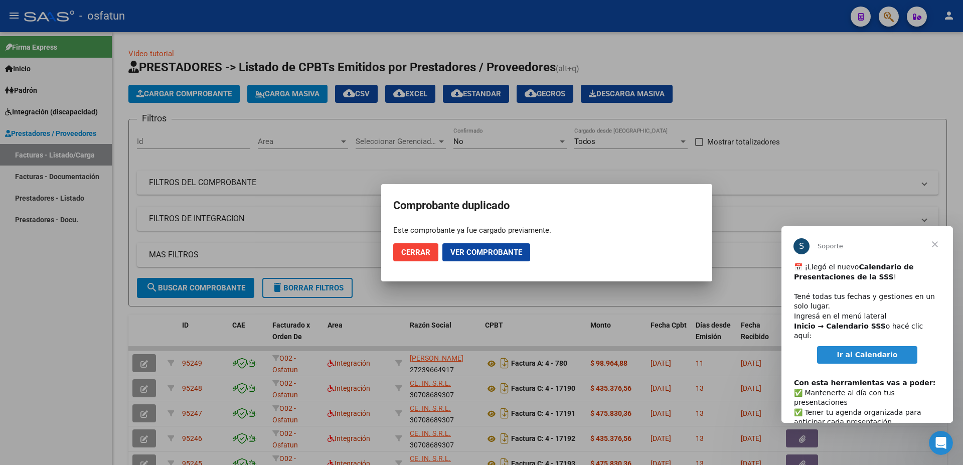
click at [417, 250] on span "Cerrar" at bounding box center [415, 252] width 29 height 9
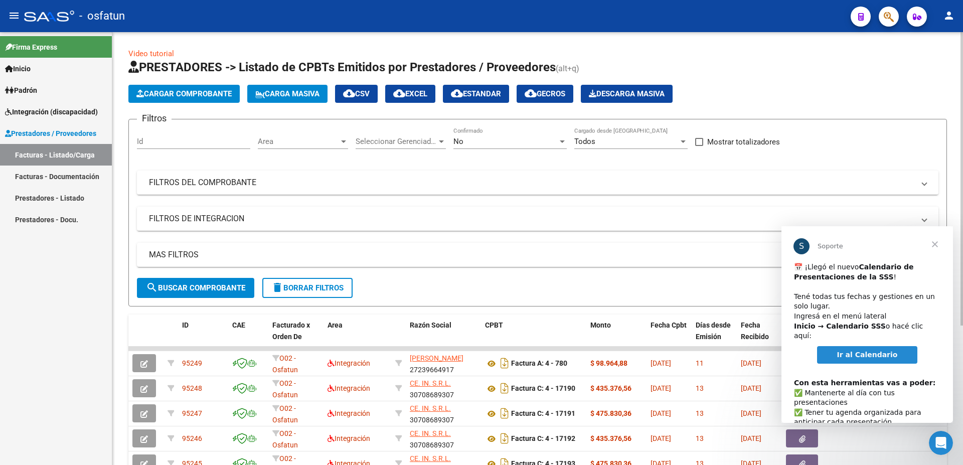
click at [191, 97] on span "Cargar Comprobante" at bounding box center [183, 93] width 95 height 9
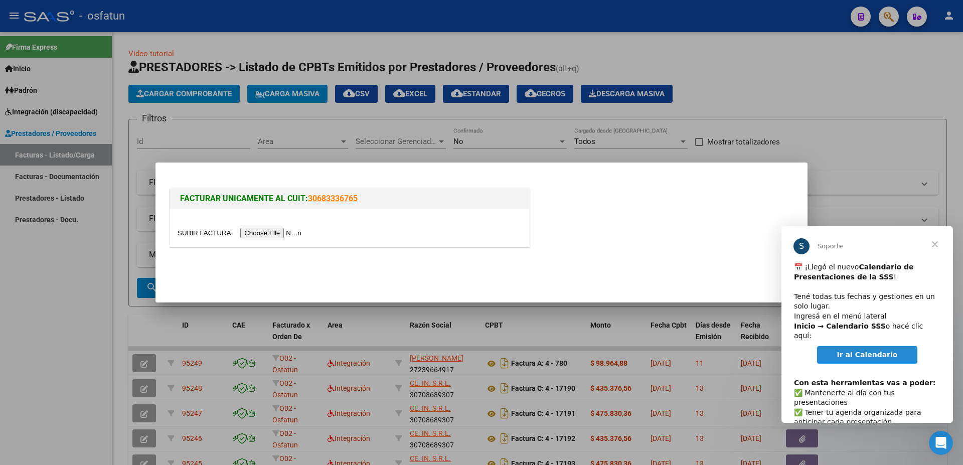
click at [195, 232] on input "file" at bounding box center [241, 233] width 127 height 11
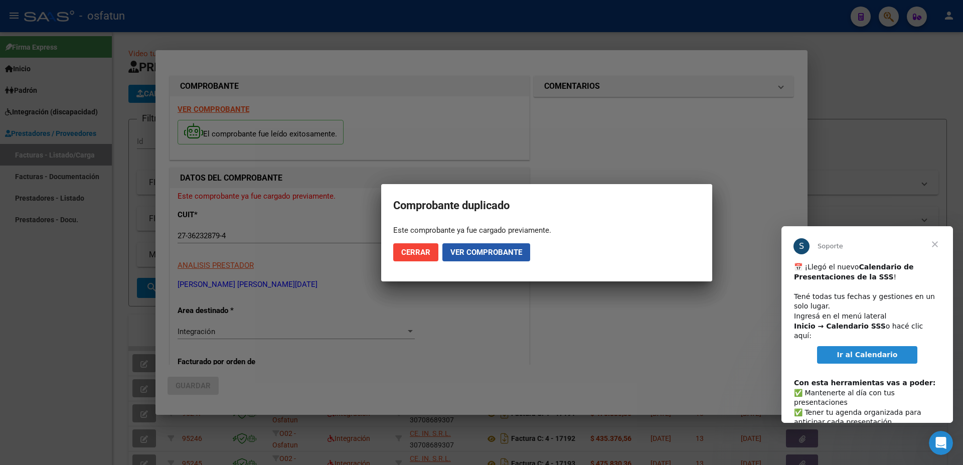
click at [508, 245] on button "Ver comprobante" at bounding box center [486, 252] width 88 height 18
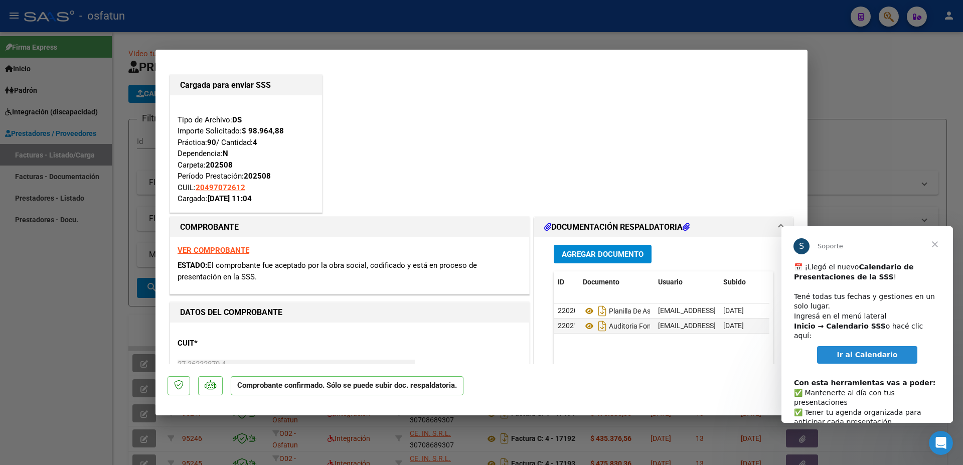
click at [463, 9] on div at bounding box center [481, 232] width 963 height 465
type input "$ 0,00"
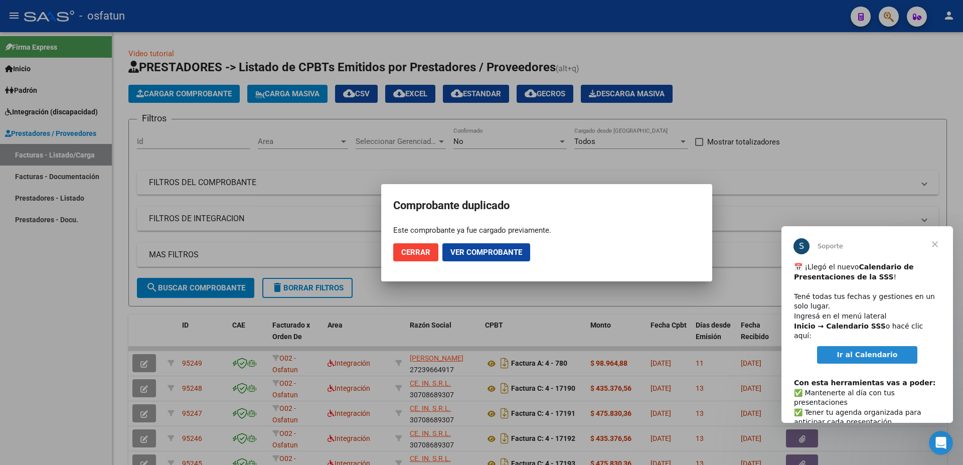
click at [425, 249] on span "Cerrar" at bounding box center [415, 252] width 29 height 9
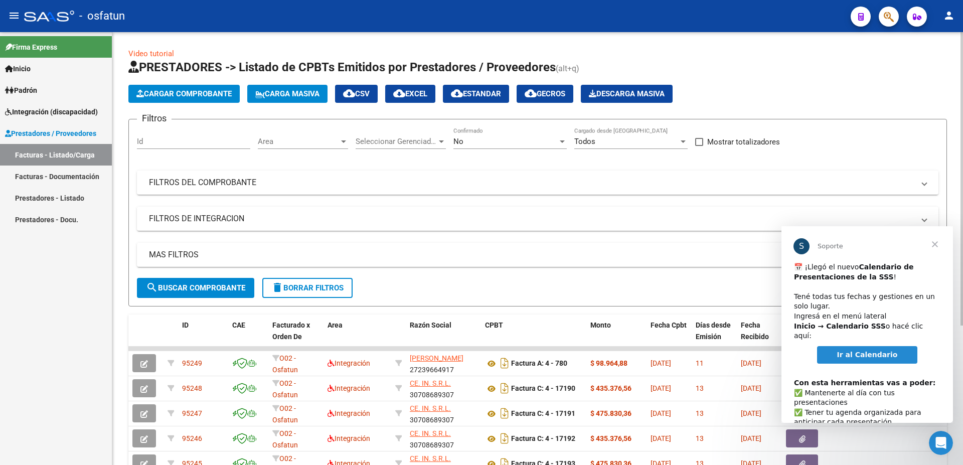
click at [218, 92] on span "Cargar Comprobante" at bounding box center [183, 93] width 95 height 9
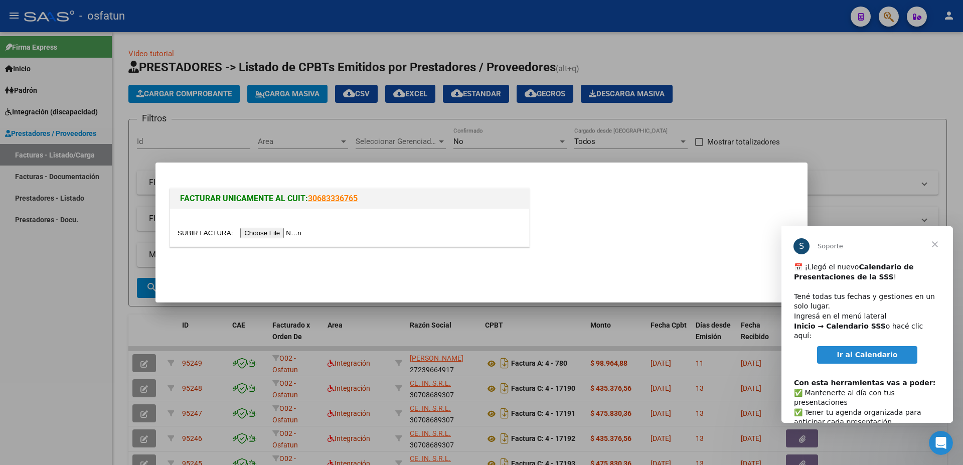
click at [201, 231] on input "file" at bounding box center [241, 233] width 127 height 11
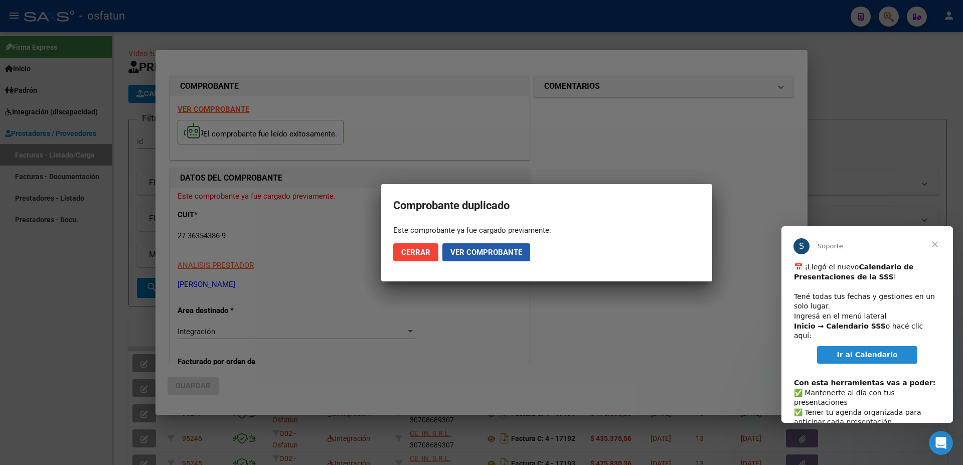
click at [482, 254] on span "Ver comprobante" at bounding box center [486, 252] width 72 height 9
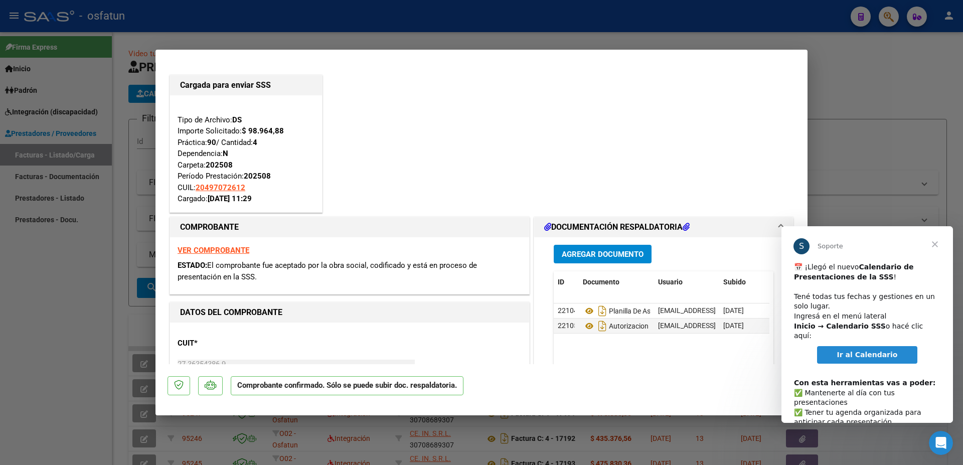
click at [845, 61] on div at bounding box center [481, 232] width 963 height 465
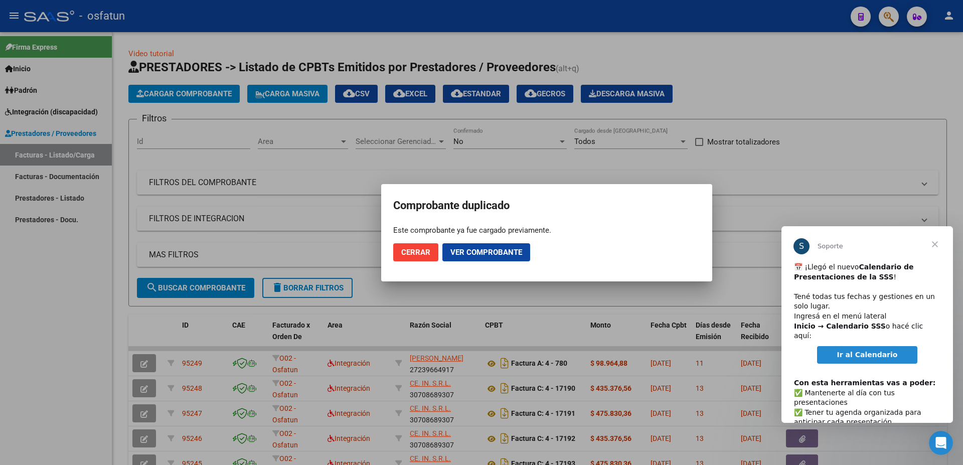
click at [413, 248] on span "Cerrar" at bounding box center [415, 252] width 29 height 9
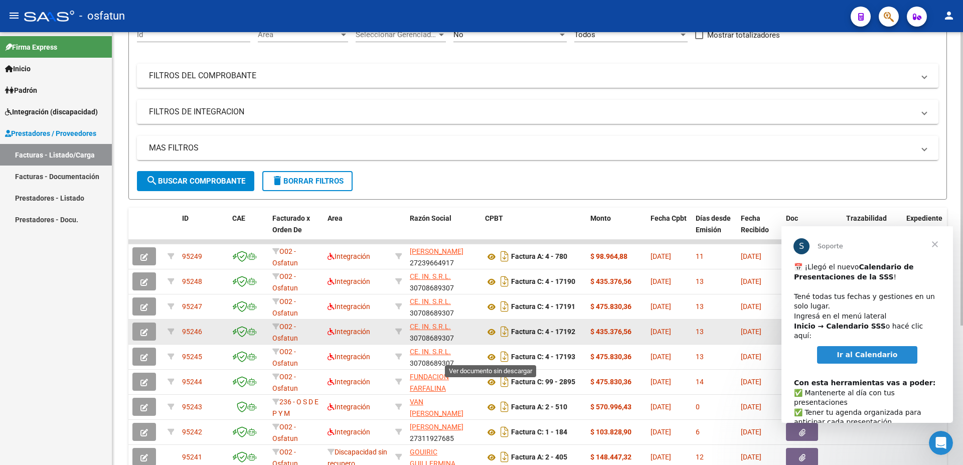
scroll to position [108, 0]
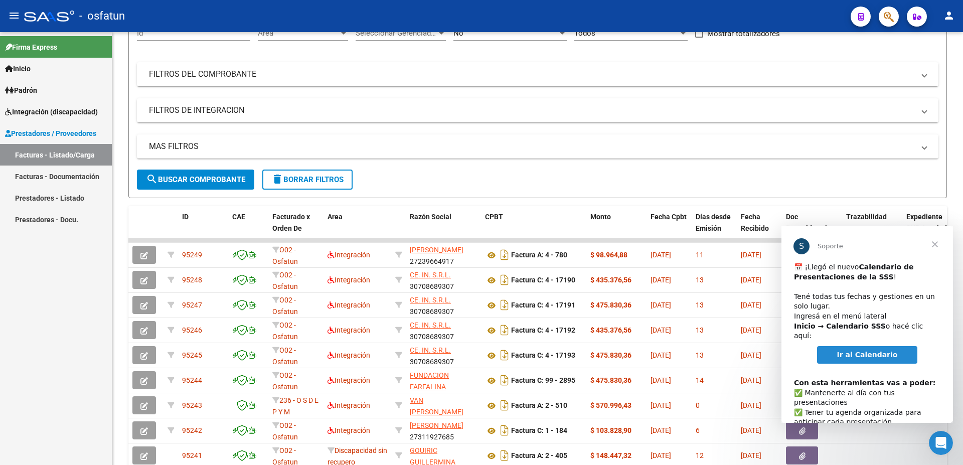
click at [935, 246] on span "Cerrar" at bounding box center [935, 244] width 36 height 36
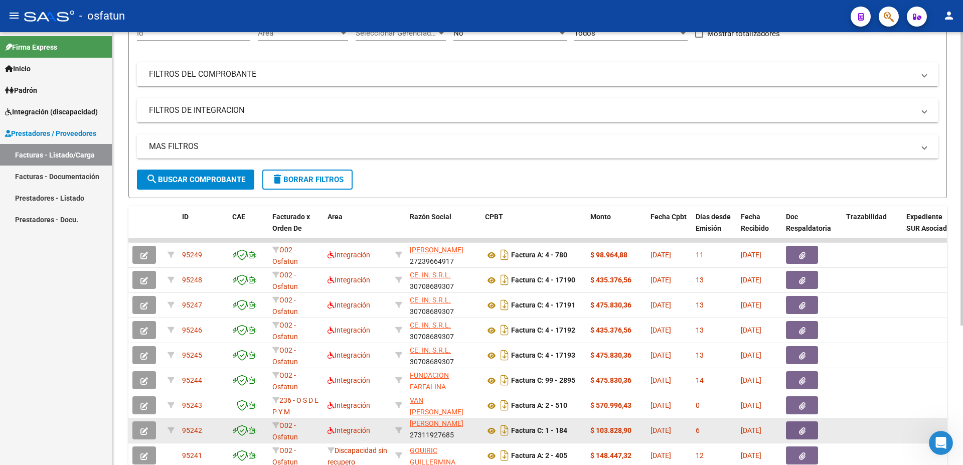
scroll to position [13, 0]
click at [190, 425] on datatable-body-cell "95242" at bounding box center [203, 430] width 50 height 25
click at [796, 429] on button "button" at bounding box center [802, 430] width 32 height 18
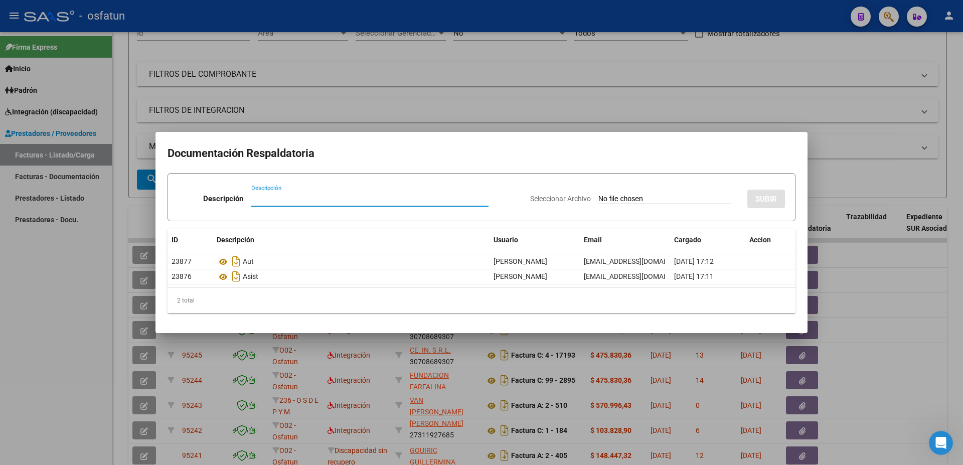
click at [828, 159] on div at bounding box center [481, 232] width 963 height 465
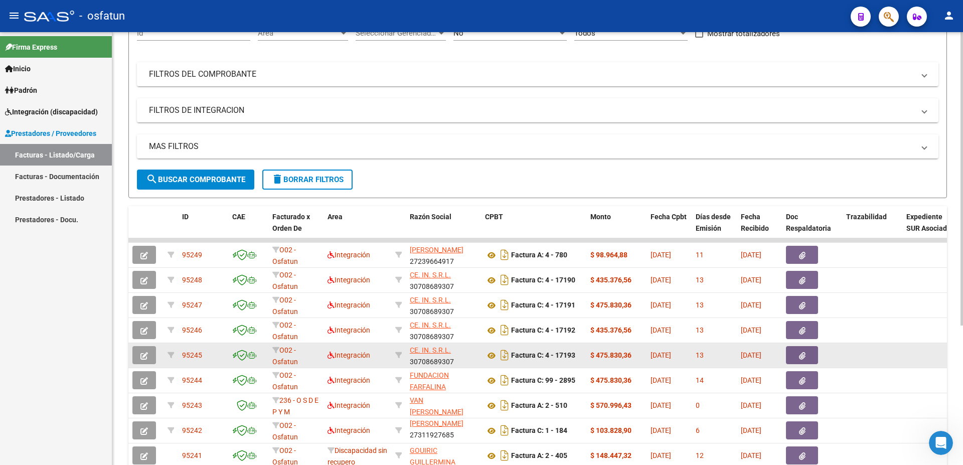
scroll to position [206, 0]
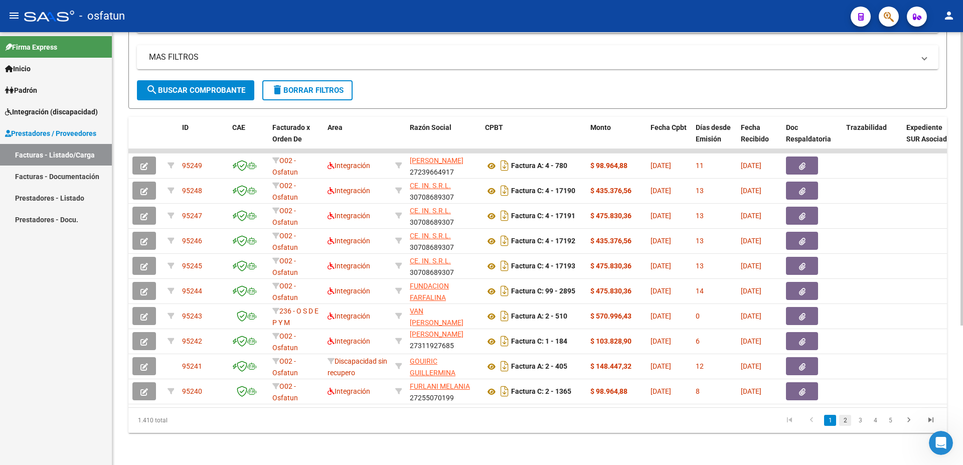
click at [842, 421] on link "2" at bounding box center [845, 420] width 12 height 11
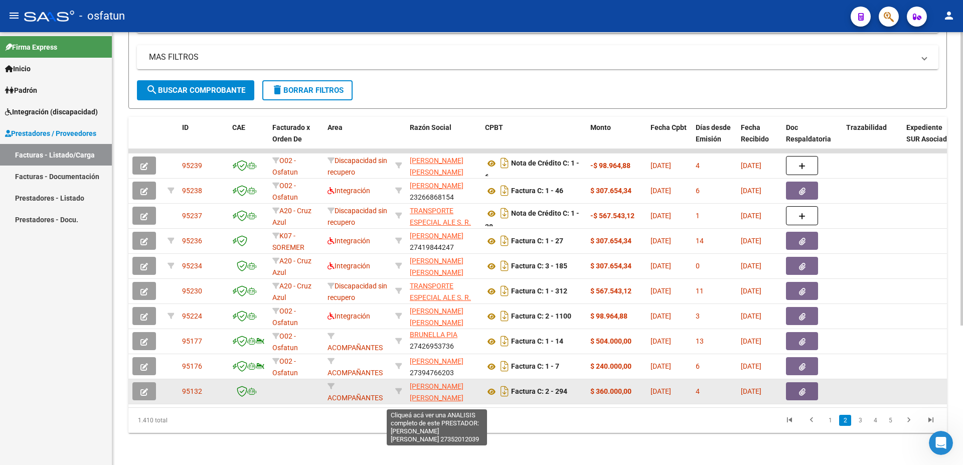
click at [432, 382] on span "BARRIONUEVO GALVAN REBECA ALICIA" at bounding box center [437, 392] width 54 height 20
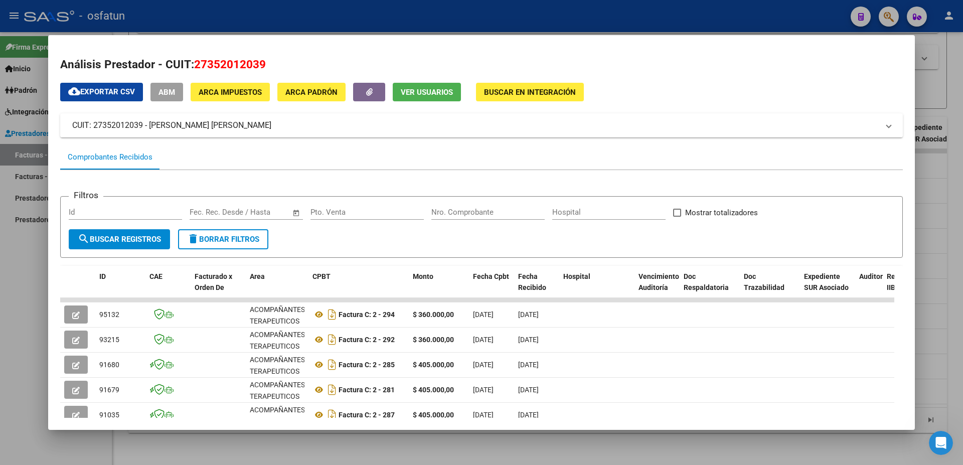
click at [40, 424] on div at bounding box center [481, 232] width 963 height 465
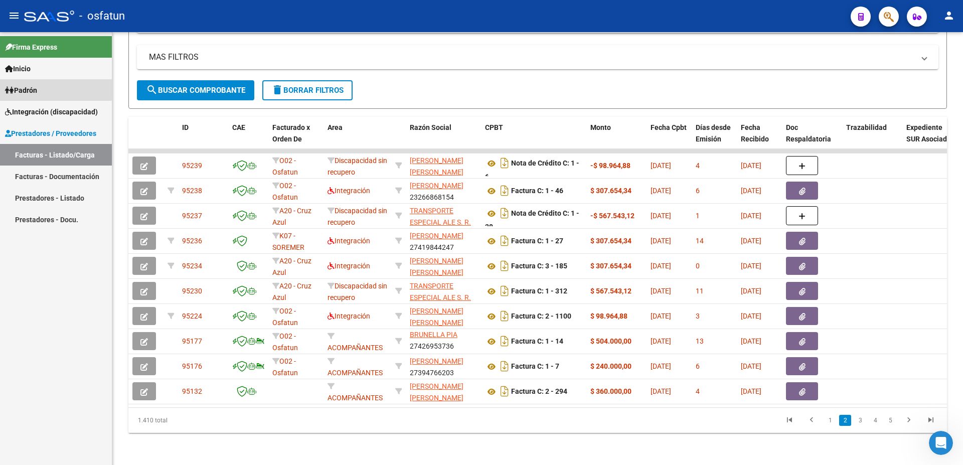
click at [22, 86] on span "Padrón" at bounding box center [21, 90] width 32 height 11
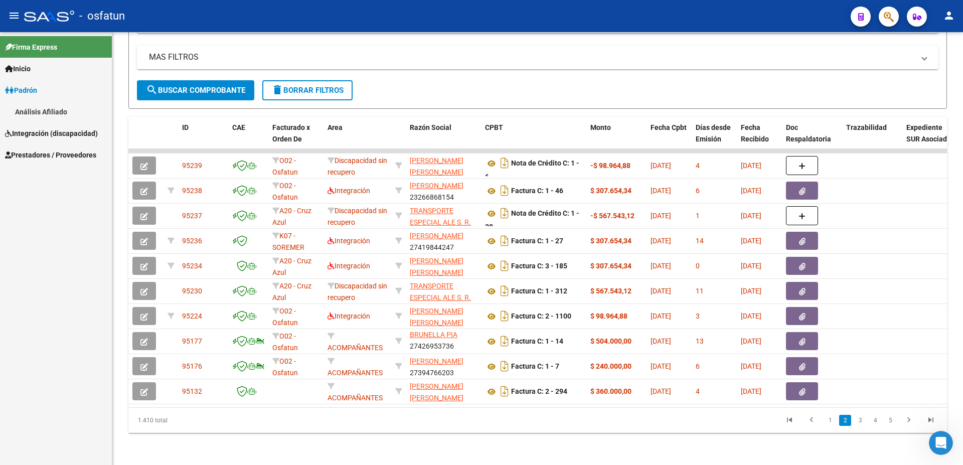
click at [32, 133] on span "Integración (discapacidad)" at bounding box center [51, 133] width 93 height 11
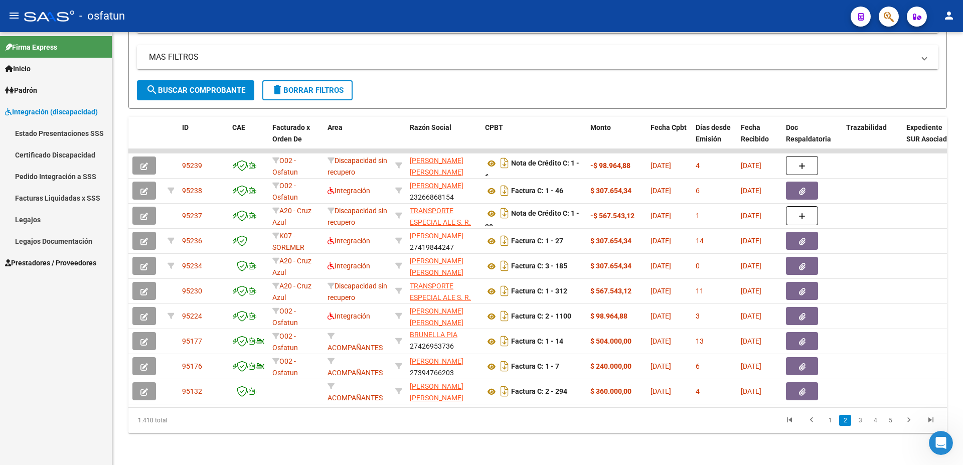
click at [37, 152] on link "Certificado Discapacidad" at bounding box center [56, 155] width 112 height 22
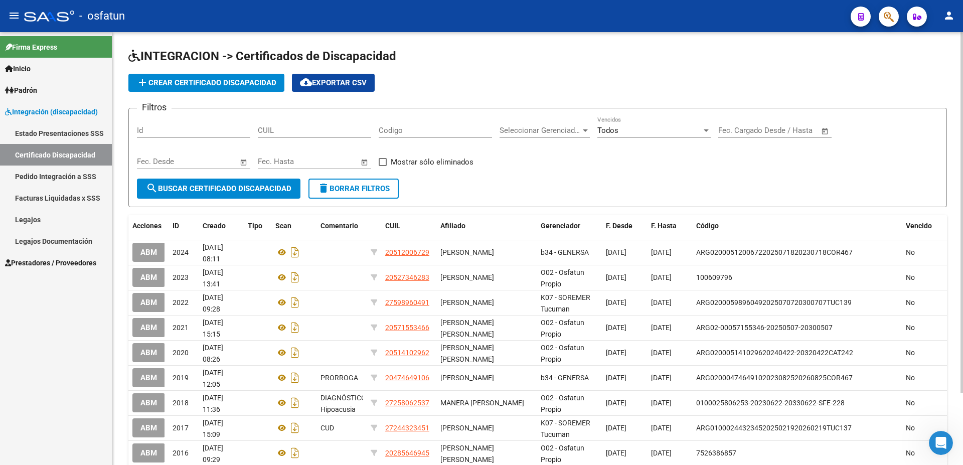
click at [187, 79] on span "add Crear Certificado Discapacidad" at bounding box center [206, 82] width 140 height 9
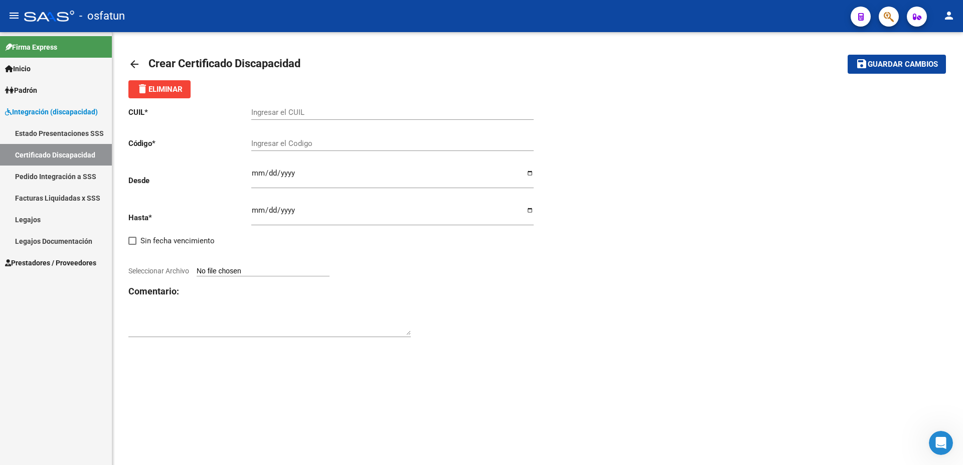
click at [266, 111] on input "Ingresar el CUIL" at bounding box center [392, 112] width 282 height 9
click at [221, 267] on input "Seleccionar Archivo" at bounding box center [263, 272] width 133 height 10
type input "C:\fakepath\WhatsApp Image [DATE] 15.23.56 (1).jpeg"
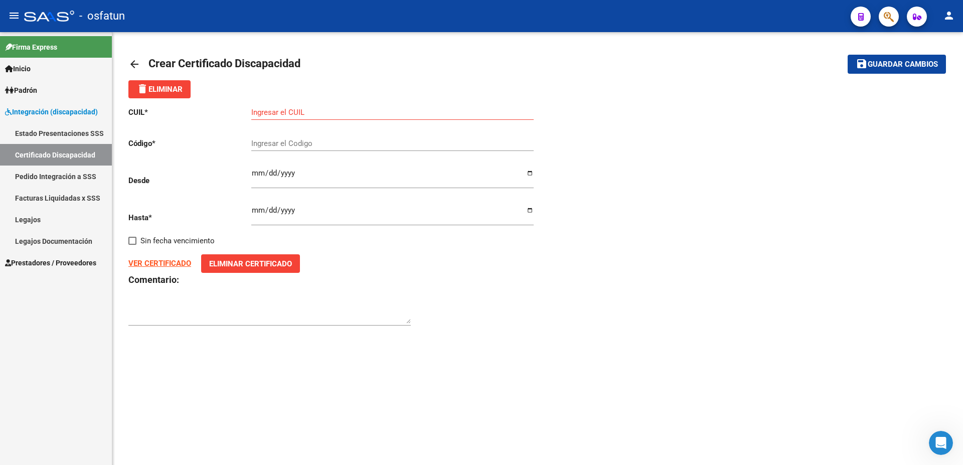
click at [157, 259] on strong "VER CERTIFICADO" at bounding box center [159, 263] width 63 height 9
click at [287, 143] on input "Ingresar el Codigo" at bounding box center [392, 143] width 282 height 9
click at [269, 144] on input "Ingresar el Codigo" at bounding box center [392, 143] width 282 height 9
click at [286, 173] on input "Ingresar fec. Desde" at bounding box center [392, 177] width 282 height 16
click at [301, 113] on input "Ingresar el CUIL" at bounding box center [392, 112] width 282 height 9
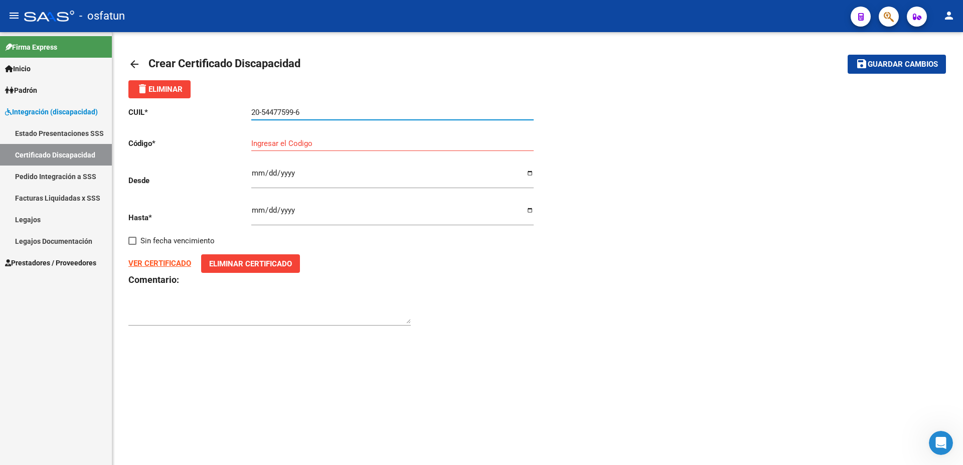
type input "20-54477599-6"
click at [294, 140] on input "Ingresar el Codigo" at bounding box center [392, 143] width 282 height 9
click at [259, 176] on input "Ingresar fec. Desde" at bounding box center [392, 177] width 282 height 16
type input "[DATE]"
click at [254, 206] on input "Ingresar fec. Hasta" at bounding box center [392, 214] width 282 height 16
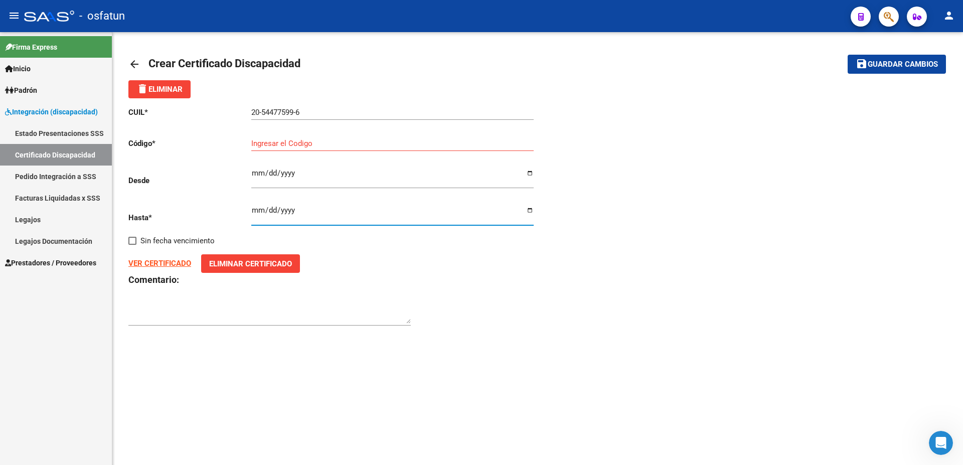
type input "2026-06-01"
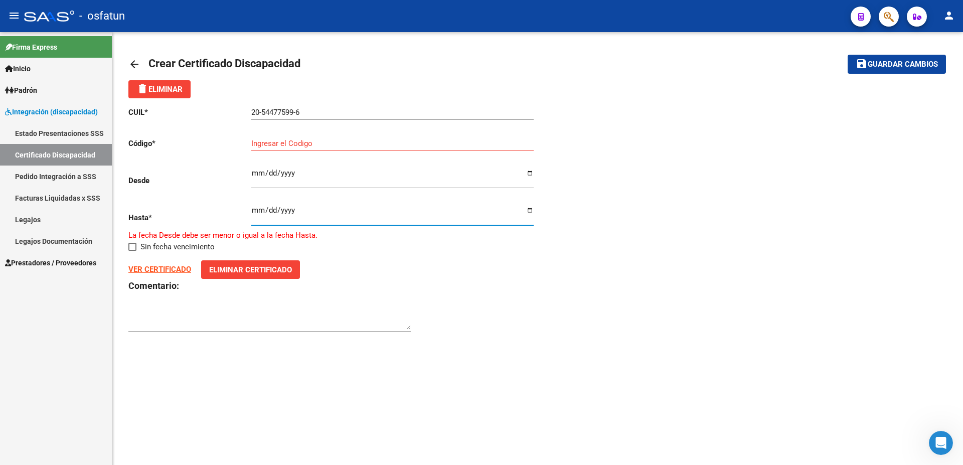
type input "2030-06-01"
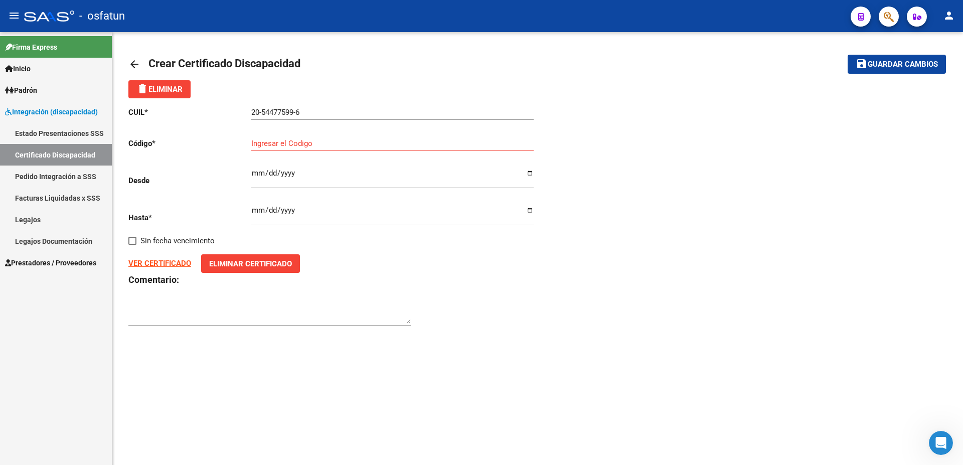
click at [170, 259] on strong "VER CERTIFICADO" at bounding box center [159, 263] width 63 height 9
click at [436, 273] on h3 "Comentario:" at bounding box center [332, 280] width 409 height 14
click at [276, 144] on input "Ingresar el Codigo" at bounding box center [392, 143] width 282 height 9
type input "0"
click at [237, 305] on textarea at bounding box center [269, 313] width 282 height 20
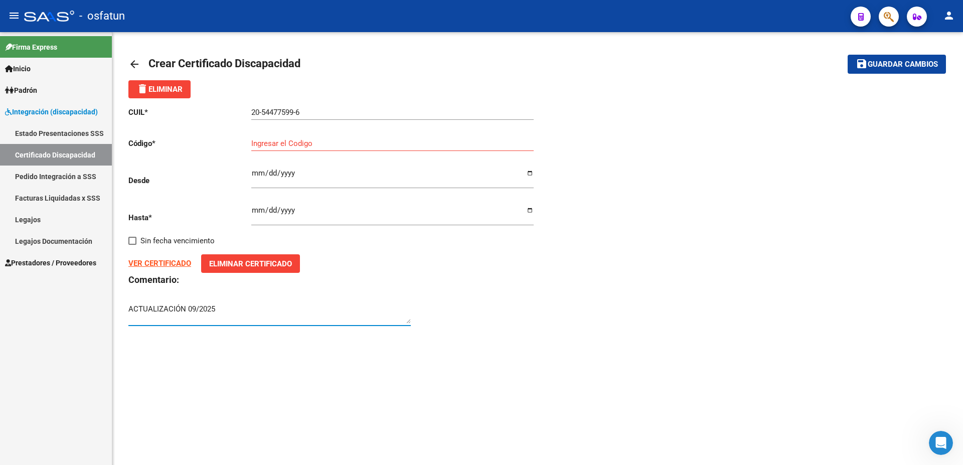
type textarea "ACTUALIZACIÓN 09/2025"
click at [333, 354] on mat-sidenav-content "arrow_back Crear Certificado Discapacidad save Guardar cambios delete Eliminar …" at bounding box center [537, 248] width 850 height 433
click at [58, 154] on link "Certificado Discapacidad" at bounding box center [56, 155] width 112 height 22
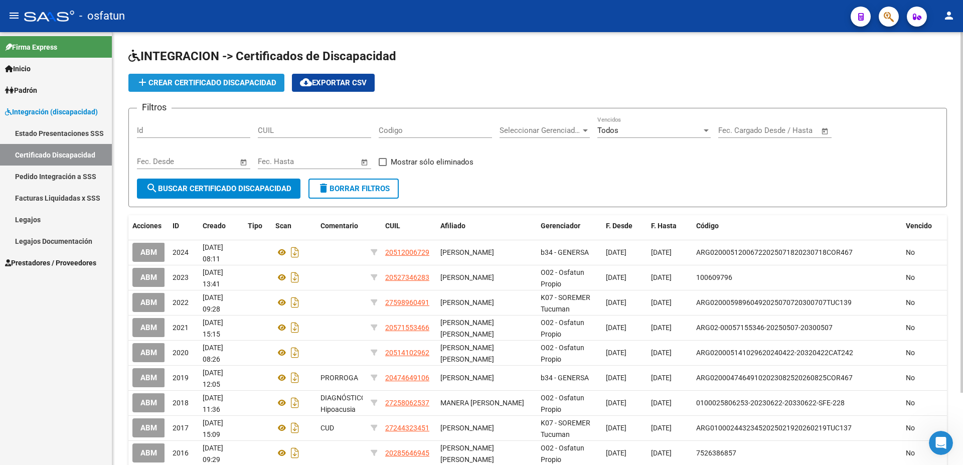
click at [183, 82] on span "add Crear Certificado Discapacidad" at bounding box center [206, 82] width 140 height 9
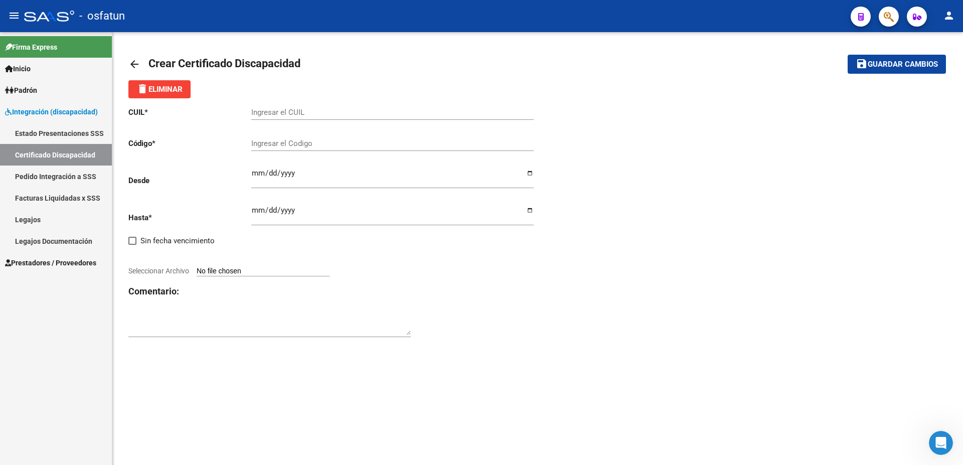
click at [283, 112] on input "Ingresar el CUIL" at bounding box center [392, 112] width 282 height 9
click at [27, 217] on link "Legajos" at bounding box center [56, 220] width 112 height 22
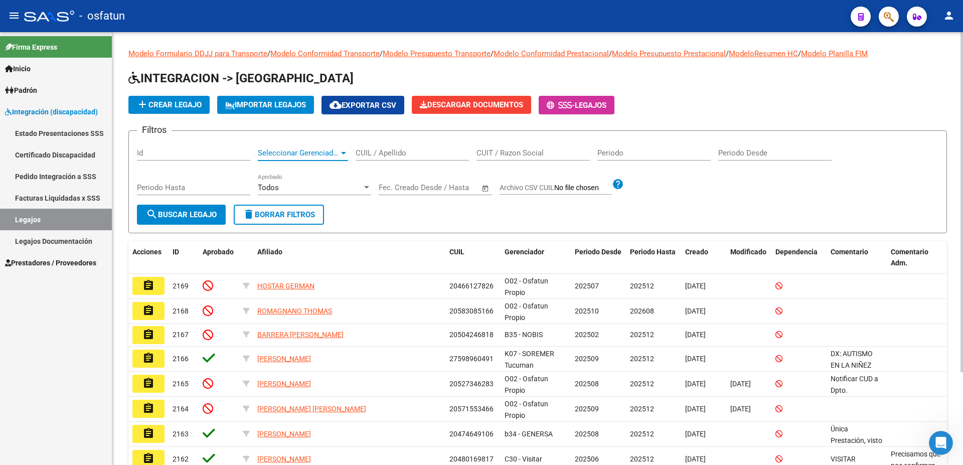
click at [336, 155] on span "Seleccionar Gerenciador" at bounding box center [298, 152] width 81 height 9
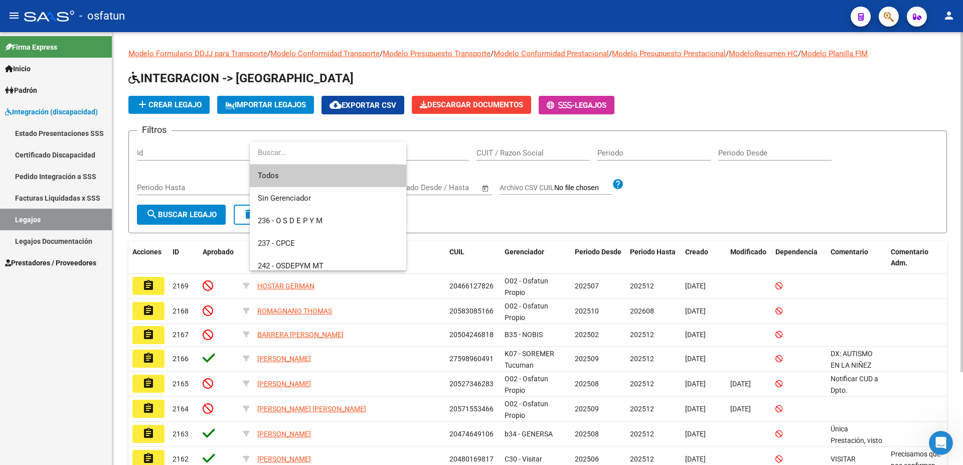
click at [336, 155] on input "dropdown search" at bounding box center [324, 152] width 148 height 23
click at [425, 148] on div at bounding box center [481, 232] width 963 height 465
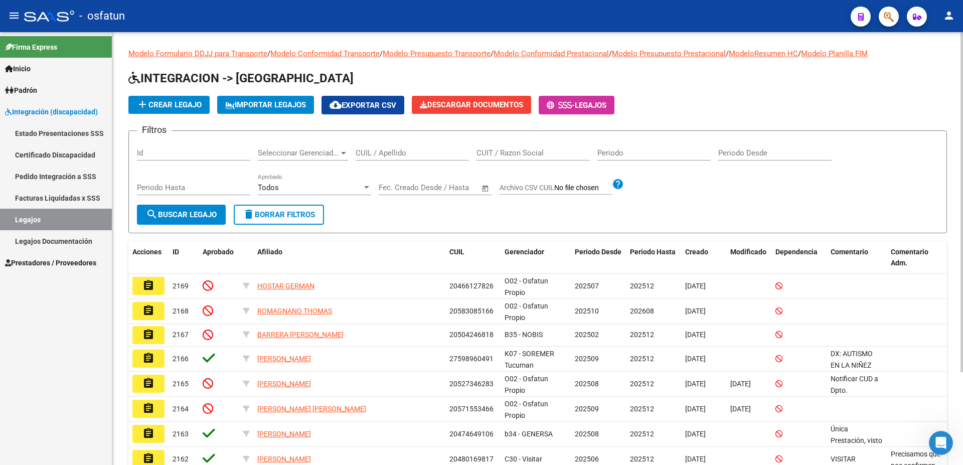
click at [419, 153] on input "CUIL / Apellido" at bounding box center [412, 152] width 113 height 9
click at [30, 67] on span "Inicio" at bounding box center [18, 68] width 26 height 11
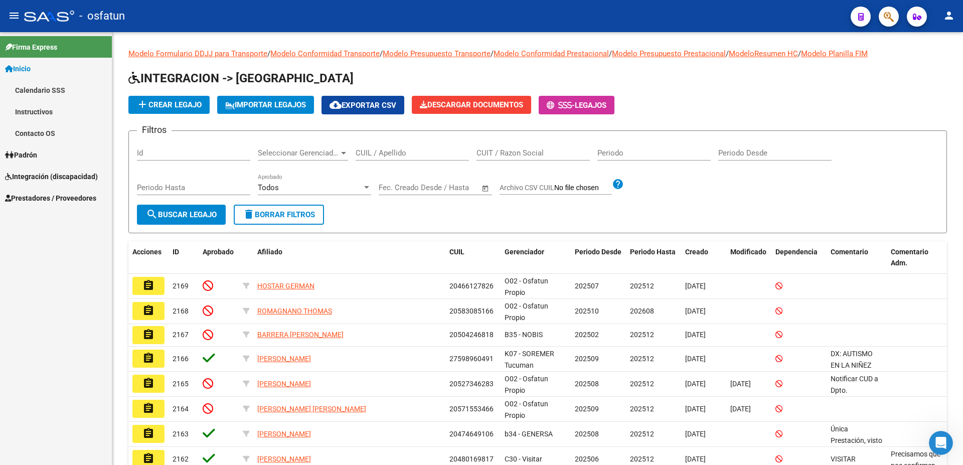
click at [37, 85] on link "Calendario SSS" at bounding box center [56, 90] width 112 height 22
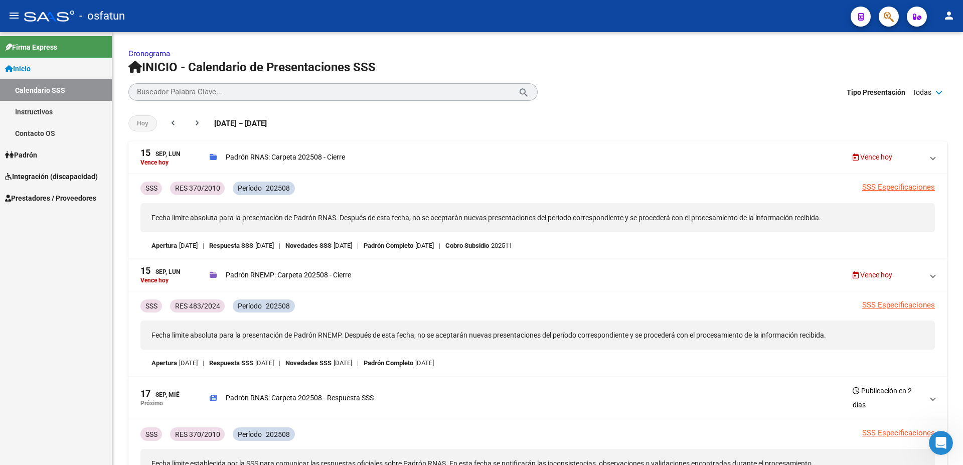
click at [33, 108] on link "Instructivos" at bounding box center [56, 112] width 112 height 22
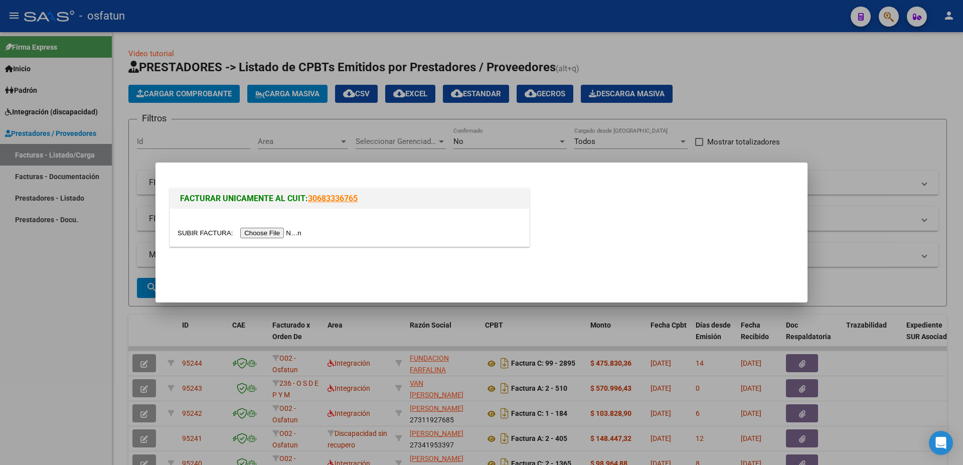
scroll to position [25, 0]
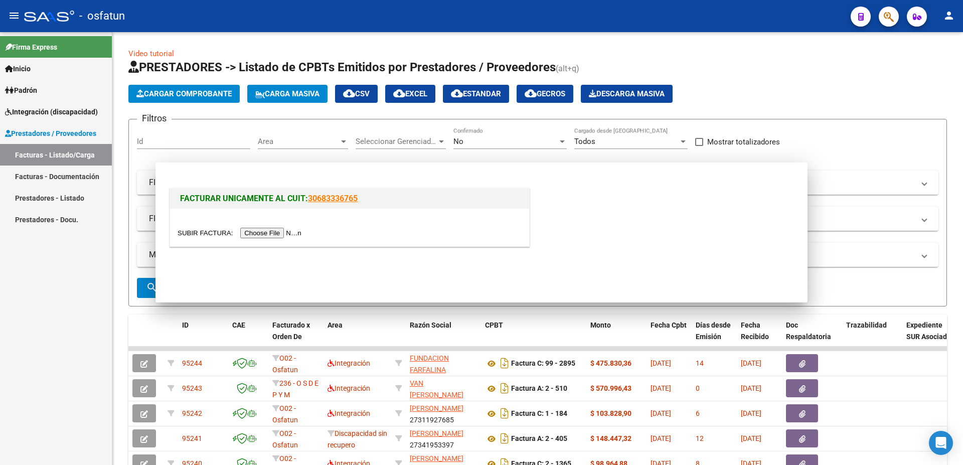
scroll to position [25, 0]
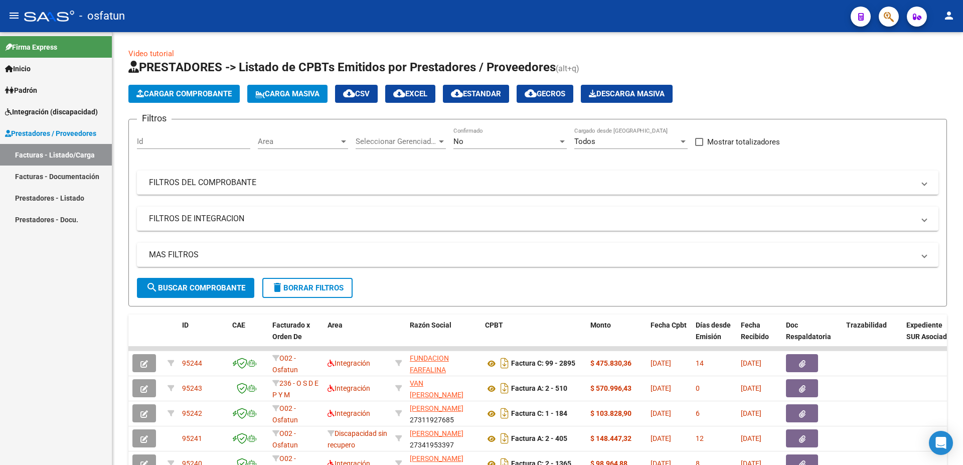
click at [20, 113] on span "Integración (discapacidad)" at bounding box center [51, 111] width 93 height 11
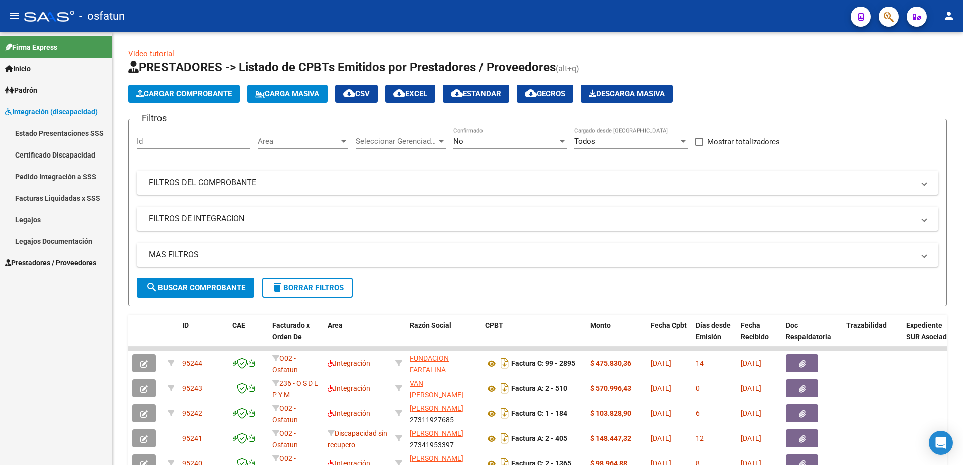
click at [25, 220] on link "Legajos" at bounding box center [56, 220] width 112 height 22
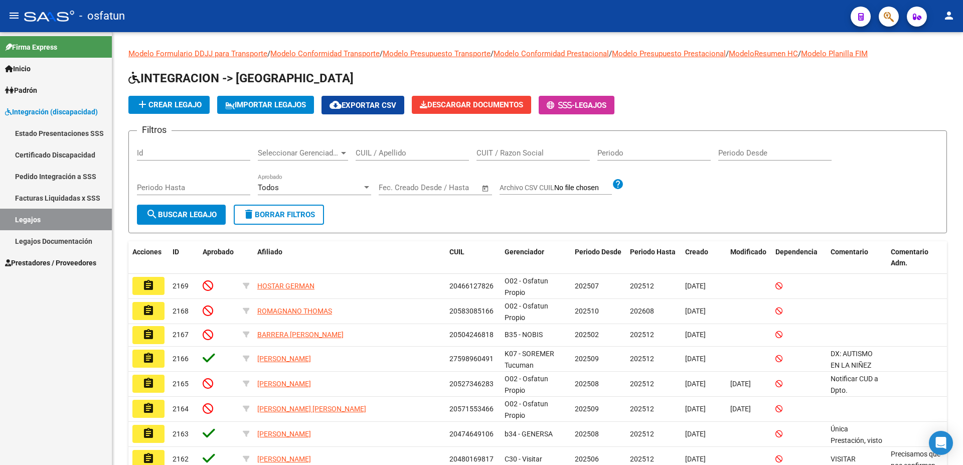
click at [36, 153] on link "Certificado Discapacidad" at bounding box center [56, 155] width 112 height 22
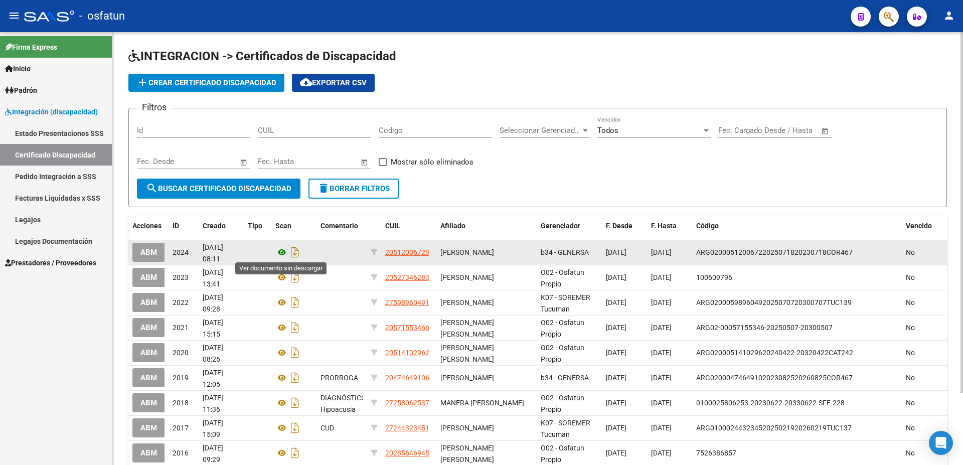
click at [280, 254] on icon at bounding box center [281, 252] width 13 height 12
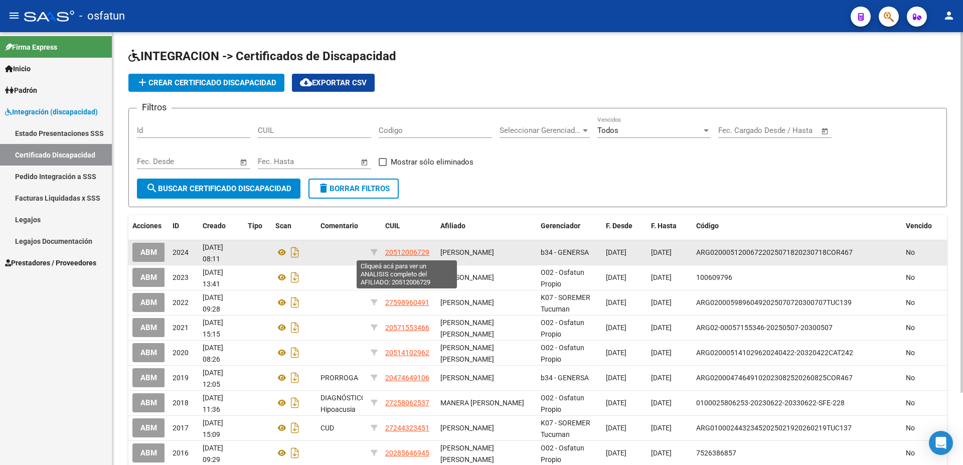
click at [405, 251] on span "20512006729" at bounding box center [407, 252] width 44 height 8
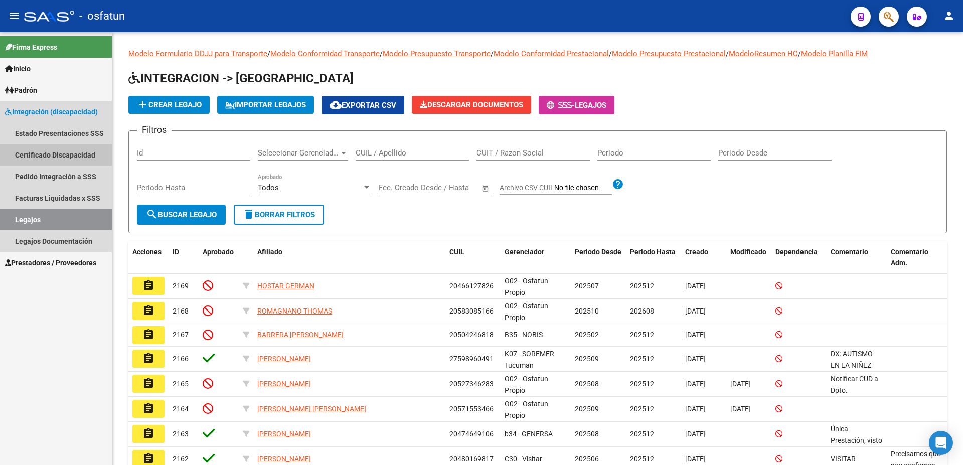
click at [35, 151] on link "Certificado Discapacidad" at bounding box center [56, 155] width 112 height 22
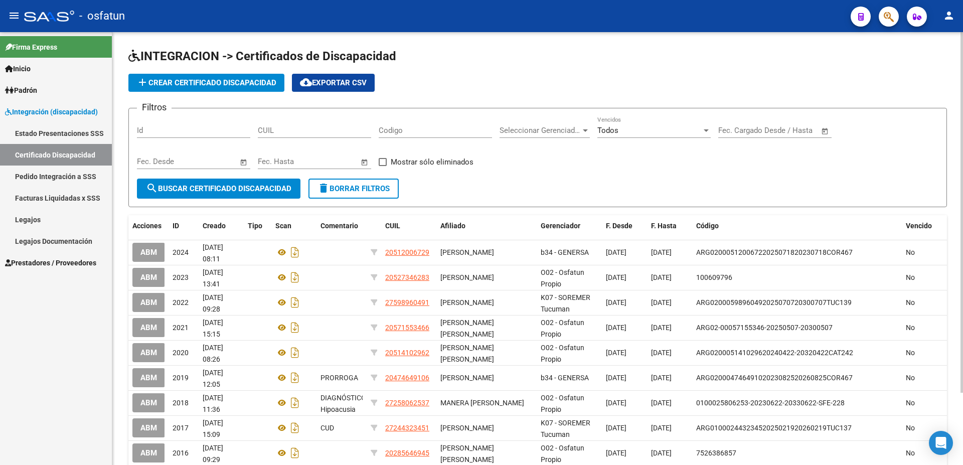
click at [194, 84] on span "add Crear Certificado Discapacidad" at bounding box center [206, 82] width 140 height 9
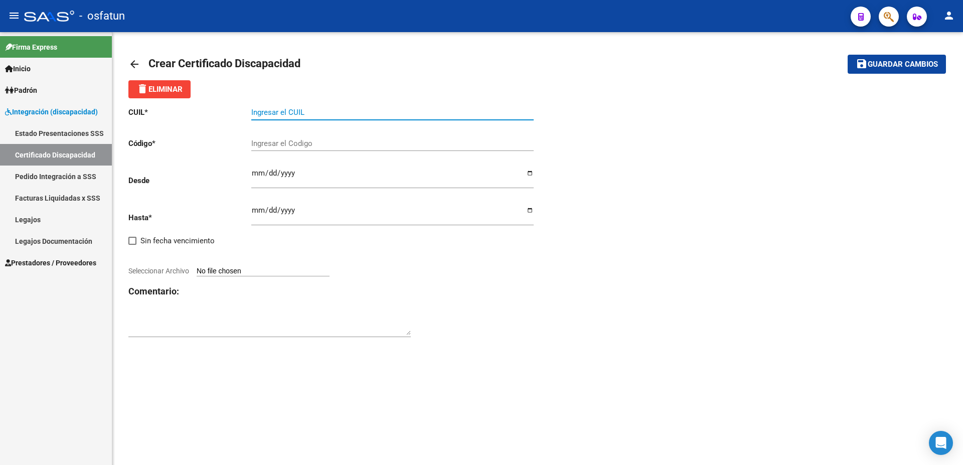
click at [281, 113] on input "Ingresar el CUIL" at bounding box center [392, 112] width 282 height 9
click at [211, 267] on input "Seleccionar Archivo" at bounding box center [263, 272] width 133 height 10
type input "C:\fakepath\WhatsApp Image [DATE] 15.23.56 (1).jpeg"
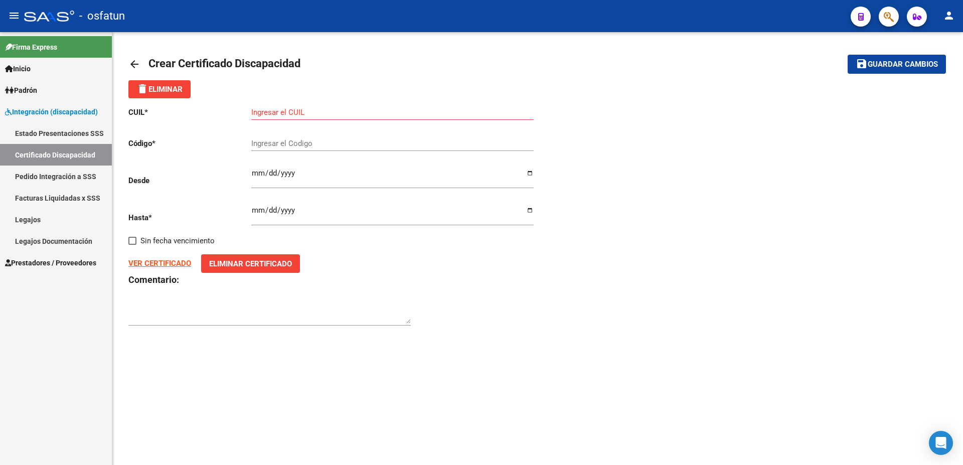
click at [159, 259] on strong "VER CERTIFICADO" at bounding box center [159, 263] width 63 height 9
click at [298, 114] on input "Ingresar el CUIL" at bounding box center [392, 112] width 282 height 9
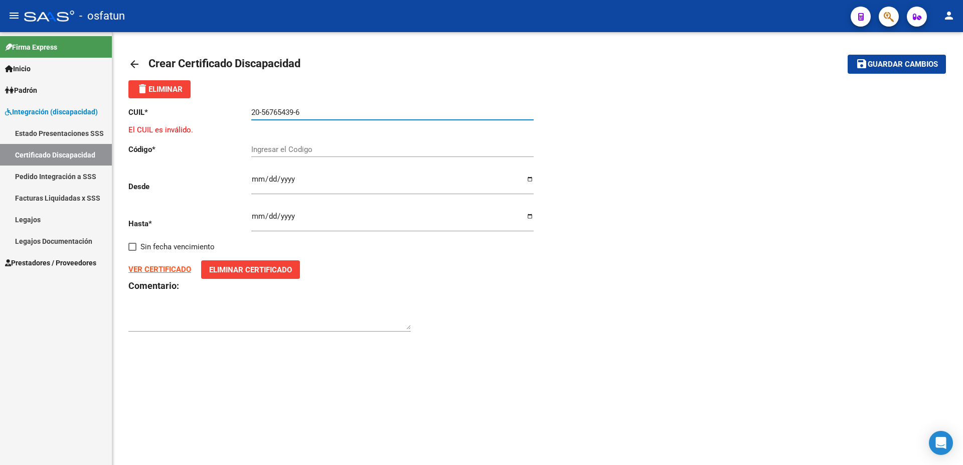
type input "20-56765439-6"
click at [322, 150] on input "Ingresar el Codigo" at bounding box center [392, 149] width 282 height 9
type input "5084909273"
click at [256, 182] on input "Ingresar fec. Desde" at bounding box center [392, 183] width 282 height 16
type input "[DATE]"
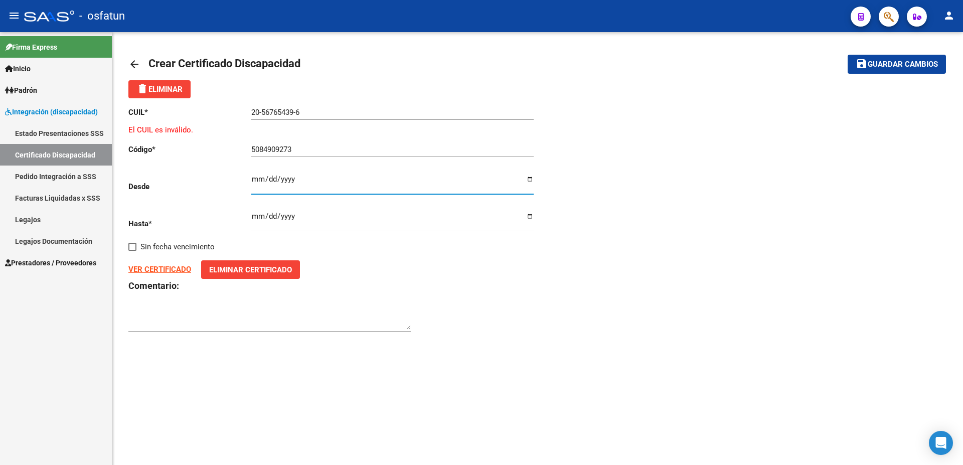
click at [261, 182] on input "[DATE]" at bounding box center [392, 183] width 282 height 16
type input "[DATE]"
click at [261, 212] on input "Ingresar fec. Hasta" at bounding box center [392, 220] width 282 height 16
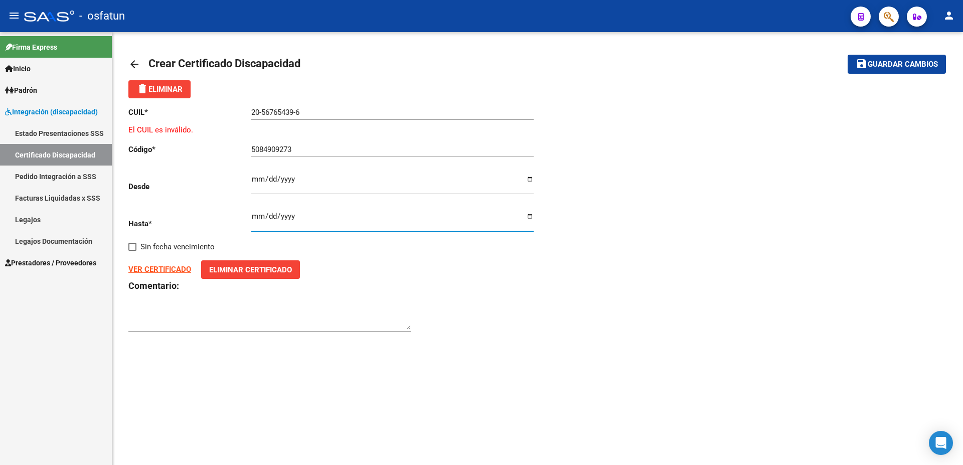
type input "[DATE]"
click at [181, 265] on strong "VER CERTIFICADO" at bounding box center [159, 269] width 63 height 9
click at [39, 49] on span "Firma Express" at bounding box center [31, 47] width 52 height 11
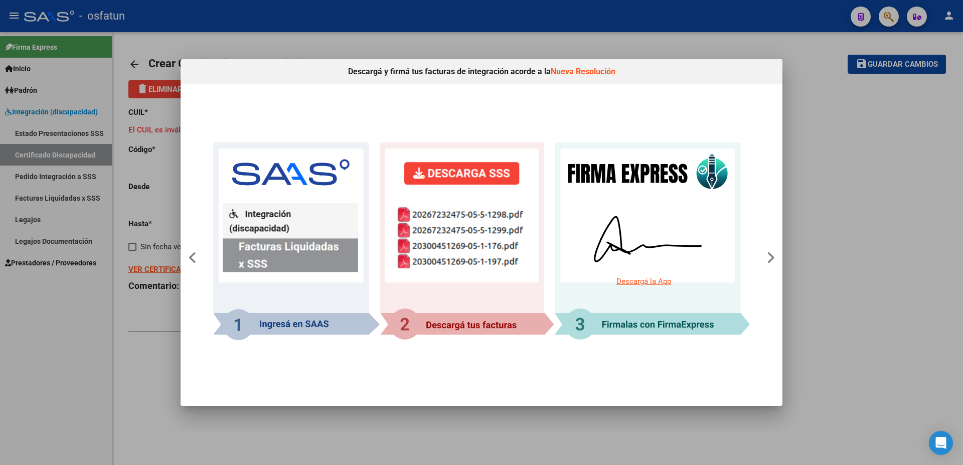
click at [862, 274] on div at bounding box center [481, 232] width 963 height 465
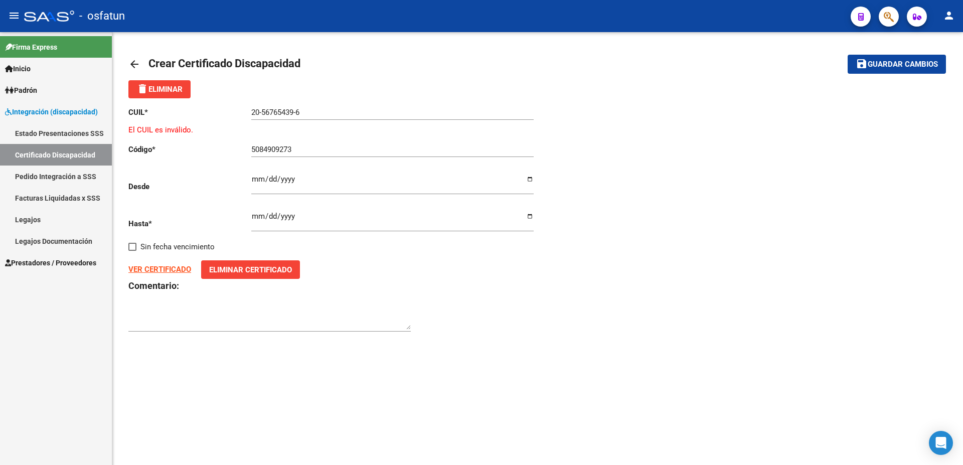
click at [166, 309] on textarea at bounding box center [269, 319] width 282 height 20
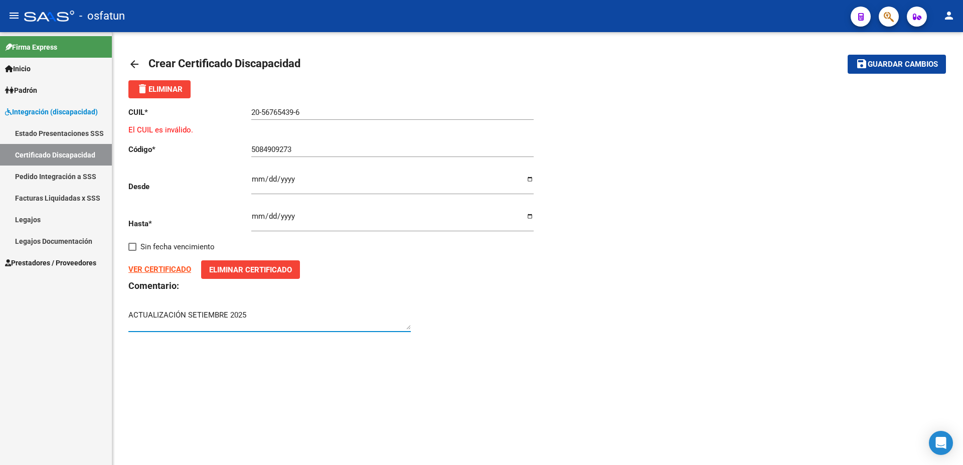
type textarea "ACTUALIZACIÓN SETIEMBRE 2025"
click at [891, 58] on button "save Guardar cambios" at bounding box center [896, 64] width 98 height 19
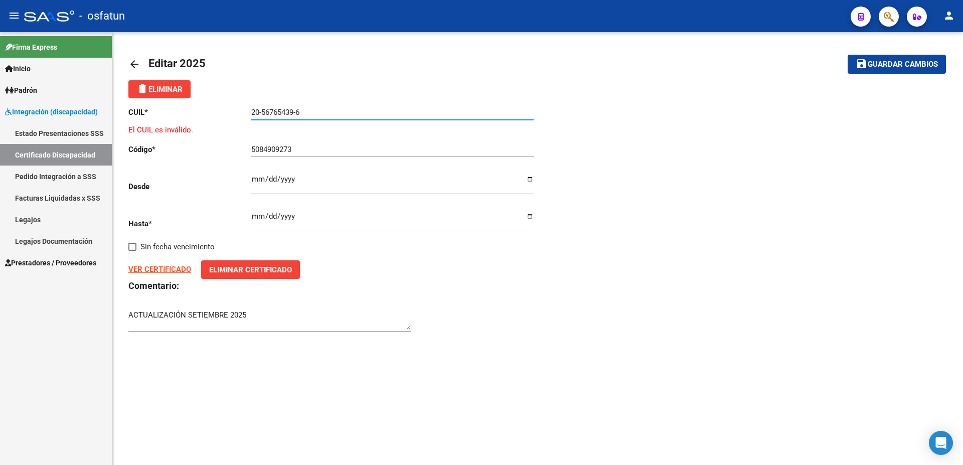
click at [285, 114] on input "20-56765439-6" at bounding box center [392, 112] width 282 height 9
click at [272, 112] on input "20-56765439-6" at bounding box center [392, 112] width 282 height 9
drag, startPoint x: 306, startPoint y: 112, endPoint x: 258, endPoint y: 106, distance: 48.5
click at [258, 108] on input "20-56765439-6" at bounding box center [392, 112] width 282 height 9
click at [284, 119] on div "20-56765439-6 Ingresar el CUIL" at bounding box center [392, 109] width 282 height 22
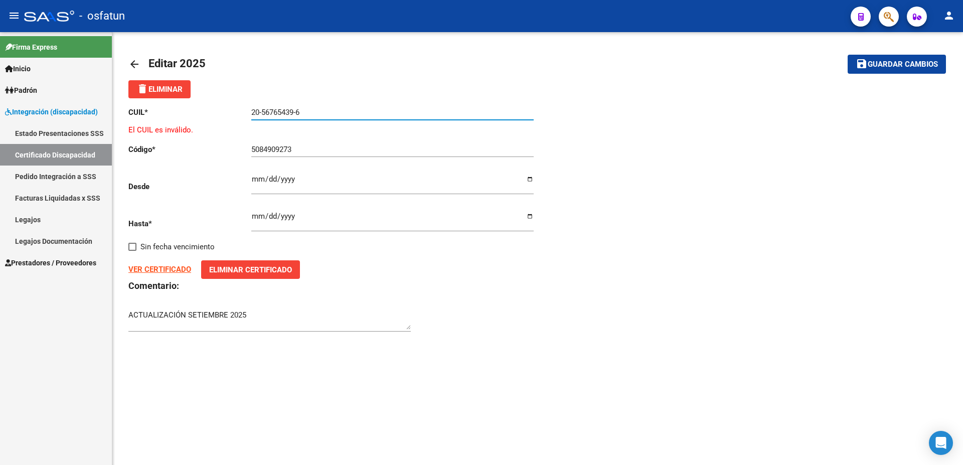
click at [295, 109] on input "20-56765439-6" at bounding box center [392, 112] width 282 height 9
click at [296, 110] on input "20-56765439-6" at bounding box center [392, 112] width 282 height 9
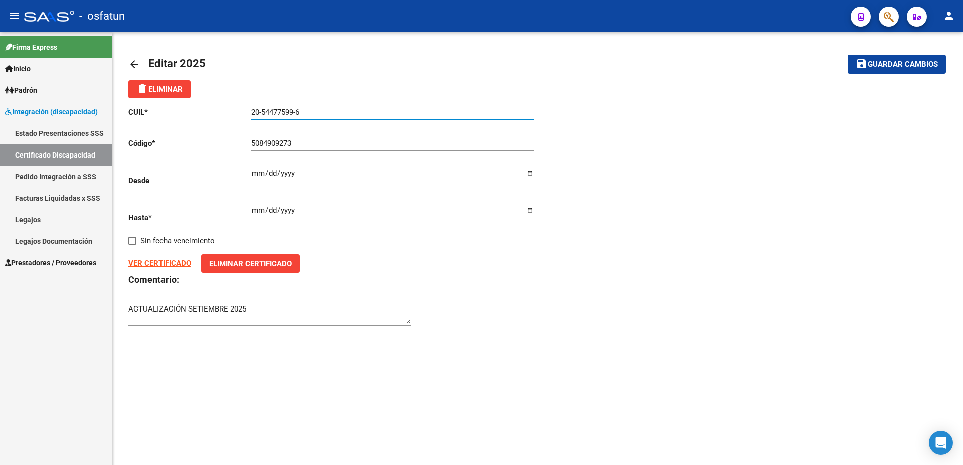
type input "20-54477599-6"
click at [926, 58] on button "save Guardar cambios" at bounding box center [896, 64] width 98 height 19
